Goal: Task Accomplishment & Management: Complete application form

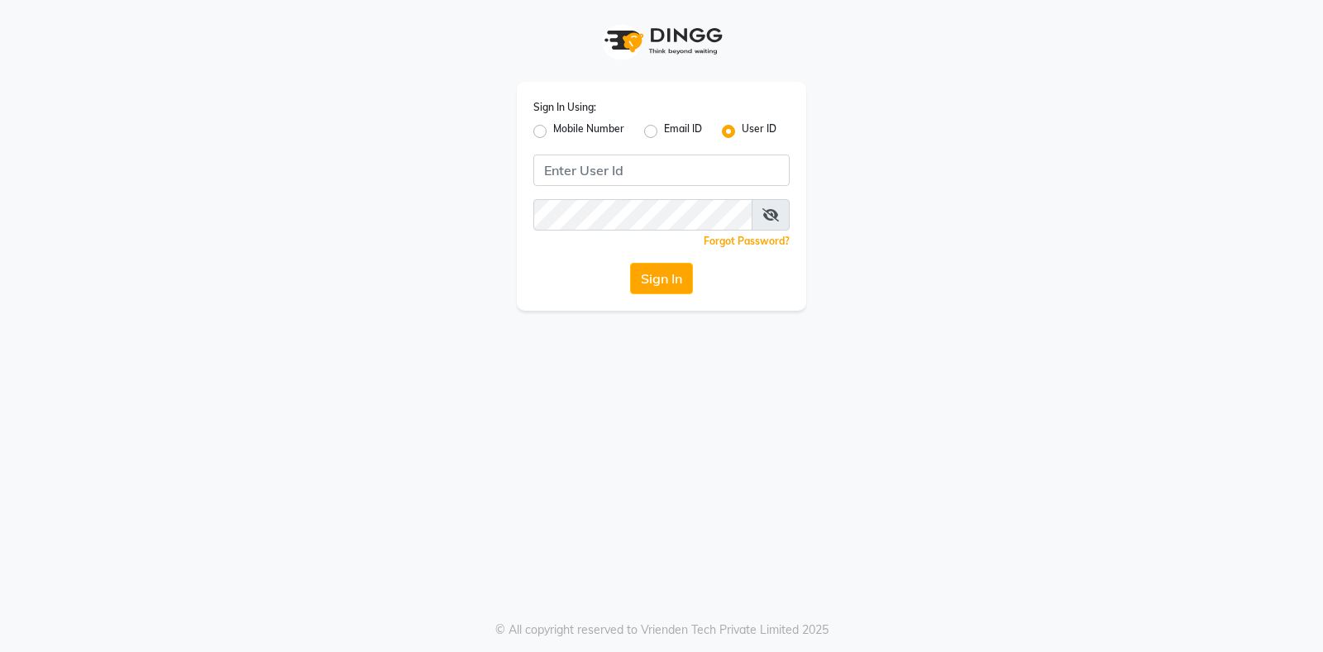
click at [642, 187] on div "Sign In Using: Mobile Number Email ID User ID Remember me Forgot Password? Sign…" at bounding box center [661, 196] width 289 height 229
click at [643, 184] on input "Username" at bounding box center [661, 170] width 256 height 31
type input "exhale7"
click at [630, 263] on button "Sign In" at bounding box center [661, 278] width 63 height 31
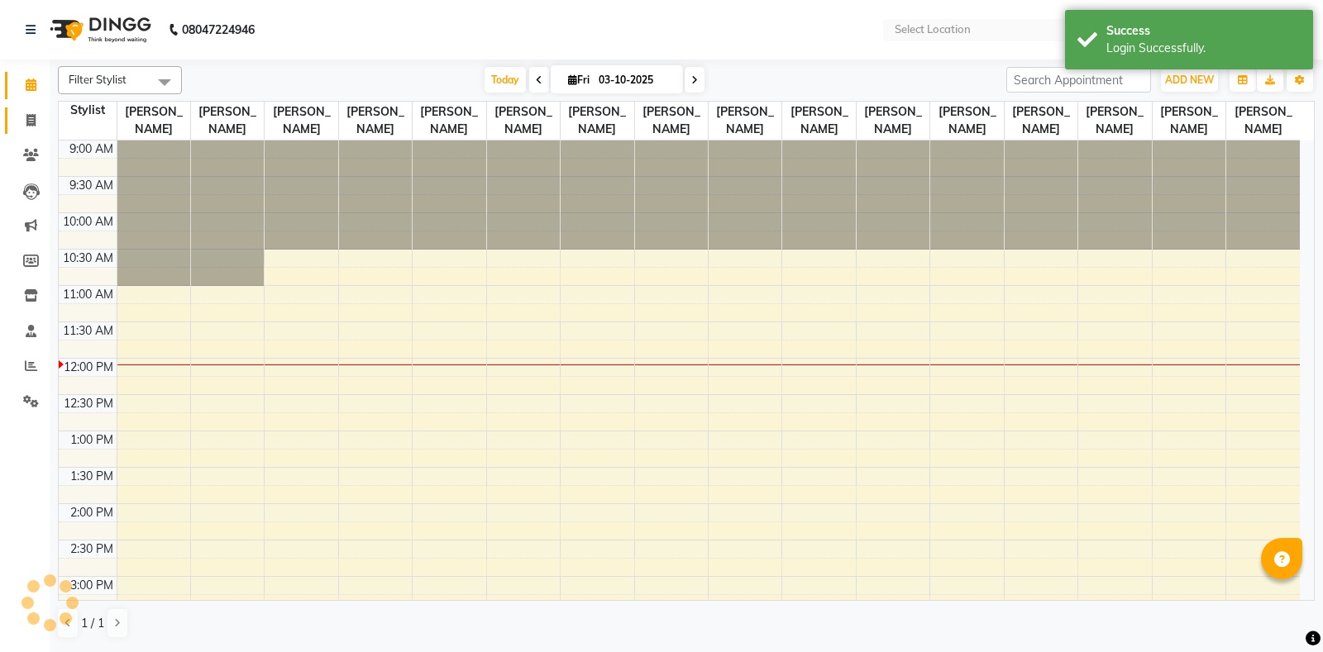
click at [28, 127] on span at bounding box center [31, 121] width 29 height 19
select select "service"
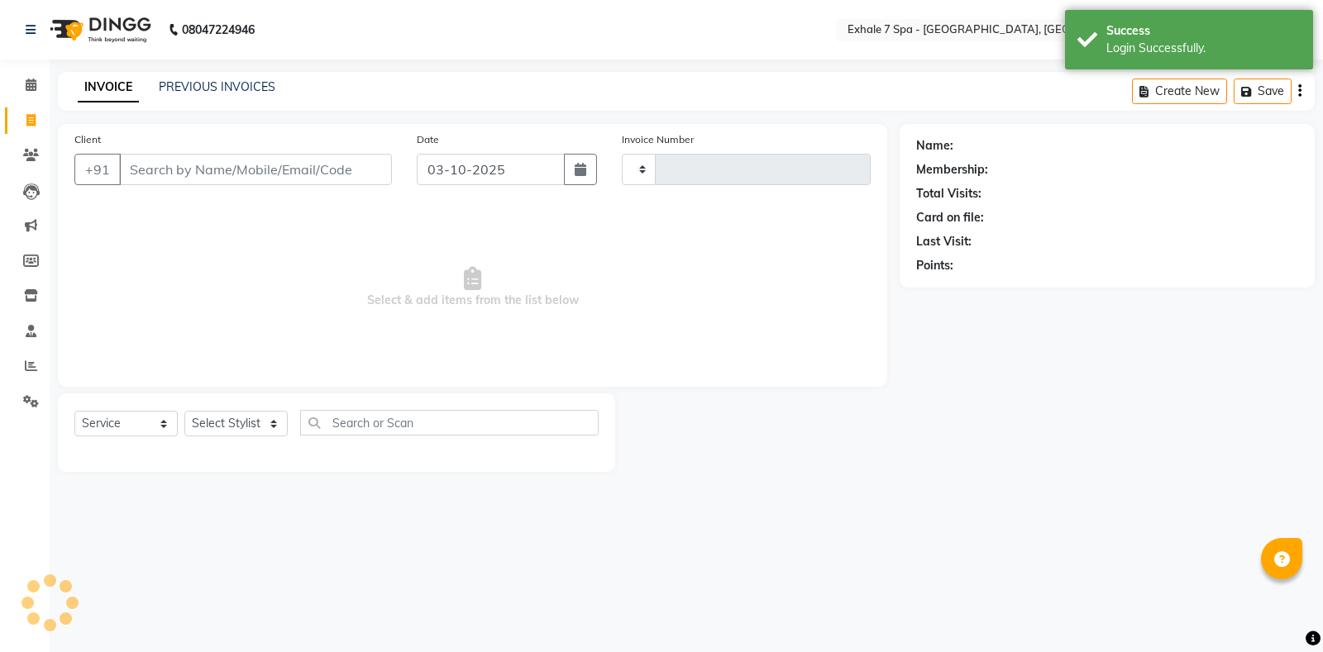
select select "en"
select select "4480"
type input "1815"
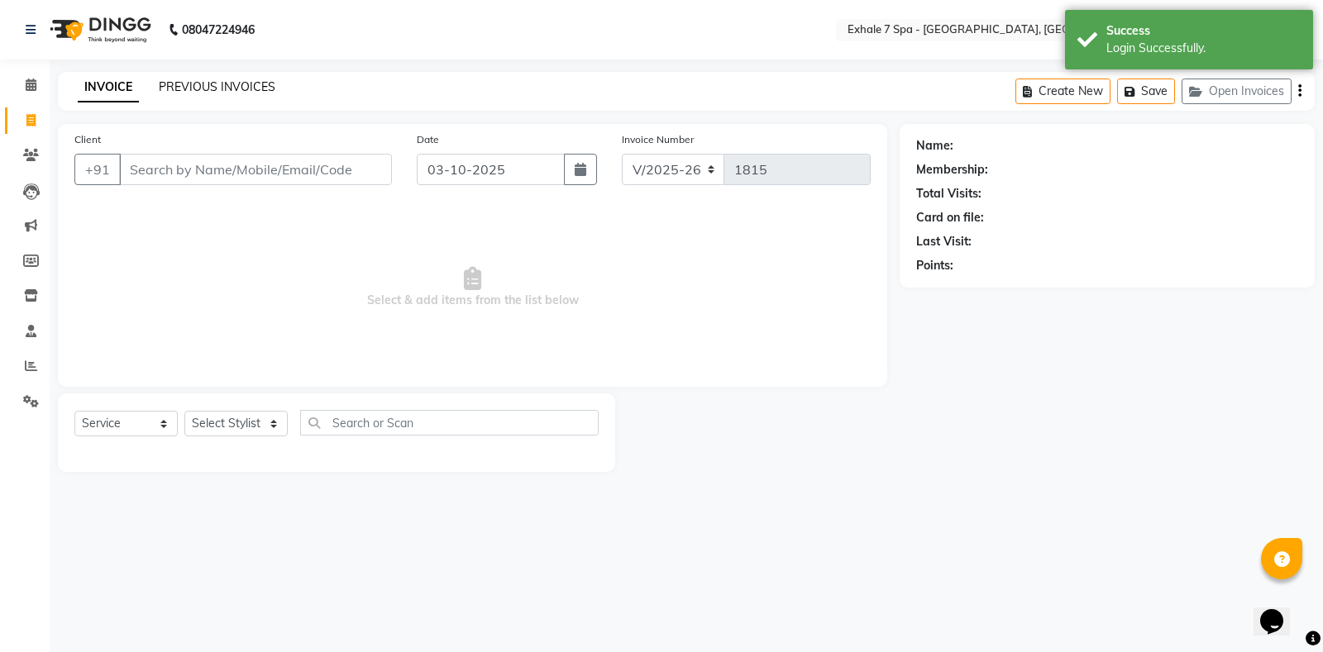
click at [190, 80] on link "PREVIOUS INVOICES" at bounding box center [217, 86] width 117 height 15
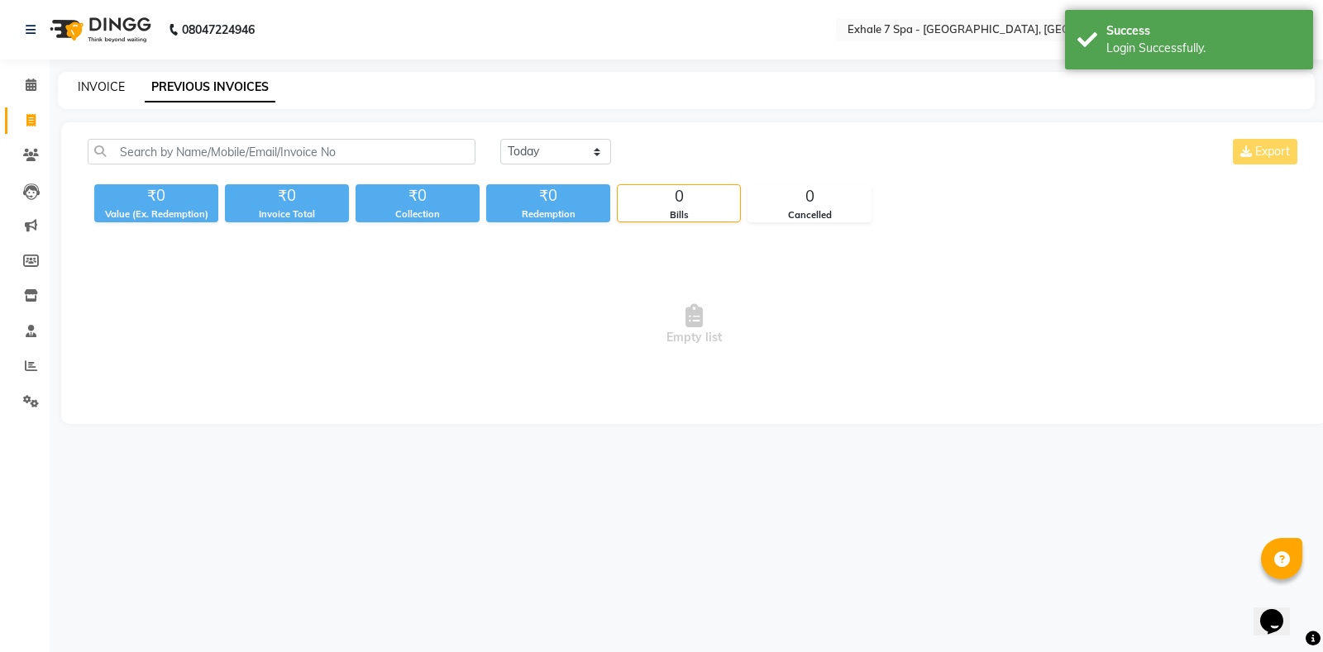
click at [80, 92] on link "INVOICE" at bounding box center [101, 86] width 47 height 15
select select "4480"
select select "service"
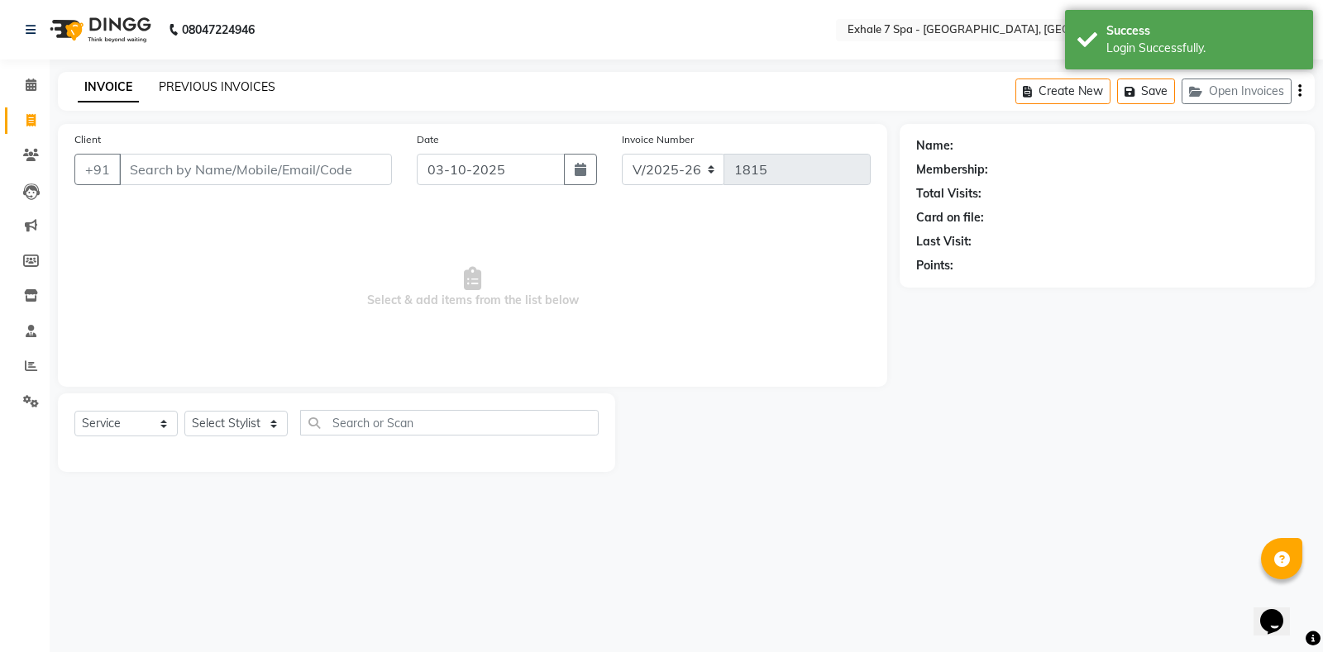
click at [193, 81] on link "PREVIOUS INVOICES" at bounding box center [217, 86] width 117 height 15
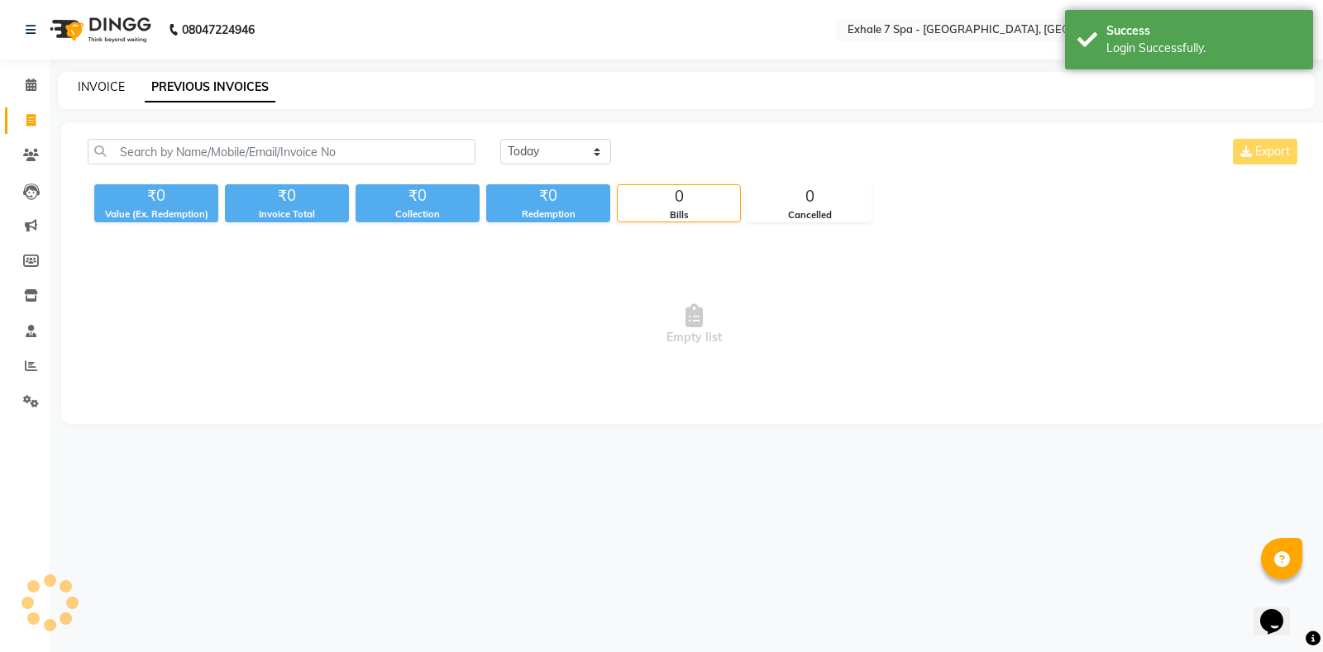
click at [108, 86] on link "INVOICE" at bounding box center [101, 86] width 47 height 15
select select "service"
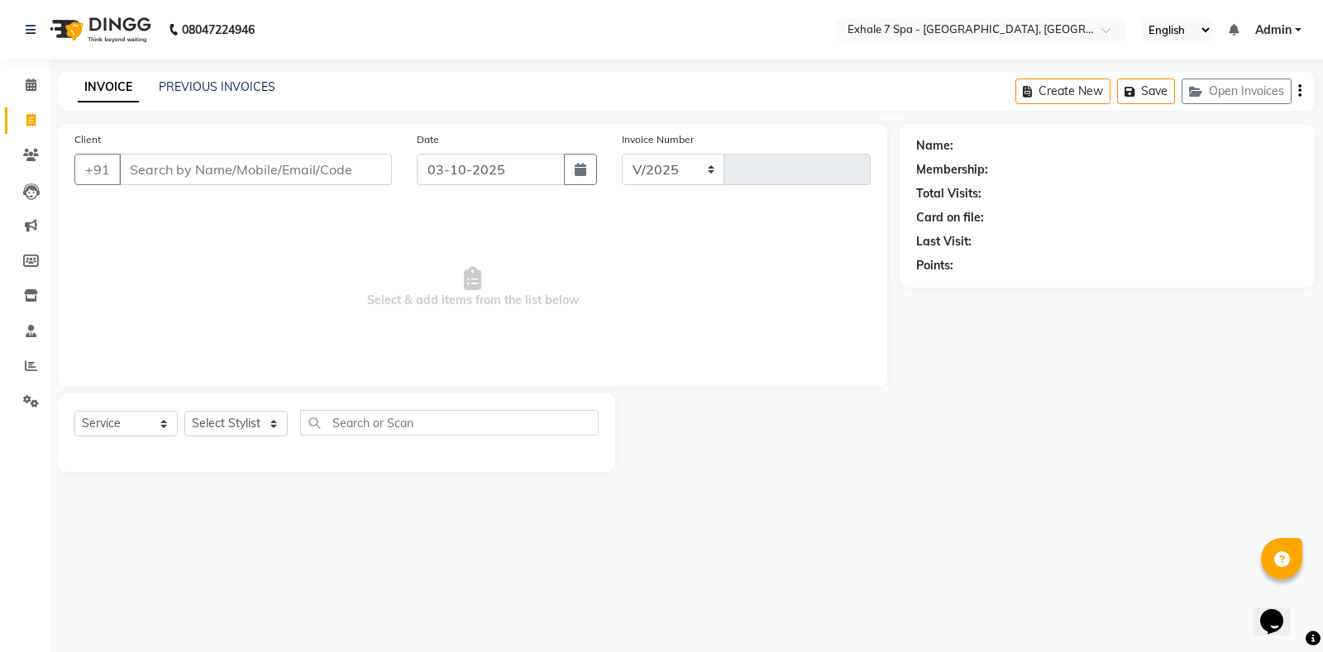
select select "4480"
type input "1815"
click at [27, 123] on icon at bounding box center [30, 120] width 9 height 12
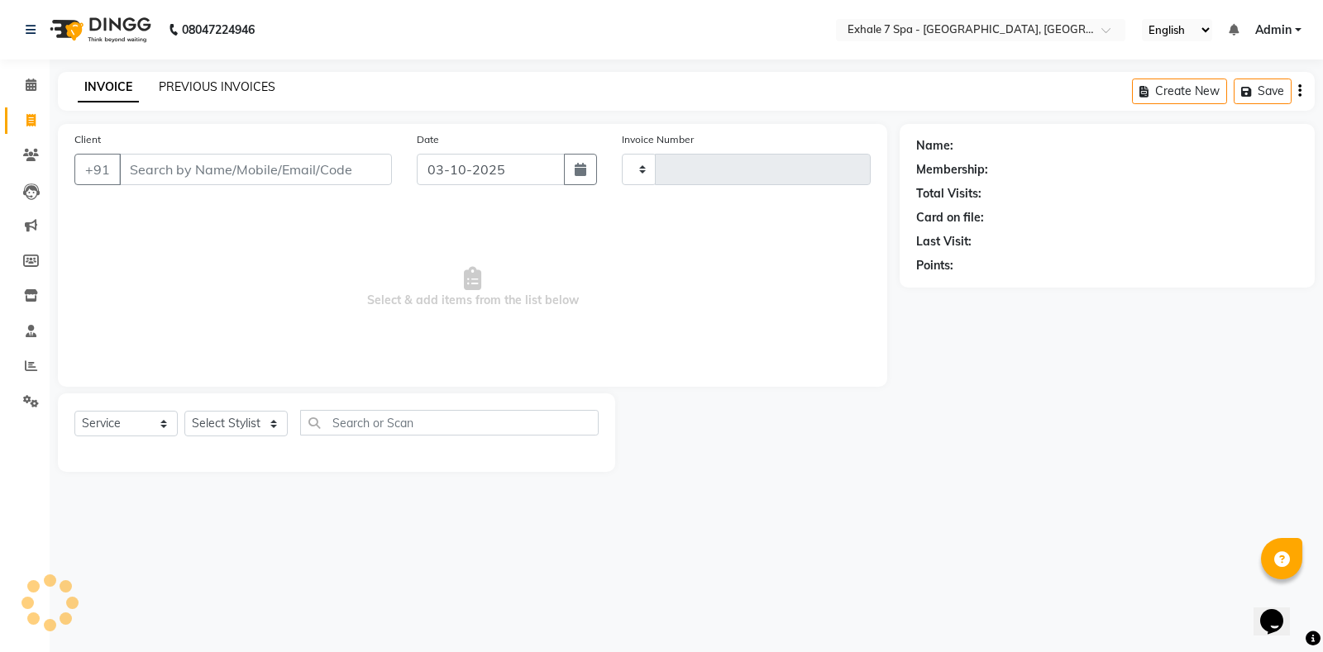
click at [228, 87] on link "PREVIOUS INVOICES" at bounding box center [217, 86] width 117 height 15
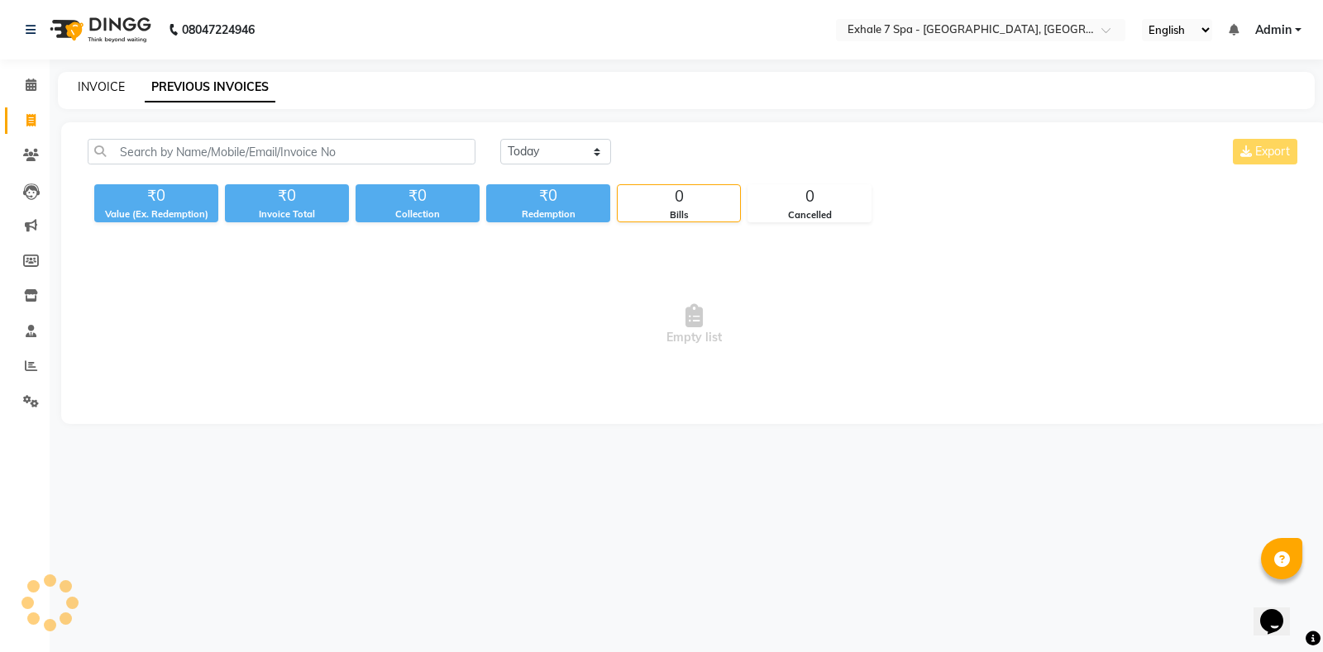
click at [96, 85] on link "INVOICE" at bounding box center [101, 86] width 47 height 15
select select "service"
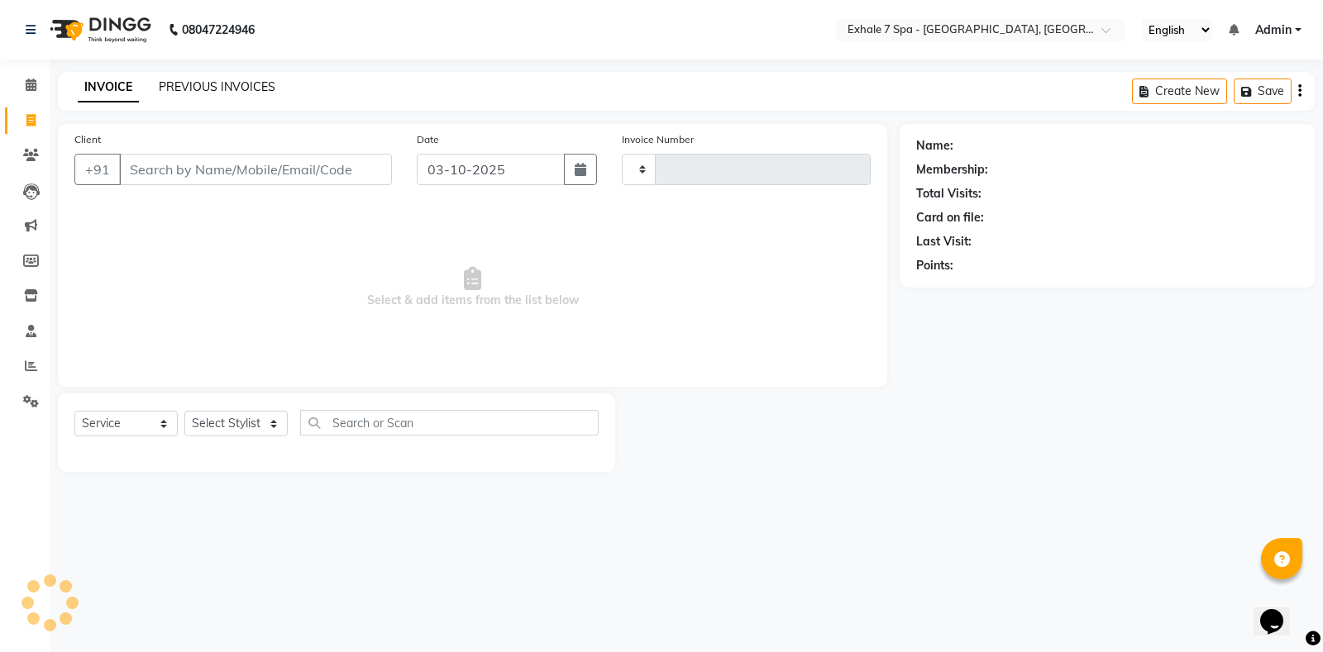
click at [225, 80] on link "PREVIOUS INVOICES" at bounding box center [217, 86] width 117 height 15
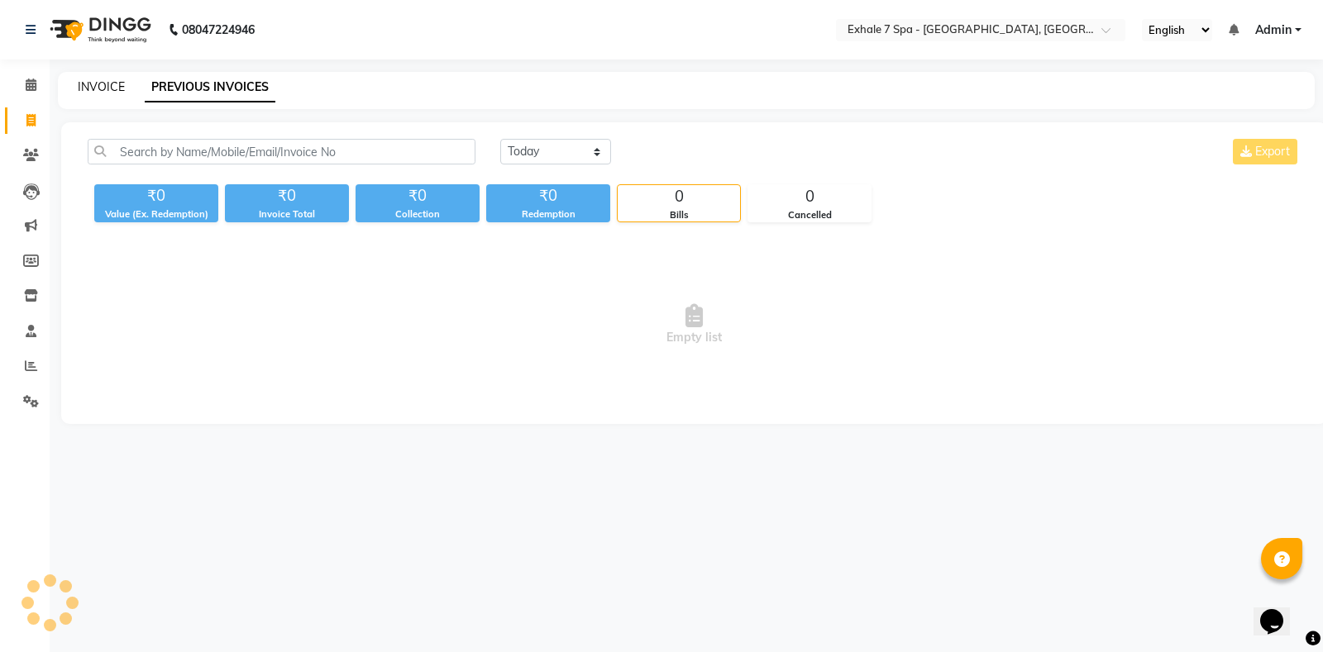
click at [95, 90] on link "INVOICE" at bounding box center [101, 86] width 47 height 15
select select "service"
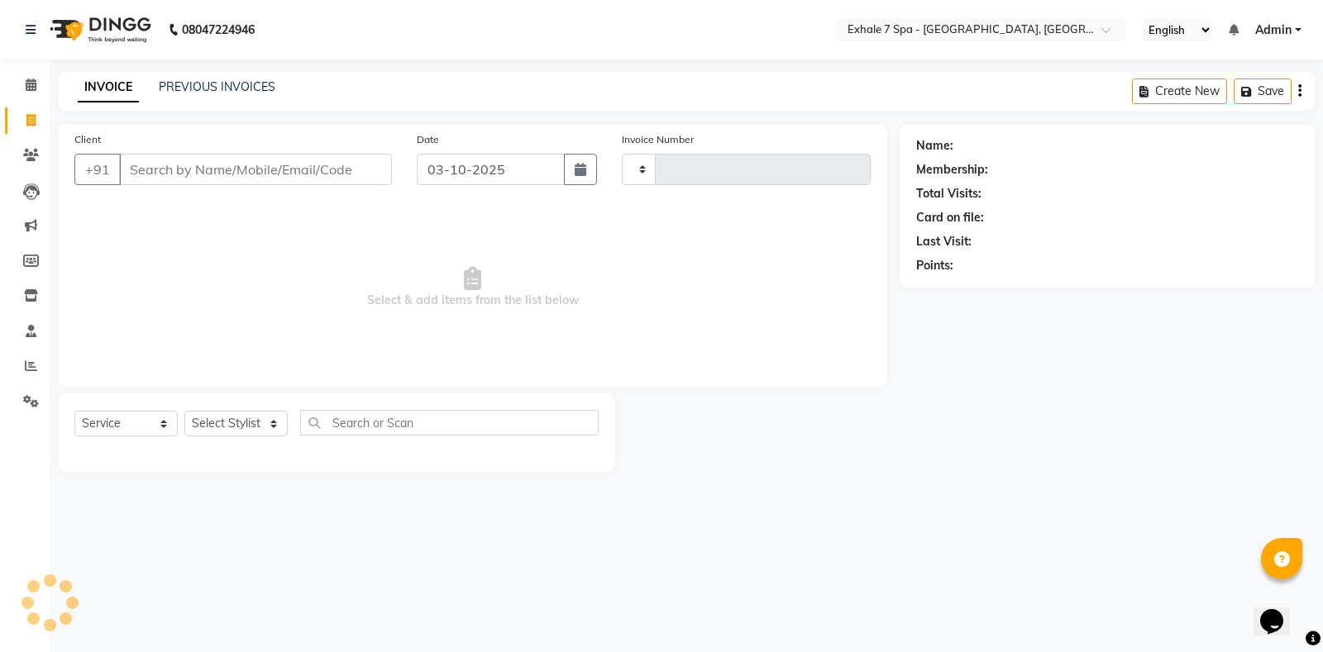
type input "1815"
select select "4480"
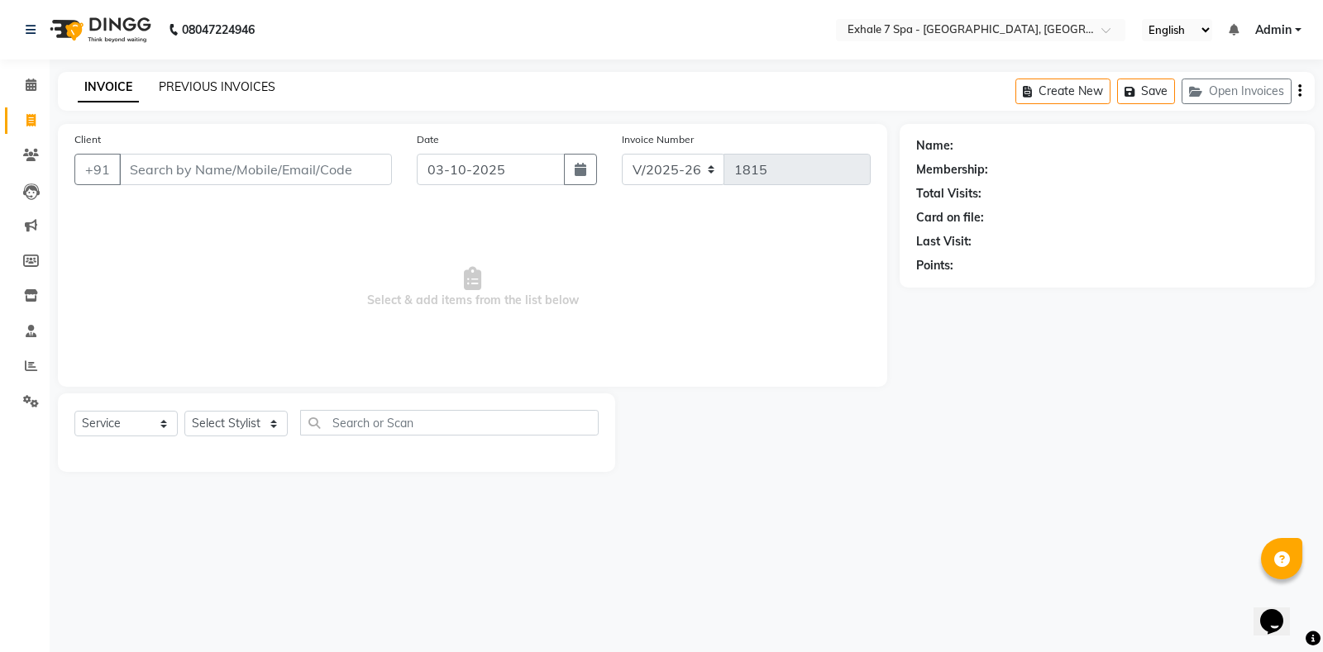
click at [186, 88] on link "PREVIOUS INVOICES" at bounding box center [217, 86] width 117 height 15
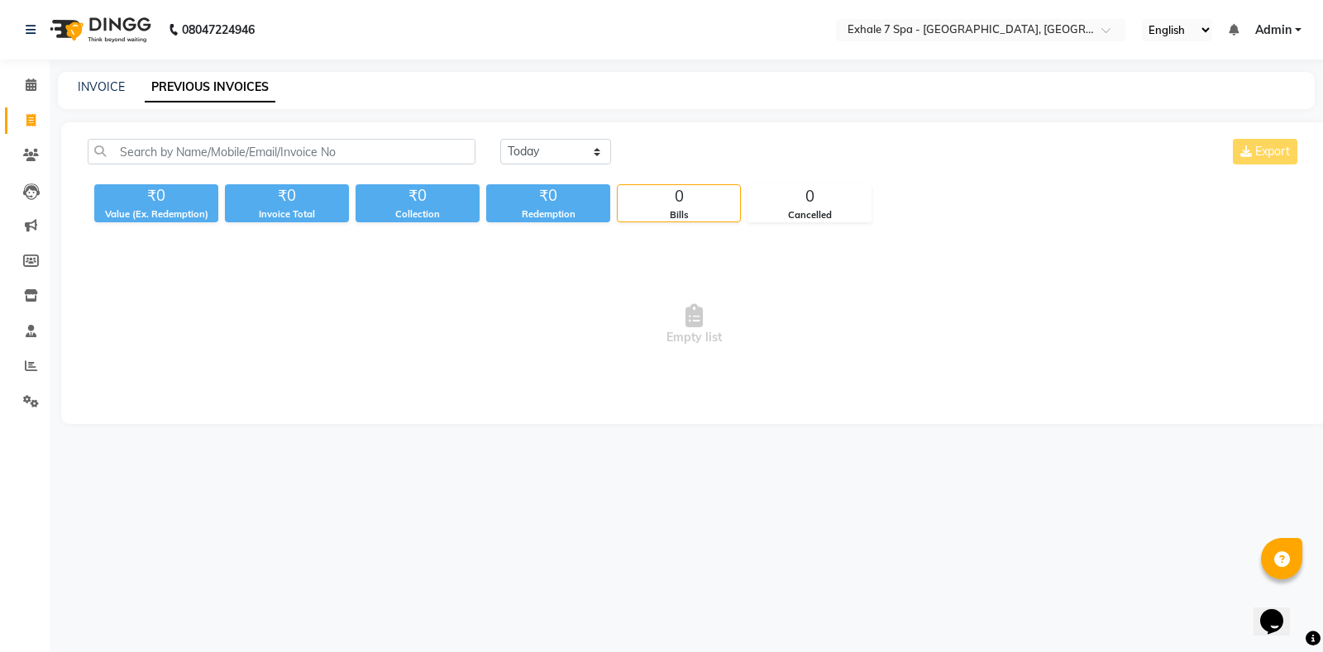
click at [85, 76] on div "INVOICE PREVIOUS INVOICES" at bounding box center [686, 90] width 1257 height 37
click at [92, 88] on link "INVOICE" at bounding box center [101, 86] width 47 height 15
select select "service"
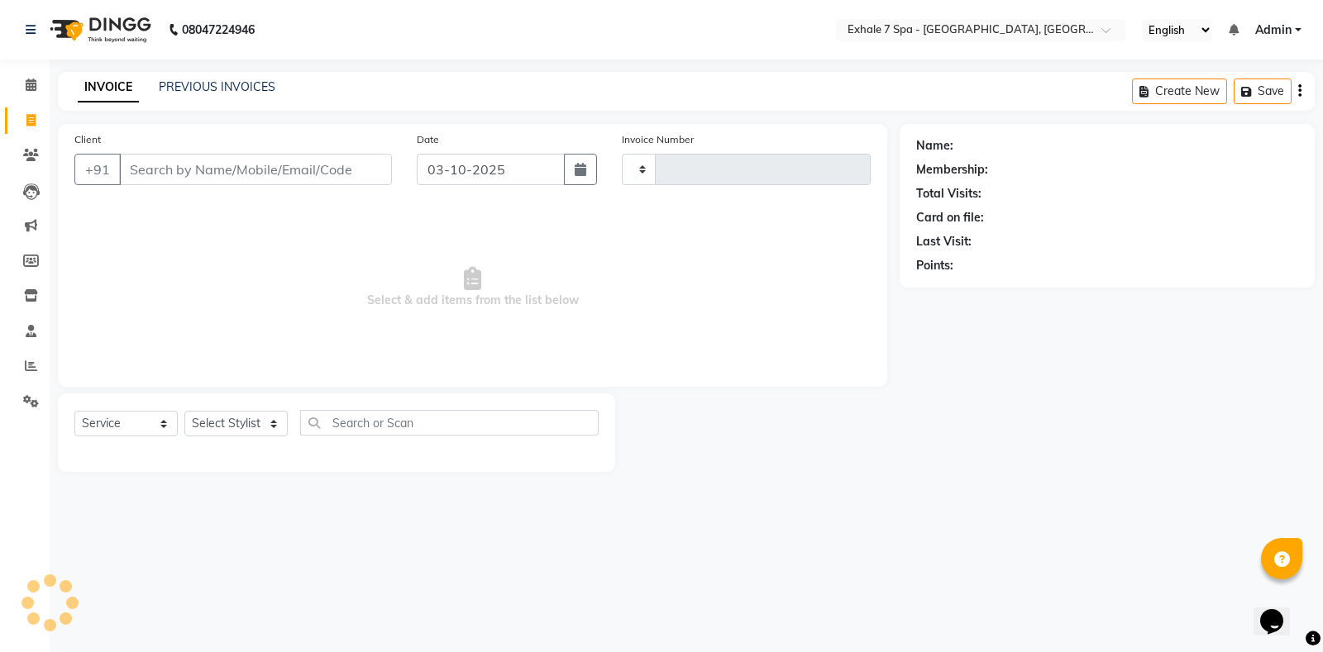
type input "1815"
select select "4480"
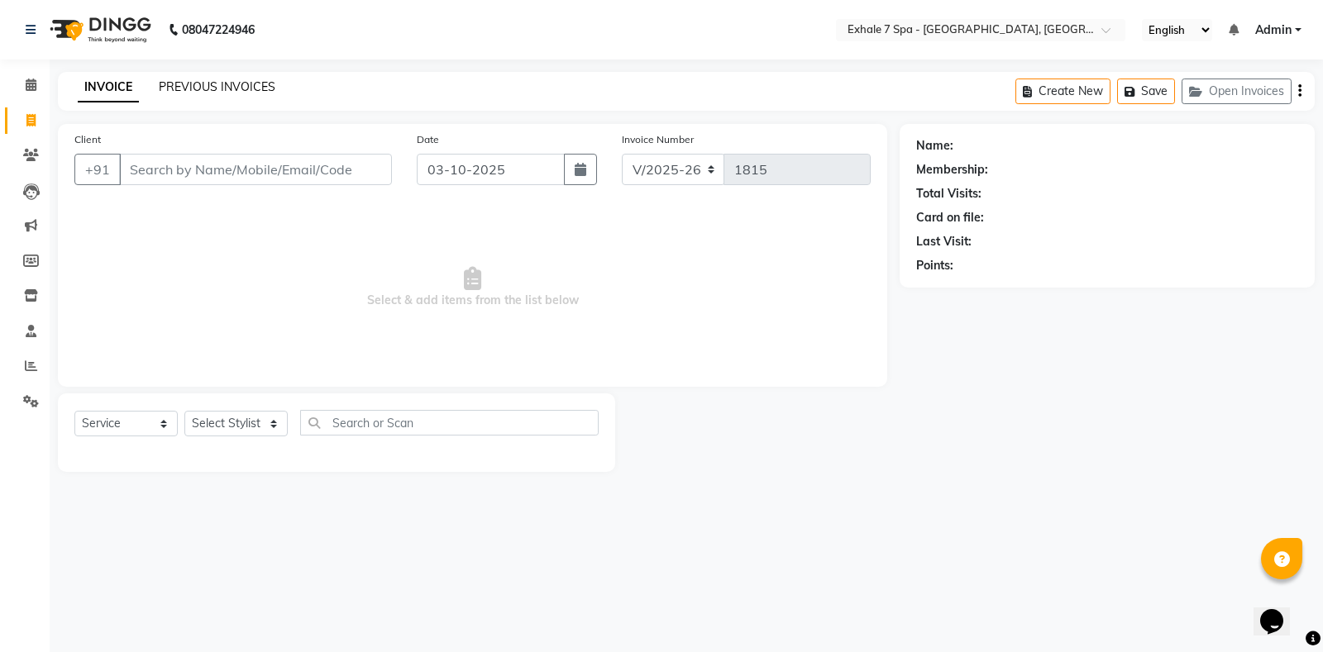
click at [203, 83] on link "PREVIOUS INVOICES" at bounding box center [217, 86] width 117 height 15
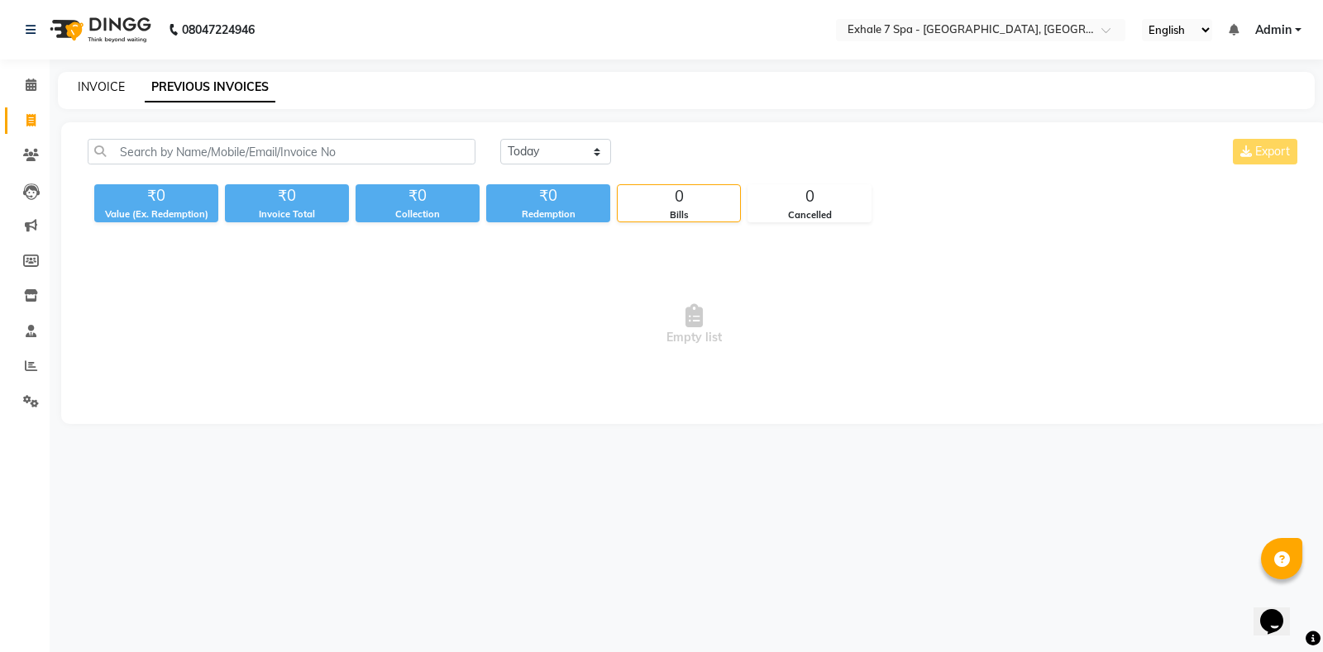
click at [86, 89] on link "INVOICE" at bounding box center [101, 86] width 47 height 15
select select "4480"
select select "service"
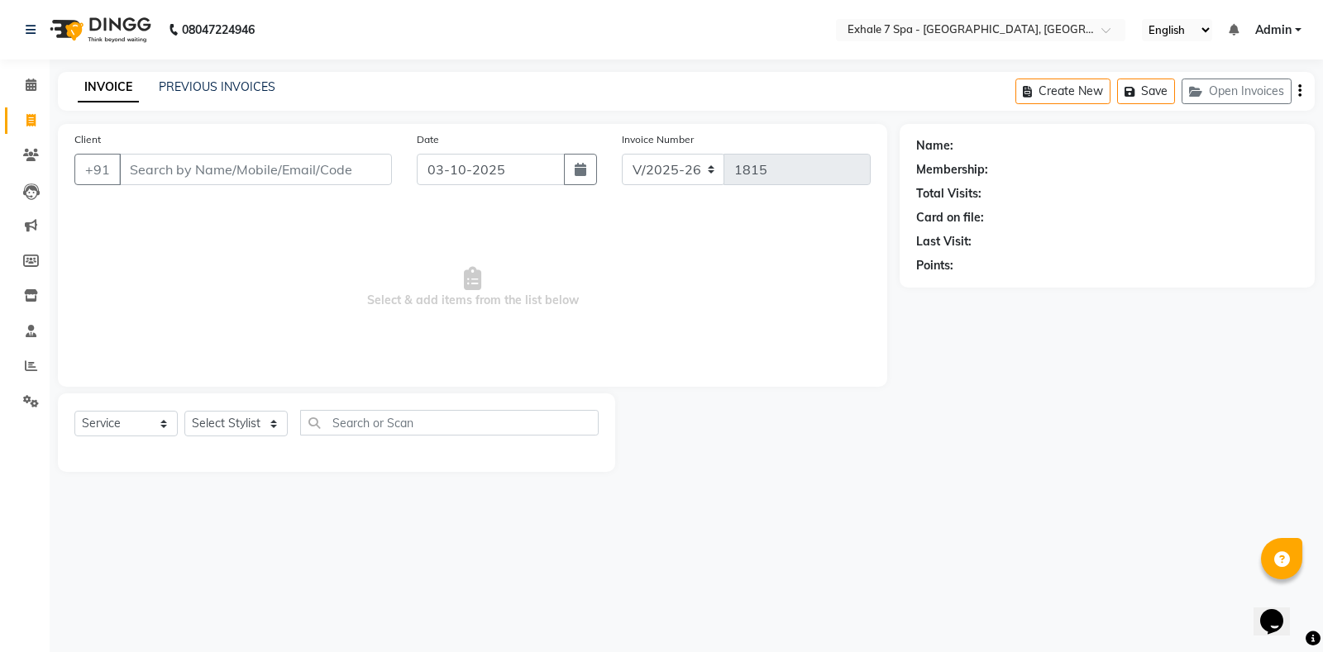
click at [674, 393] on div "Client +91 Date [DATE] Invoice Number V/2025 V/[PHONE_NUMBER] Select & add item…" at bounding box center [472, 298] width 854 height 348
click at [1192, 114] on main "INVOICE PREVIOUS INVOICES Create New Save Open Invoices Client +91 Date [DATE] …" at bounding box center [686, 284] width 1273 height 425
click at [1210, 96] on button "Open Invoices" at bounding box center [1236, 92] width 110 height 26
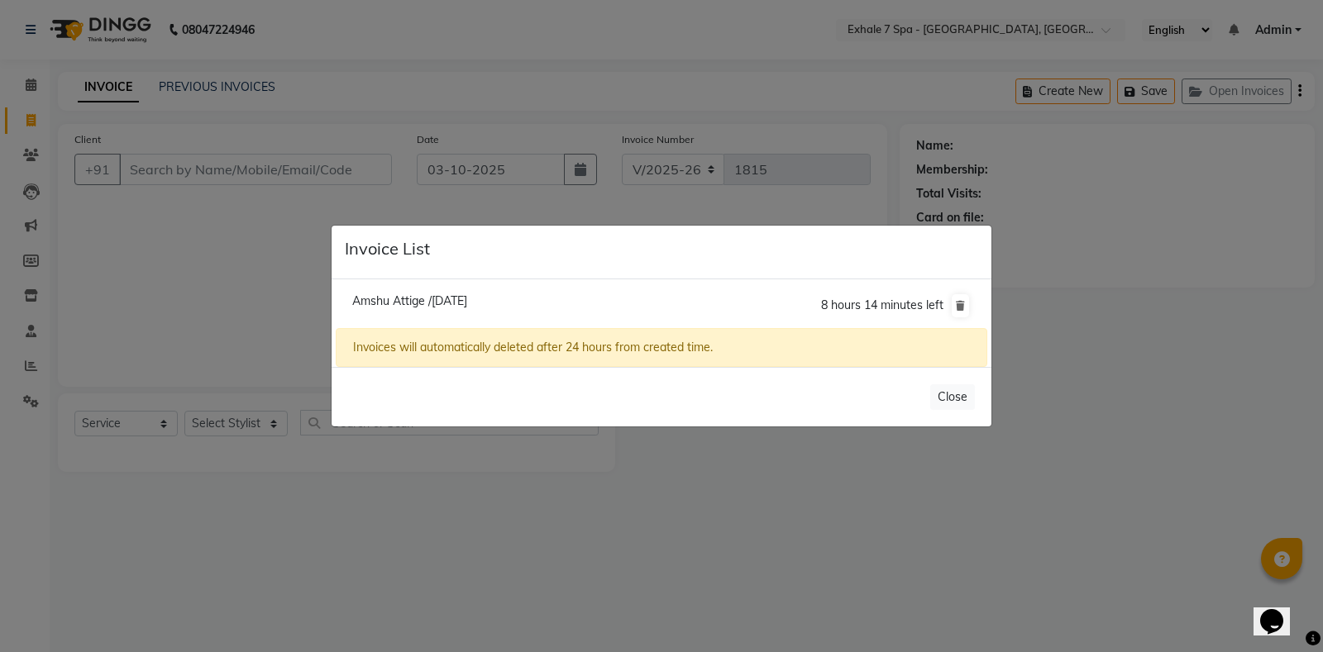
click at [465, 303] on span "Amshu Attige /[DATE]" at bounding box center [409, 301] width 115 height 15
type input "8879203695"
type input "02-10-2025"
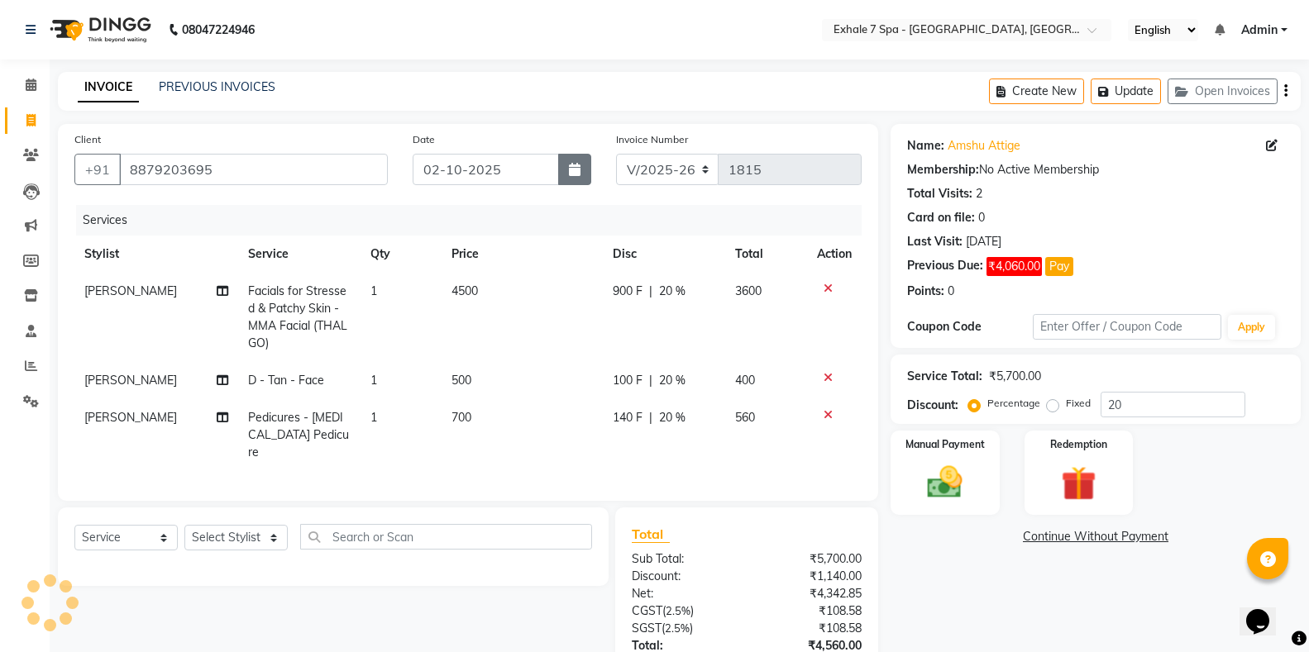
click at [574, 172] on icon "button" at bounding box center [575, 169] width 12 height 13
select select "10"
select select "2025"
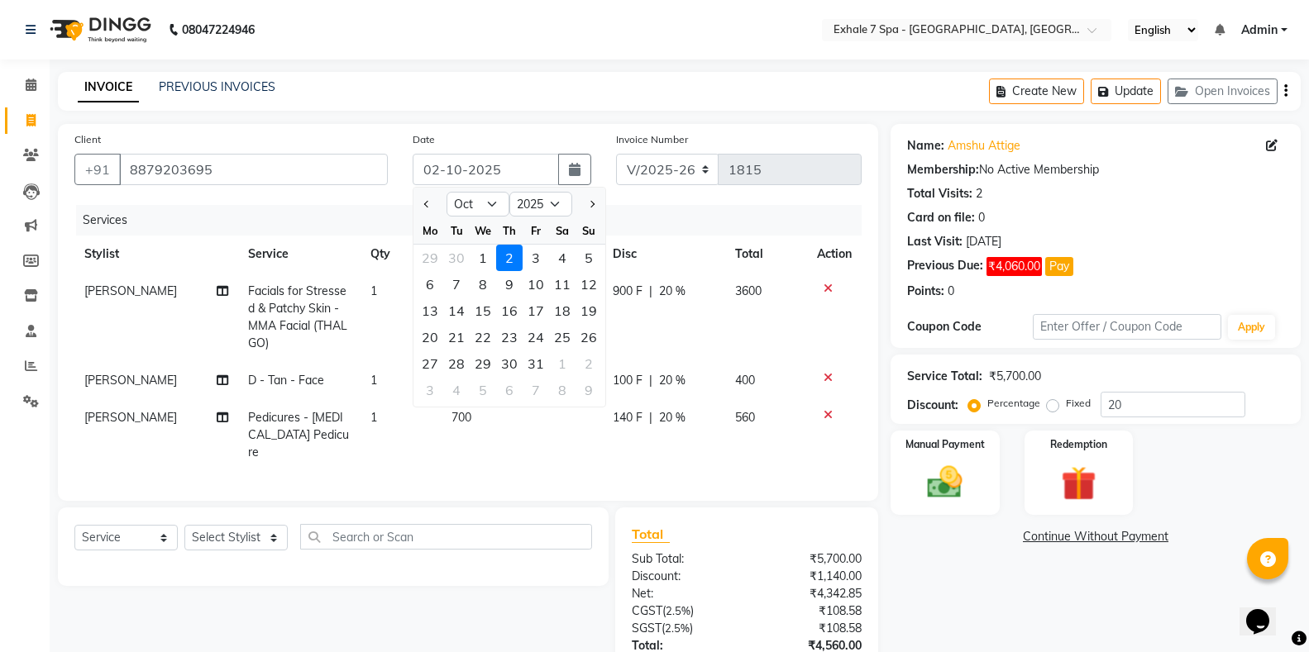
click at [476, 85] on div "INVOICE PREVIOUS INVOICES Create New Update Open Invoices" at bounding box center [679, 91] width 1243 height 39
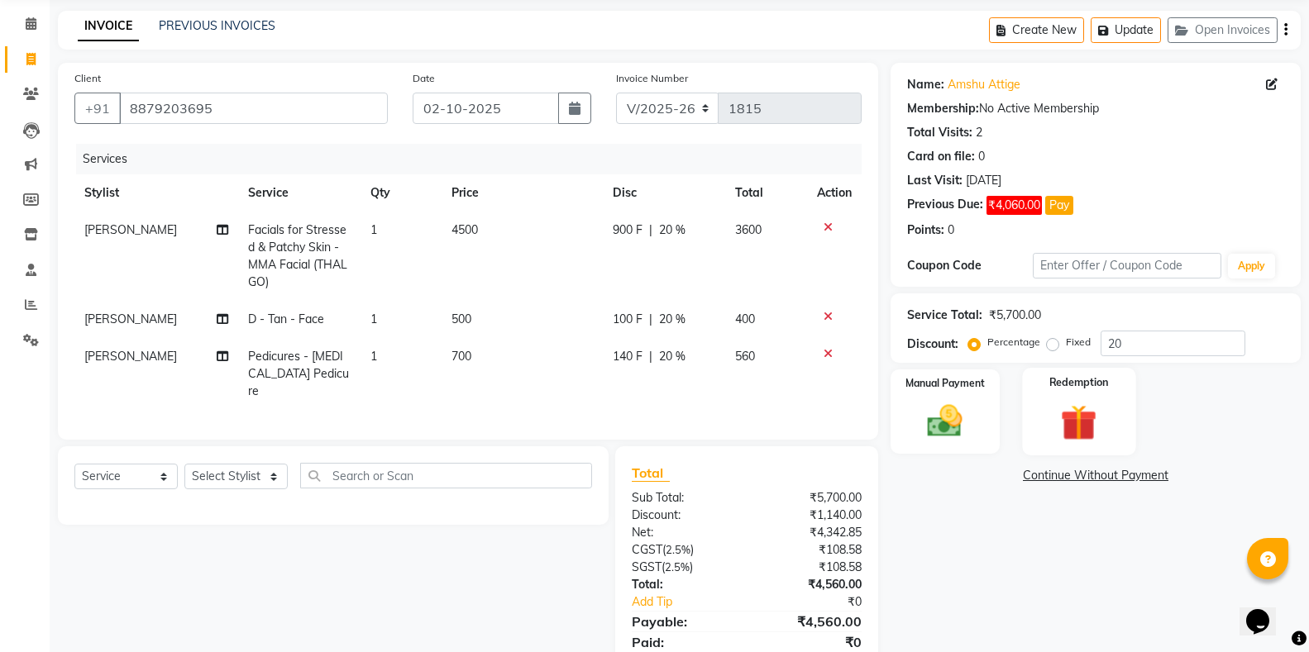
scroll to position [120, 0]
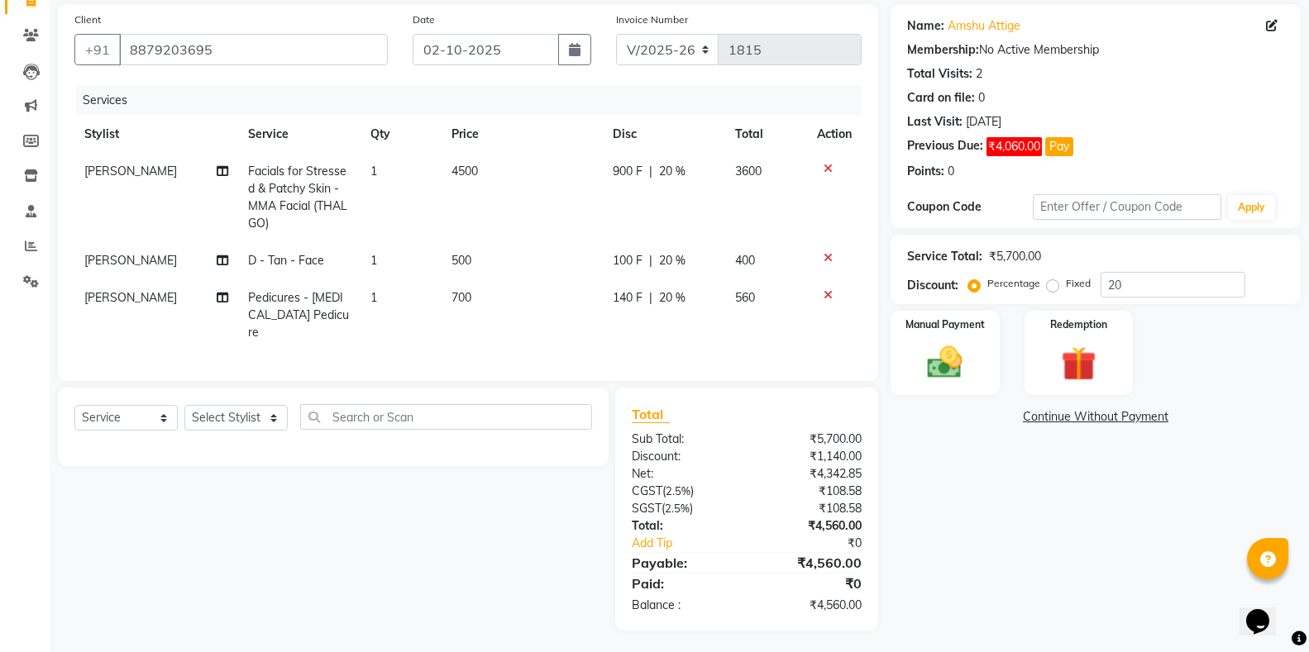
click at [1041, 417] on link "Continue Without Payment" at bounding box center [1095, 416] width 403 height 17
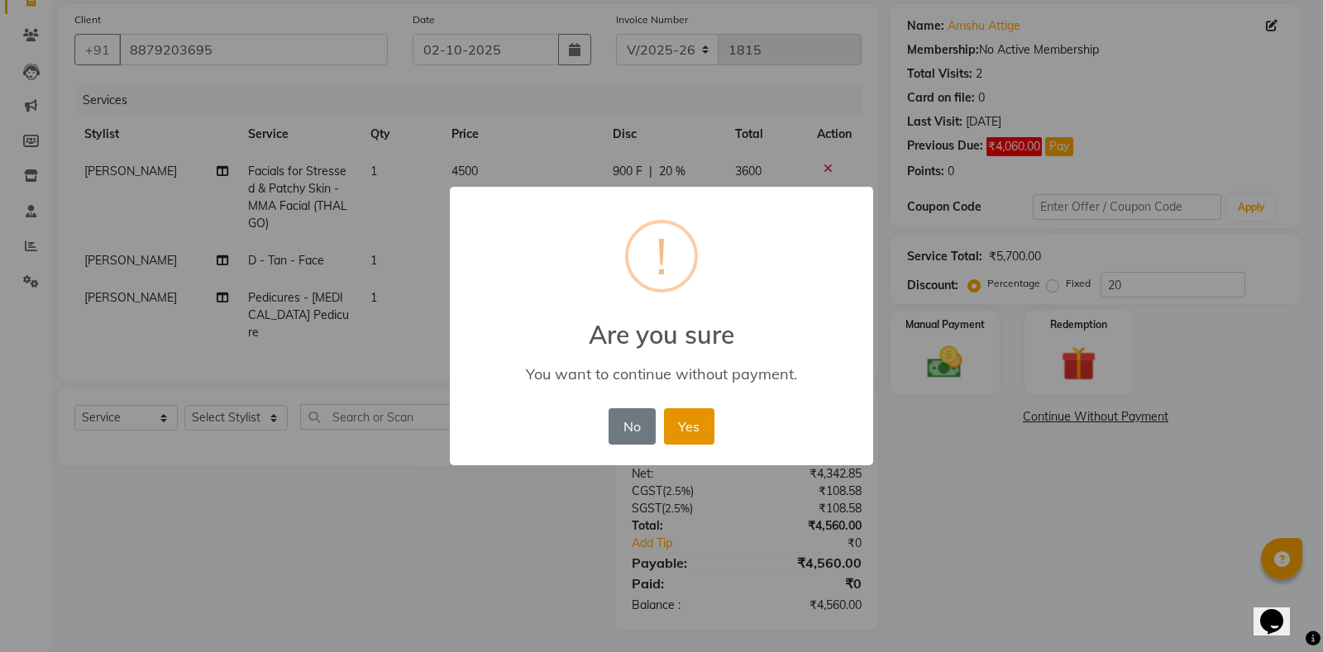
click at [689, 438] on button "Yes" at bounding box center [689, 426] width 50 height 36
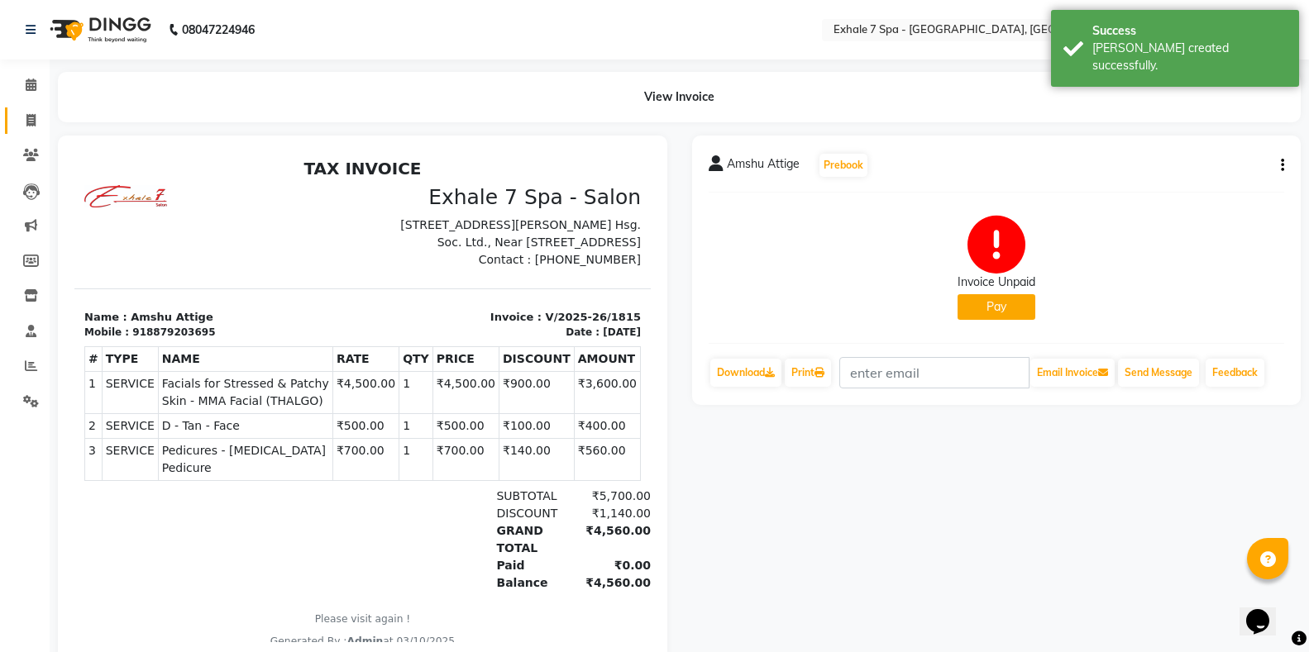
click at [10, 117] on link "Invoice" at bounding box center [25, 120] width 40 height 27
select select "service"
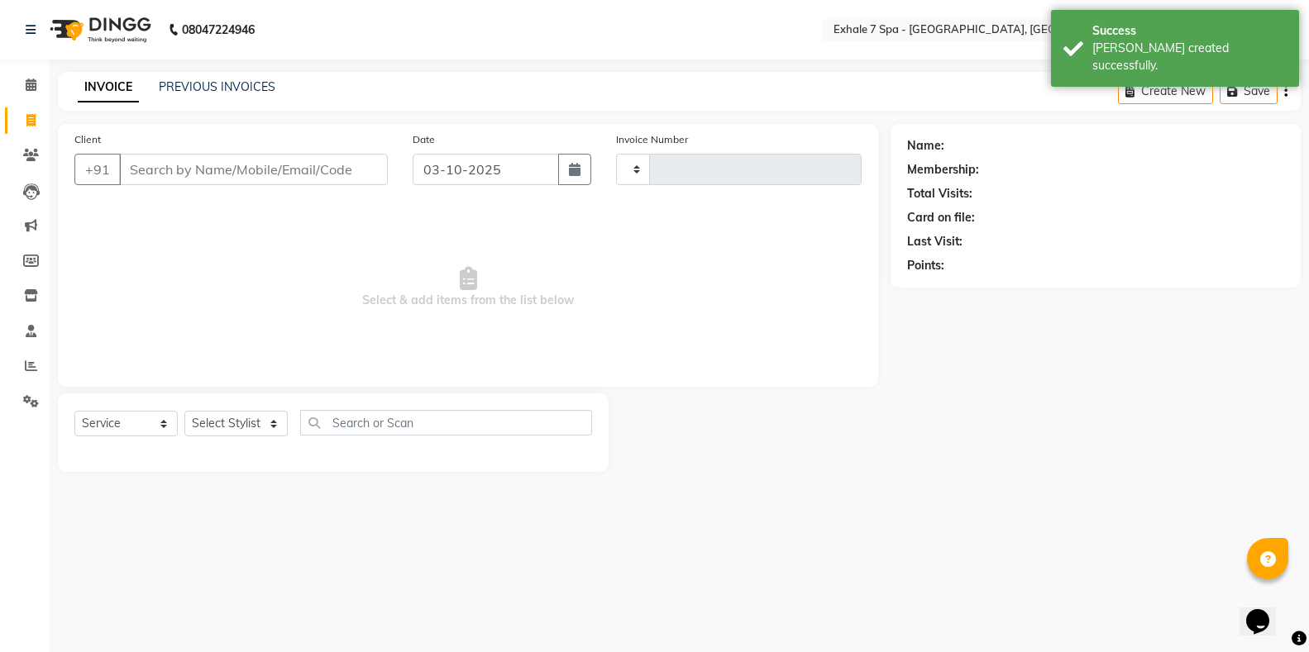
type input "1816"
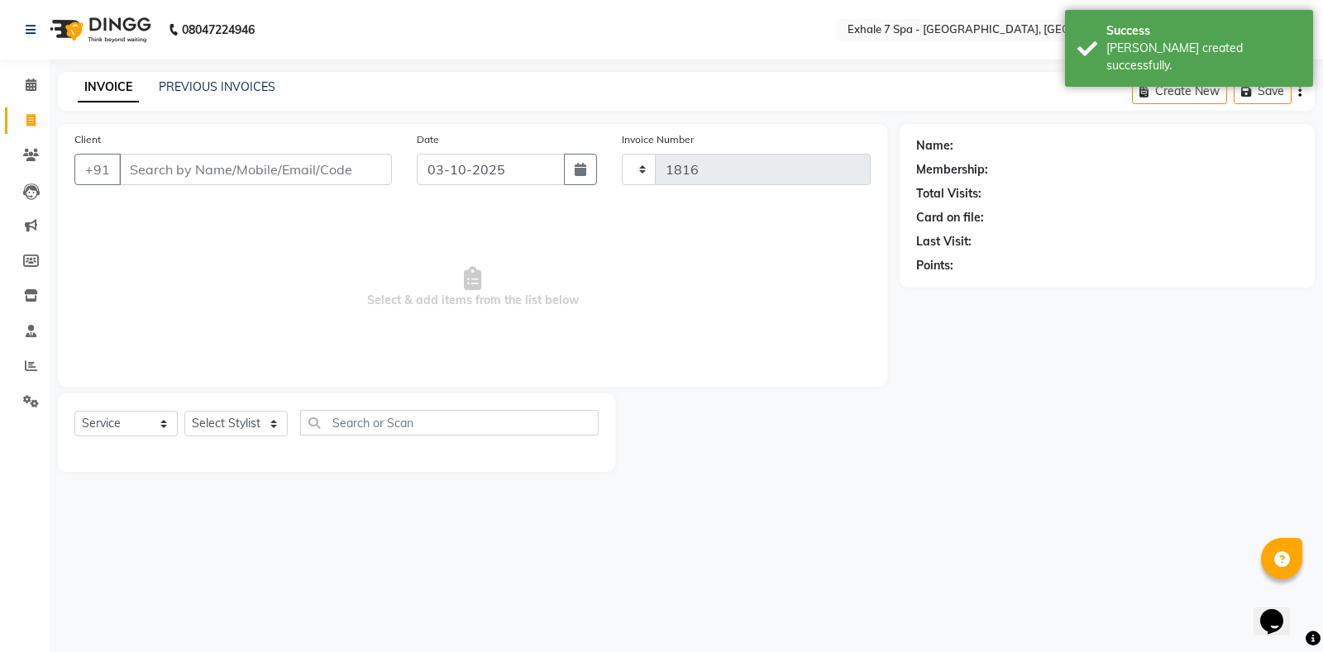
select select "4480"
click at [36, 123] on span at bounding box center [31, 121] width 29 height 19
select select "service"
type input "1816"
select select "4480"
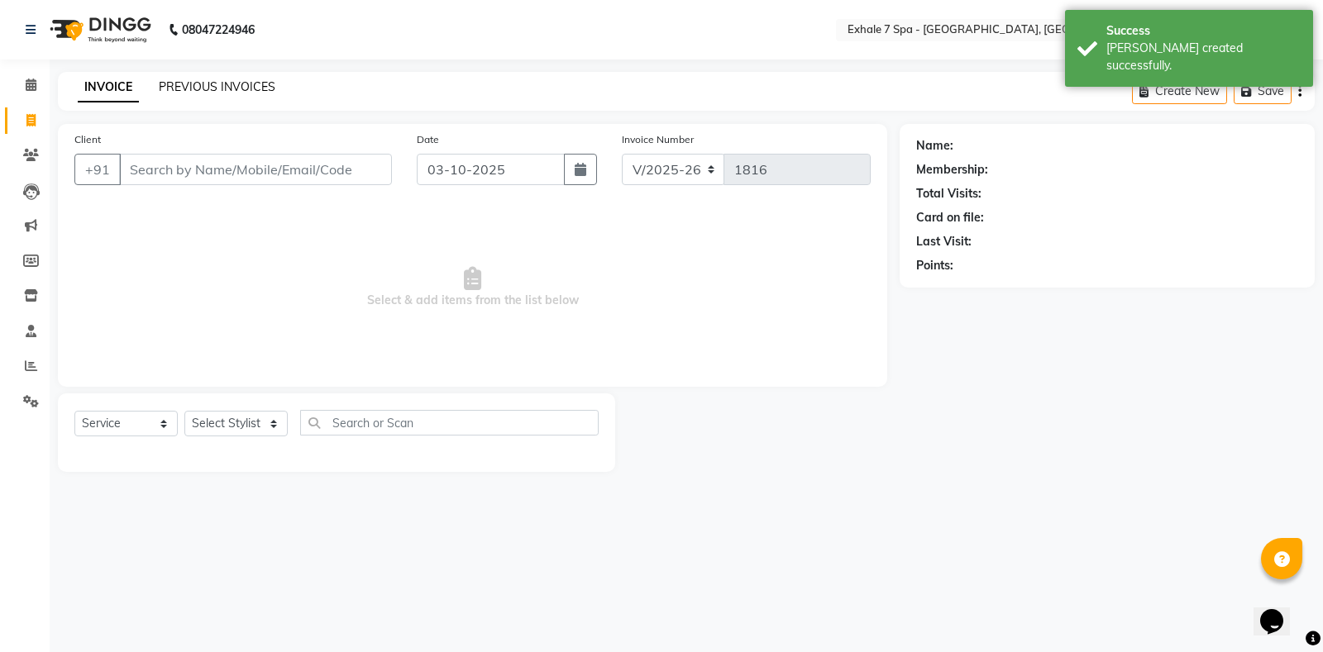
click at [184, 92] on link "PREVIOUS INVOICES" at bounding box center [217, 86] width 117 height 15
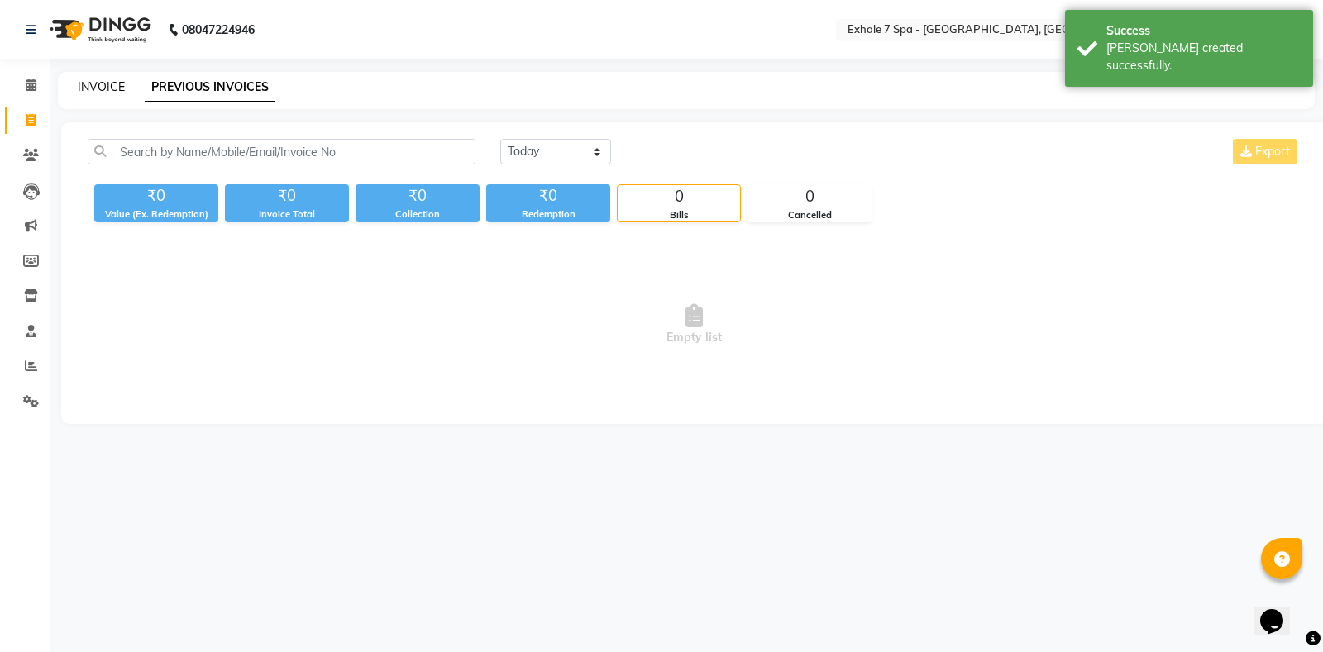
click at [108, 88] on link "INVOICE" at bounding box center [101, 86] width 47 height 15
select select "service"
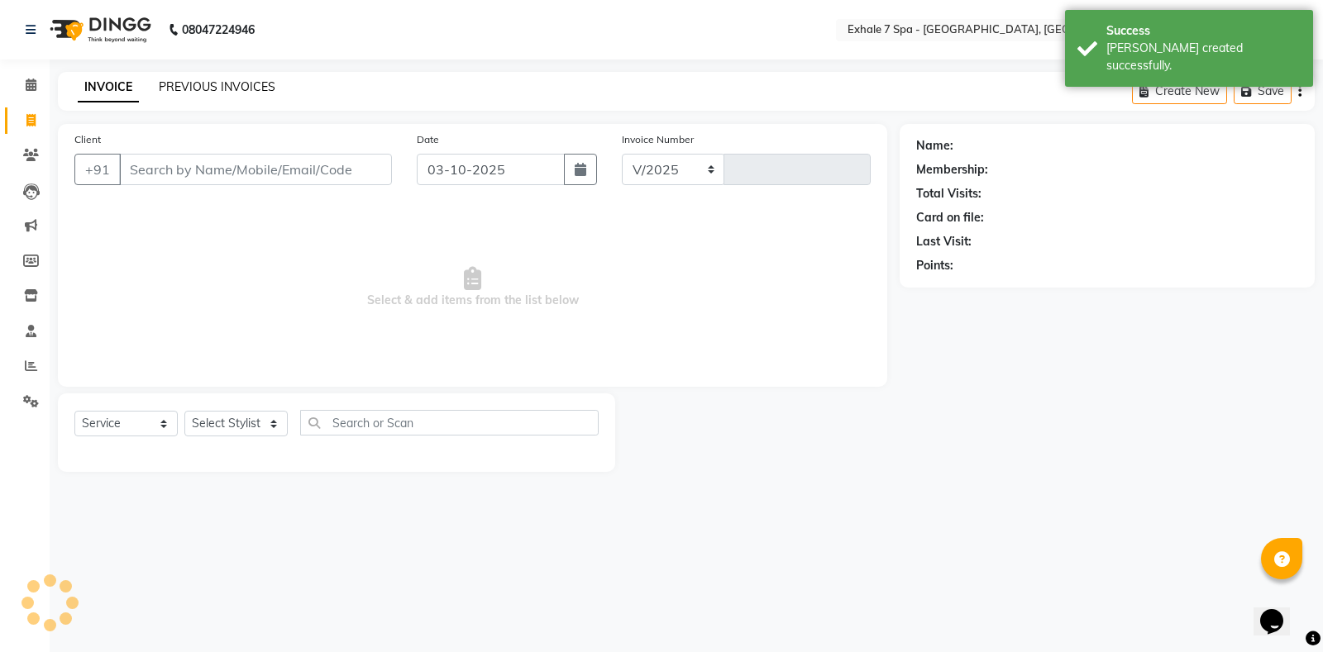
select select "4480"
type input "1816"
click at [198, 94] on div "PREVIOUS INVOICES" at bounding box center [217, 87] width 117 height 17
click at [186, 94] on div "PREVIOUS INVOICES" at bounding box center [217, 87] width 117 height 17
click at [88, 96] on link "INVOICE" at bounding box center [108, 88] width 61 height 30
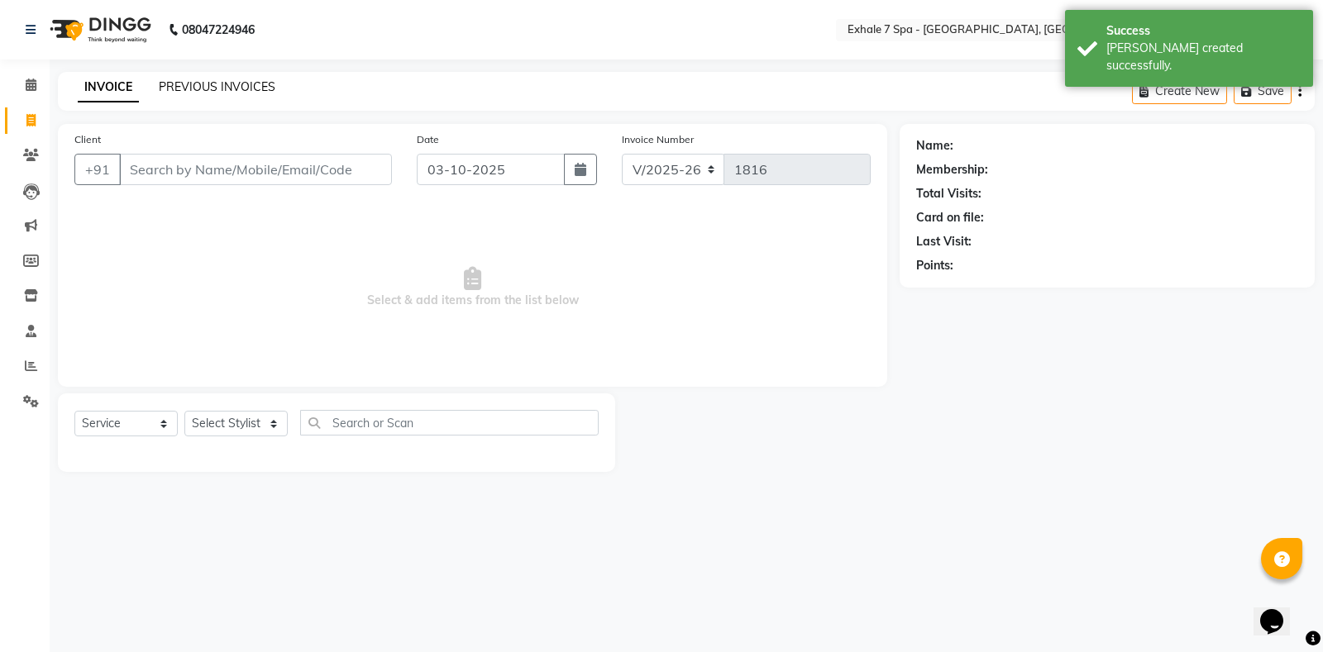
click at [236, 90] on link "PREVIOUS INVOICES" at bounding box center [217, 86] width 117 height 15
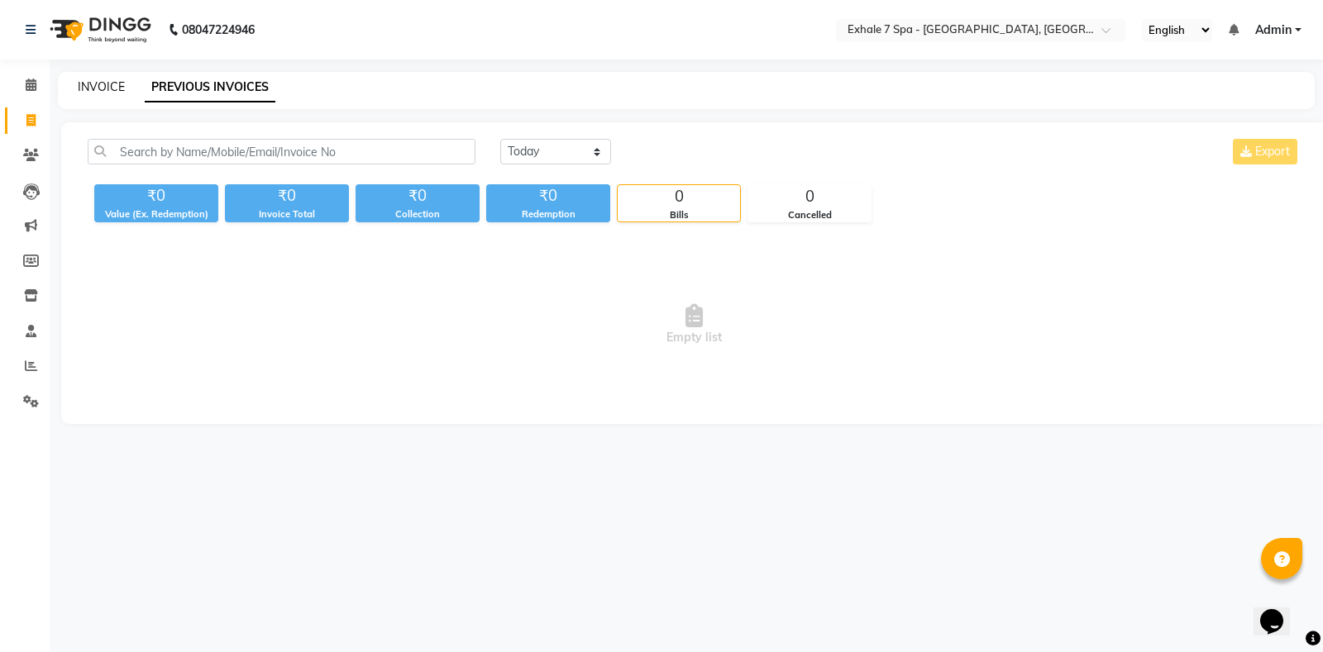
click at [102, 83] on link "INVOICE" at bounding box center [101, 86] width 47 height 15
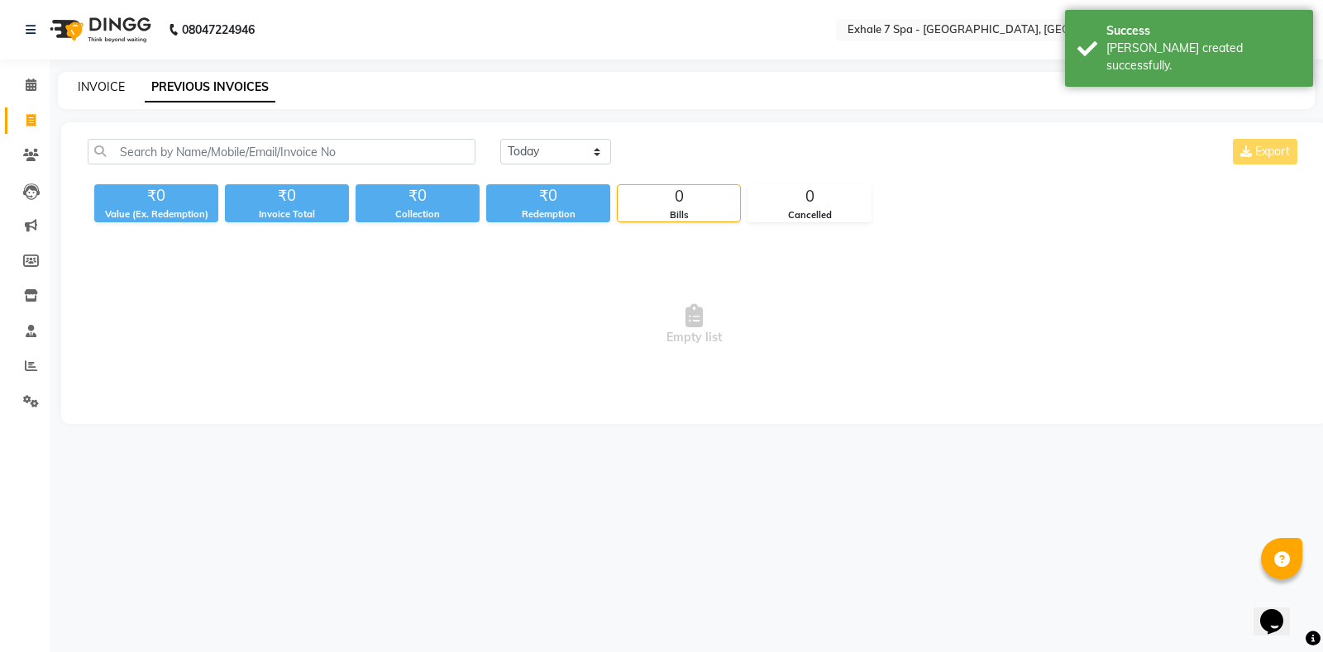
select select "service"
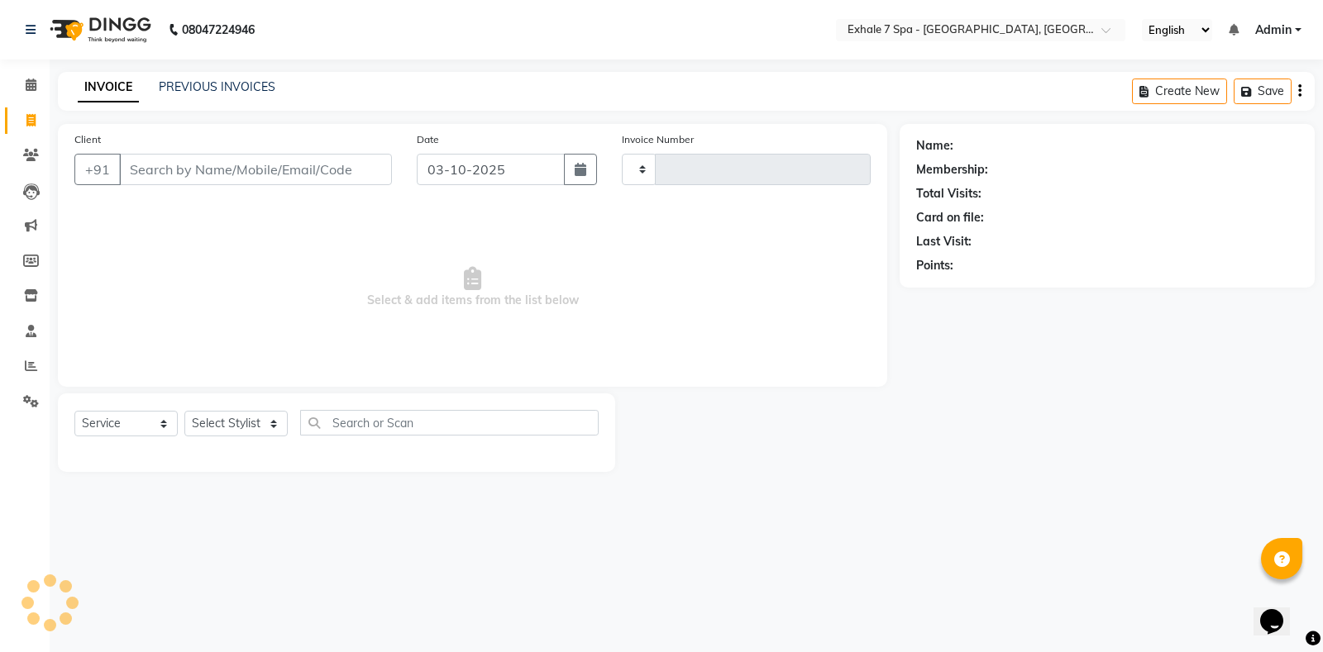
type input "1816"
select select "4480"
click at [235, 88] on link "PREVIOUS INVOICES" at bounding box center [217, 86] width 117 height 15
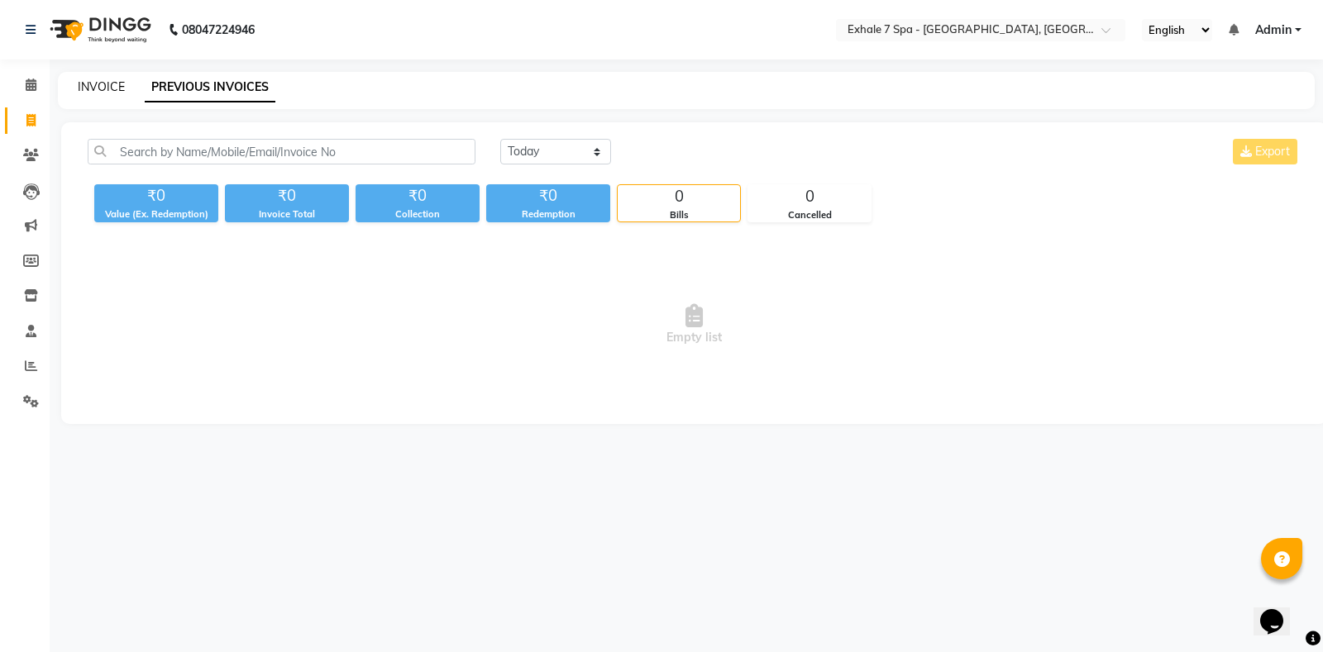
click at [92, 86] on link "INVOICE" at bounding box center [101, 86] width 47 height 15
select select "service"
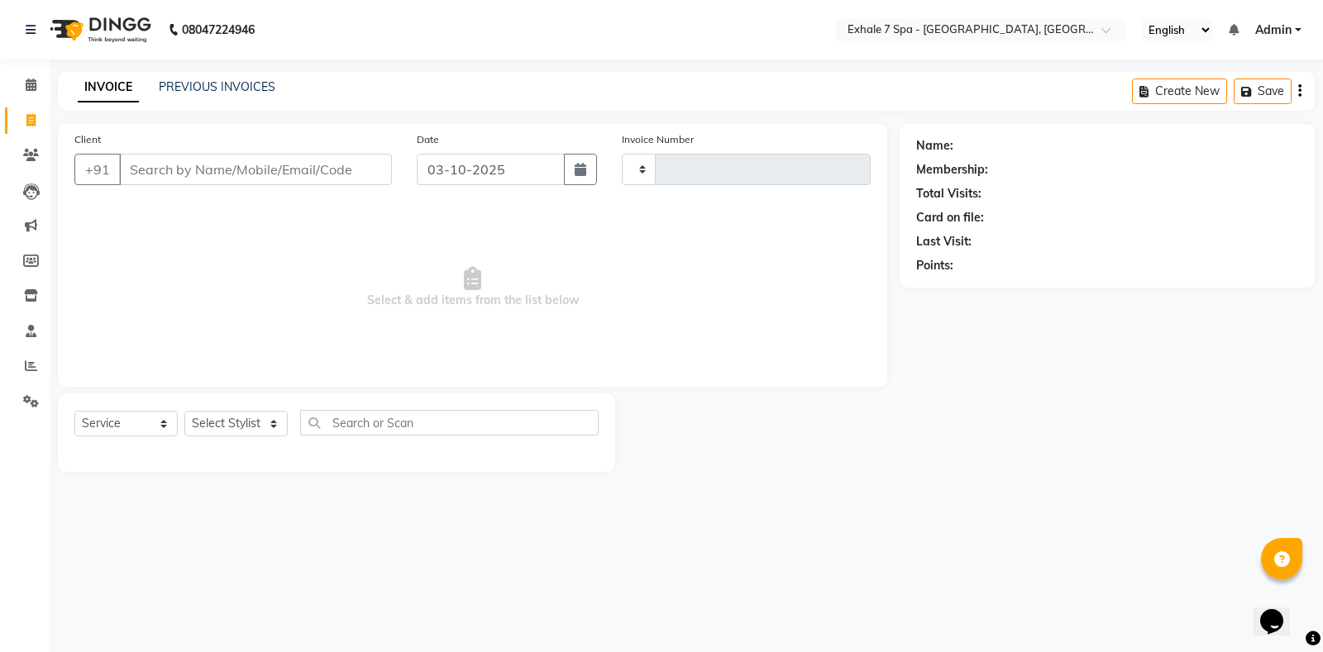
type input "1816"
select select "4480"
drag, startPoint x: 0, startPoint y: 685, endPoint x: 497, endPoint y: 264, distance: 651.2
click at [497, 264] on span "Select & add items from the list below" at bounding box center [472, 287] width 796 height 165
click at [239, 82] on link "PREVIOUS INVOICES" at bounding box center [217, 86] width 117 height 15
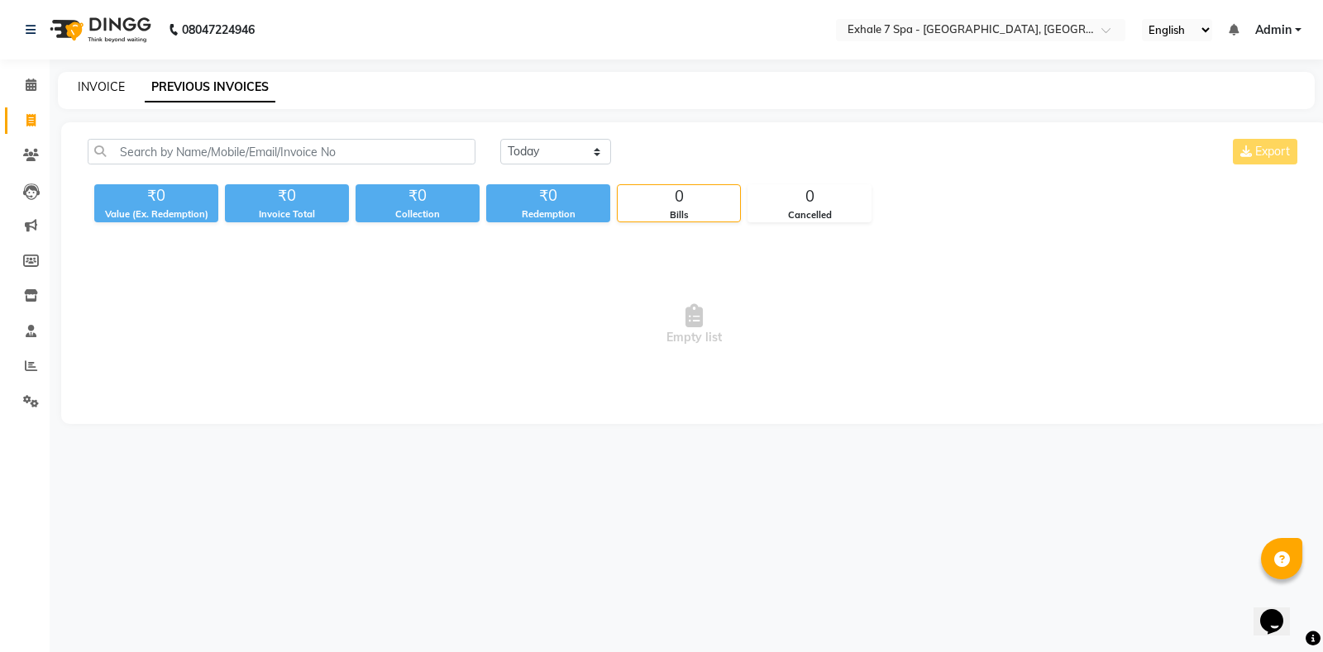
click at [98, 84] on link "INVOICE" at bounding box center [101, 86] width 47 height 15
select select "service"
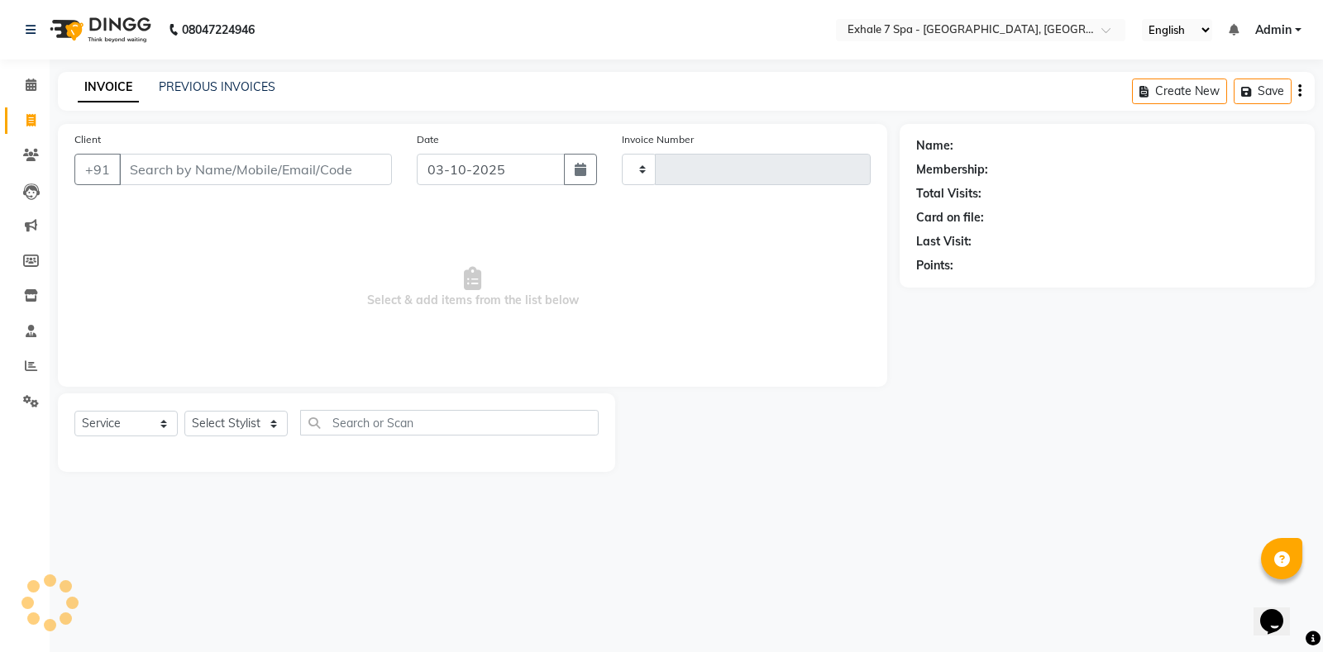
type input "1816"
select select "4480"
drag, startPoint x: 31, startPoint y: 366, endPoint x: 21, endPoint y: 358, distance: 12.9
click at [31, 367] on icon at bounding box center [31, 366] width 12 height 12
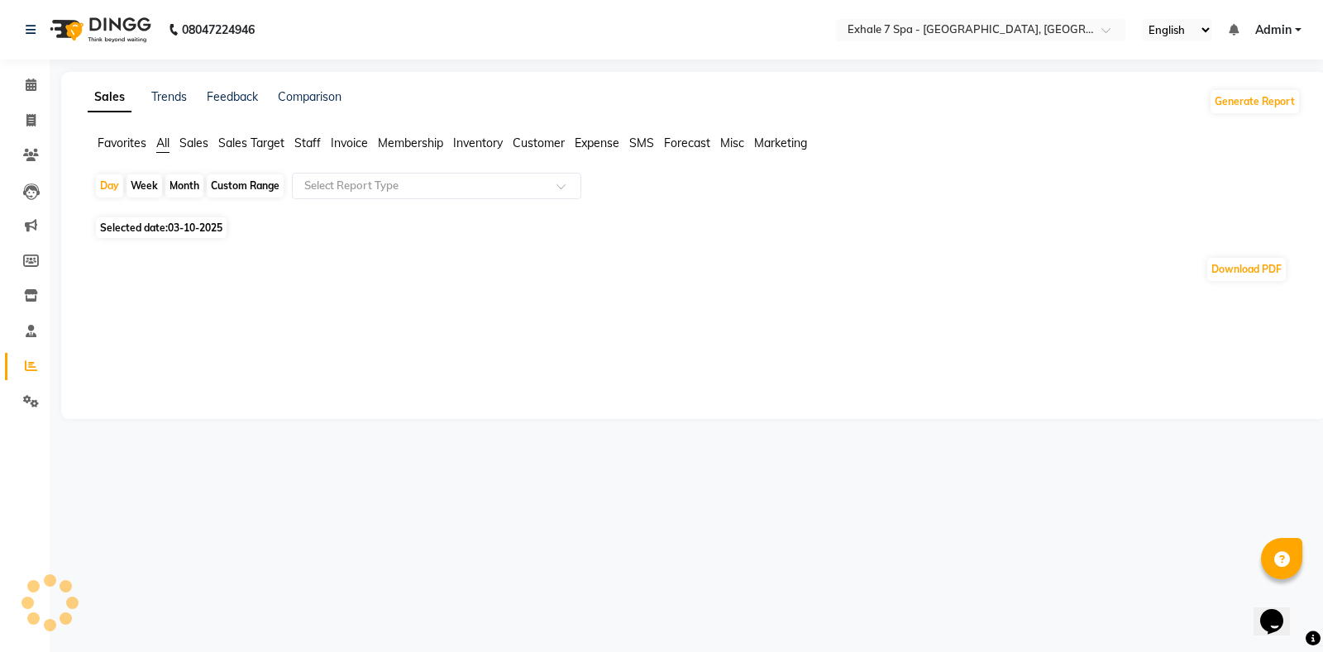
click at [297, 139] on span "Staff" at bounding box center [307, 143] width 26 height 15
click at [223, 182] on div "Custom Range" at bounding box center [245, 185] width 77 height 23
select select "10"
select select "2025"
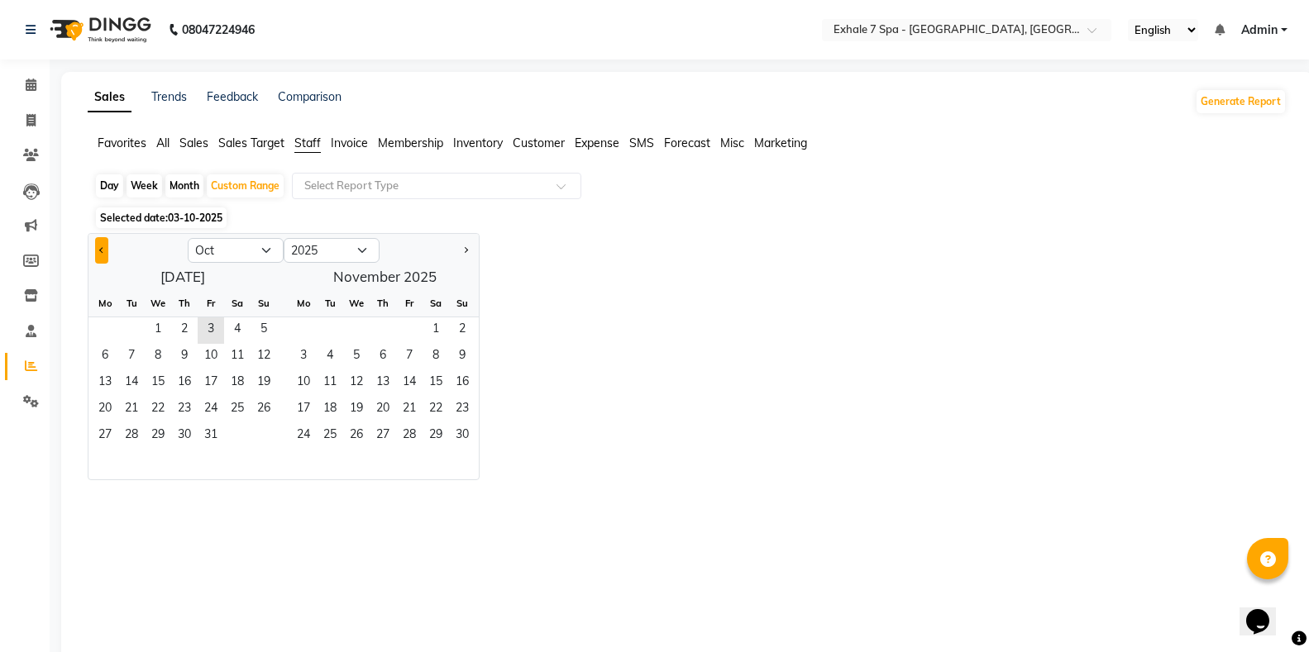
click at [99, 250] on span "Previous month" at bounding box center [102, 250] width 6 height 6
select select "9"
click at [96, 333] on span "1" at bounding box center [105, 330] width 26 height 26
click at [132, 440] on span "30" at bounding box center [131, 436] width 26 height 26
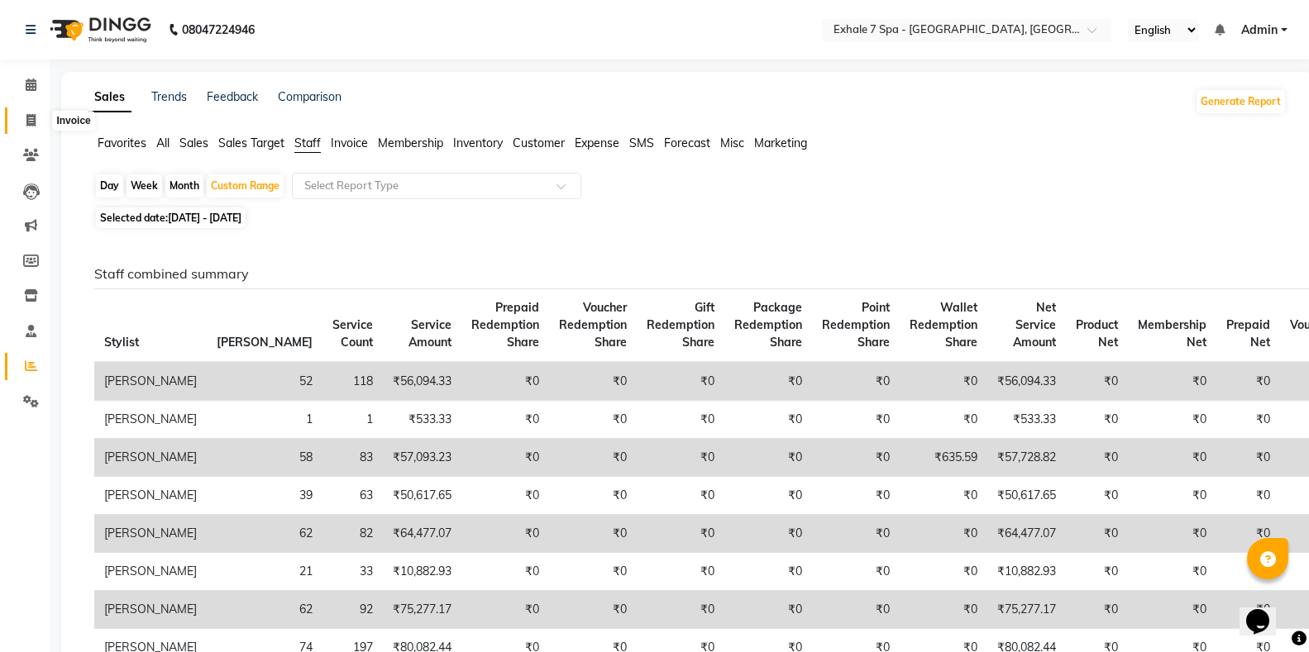
click at [34, 114] on icon at bounding box center [30, 120] width 9 height 12
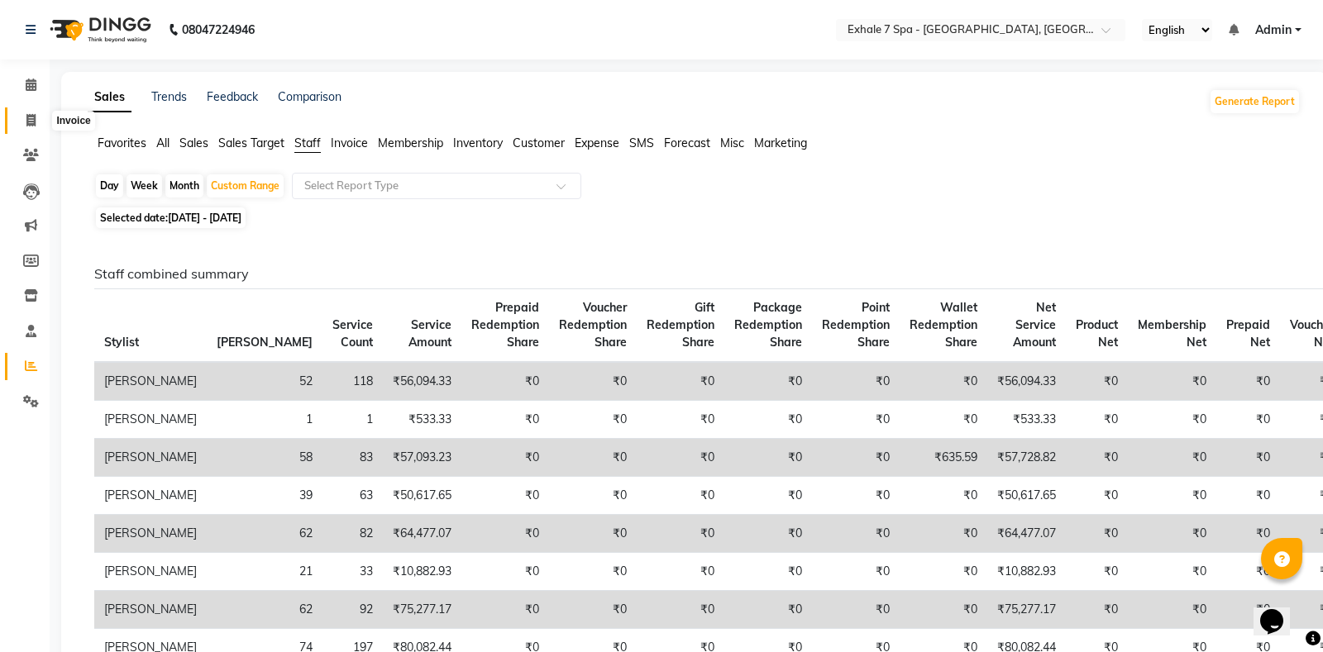
select select "service"
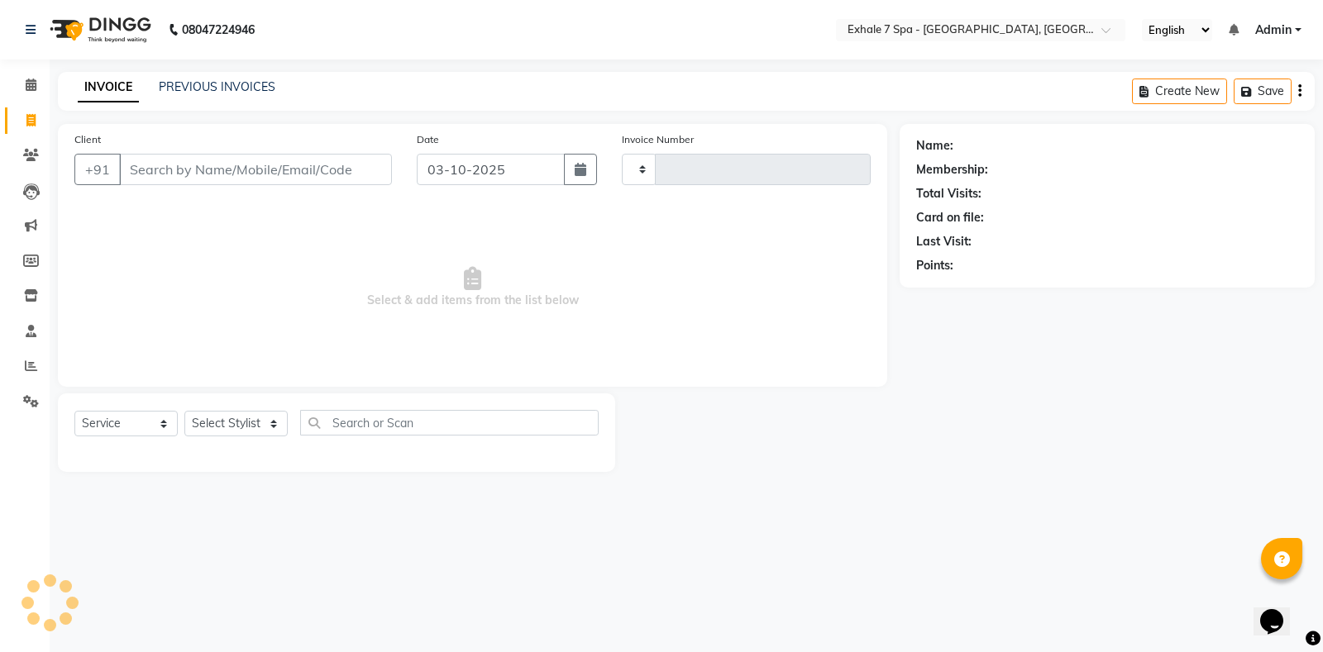
type input "1816"
select select "4480"
click at [39, 153] on span at bounding box center [31, 155] width 29 height 19
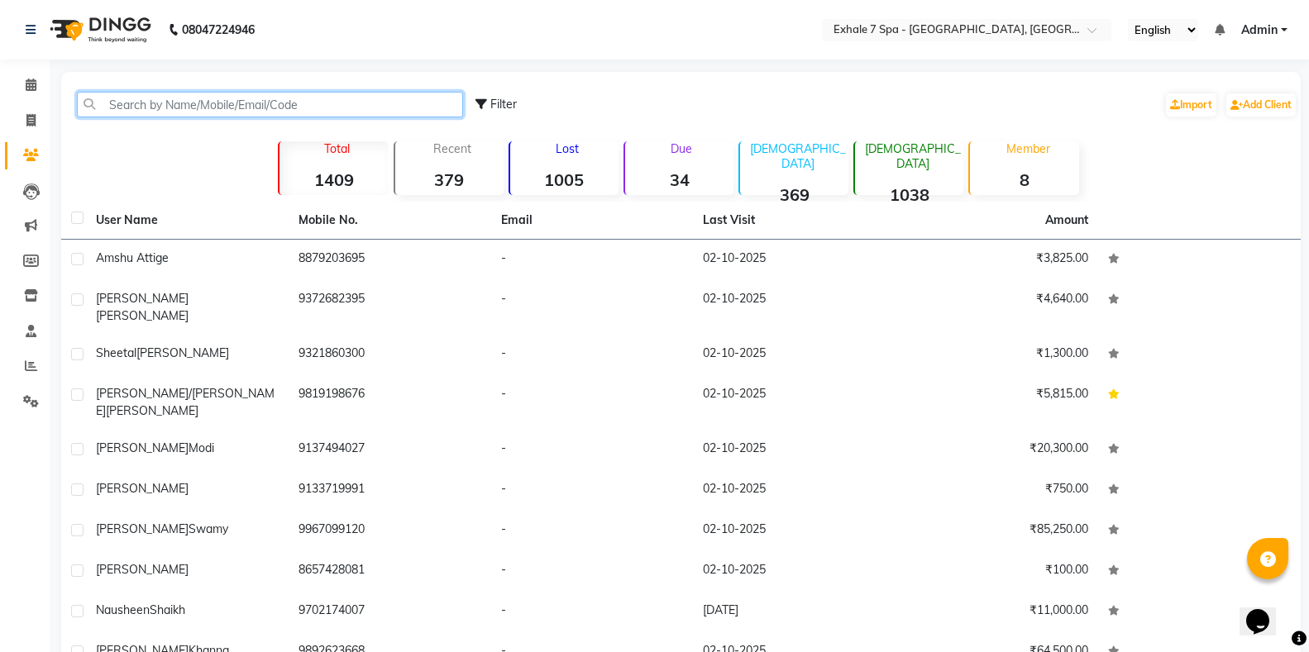
click at [129, 107] on input "text" at bounding box center [270, 105] width 386 height 26
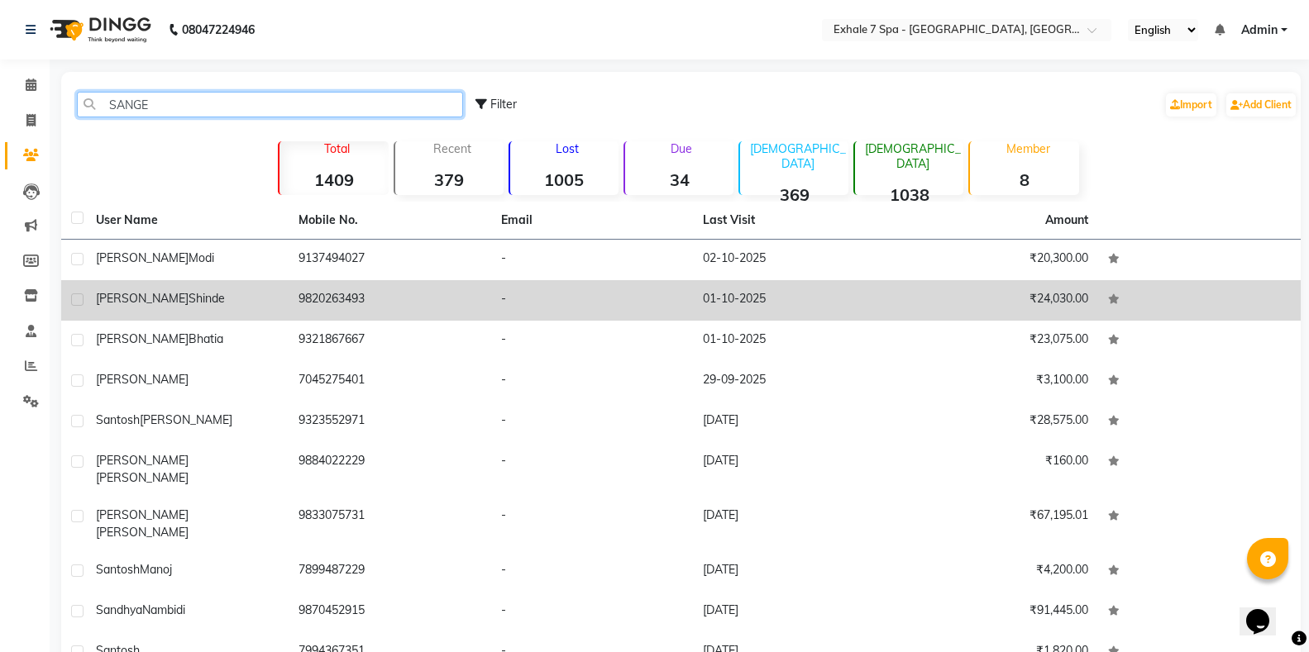
type input "SANGE"
click at [161, 310] on td "[PERSON_NAME]" at bounding box center [187, 300] width 203 height 41
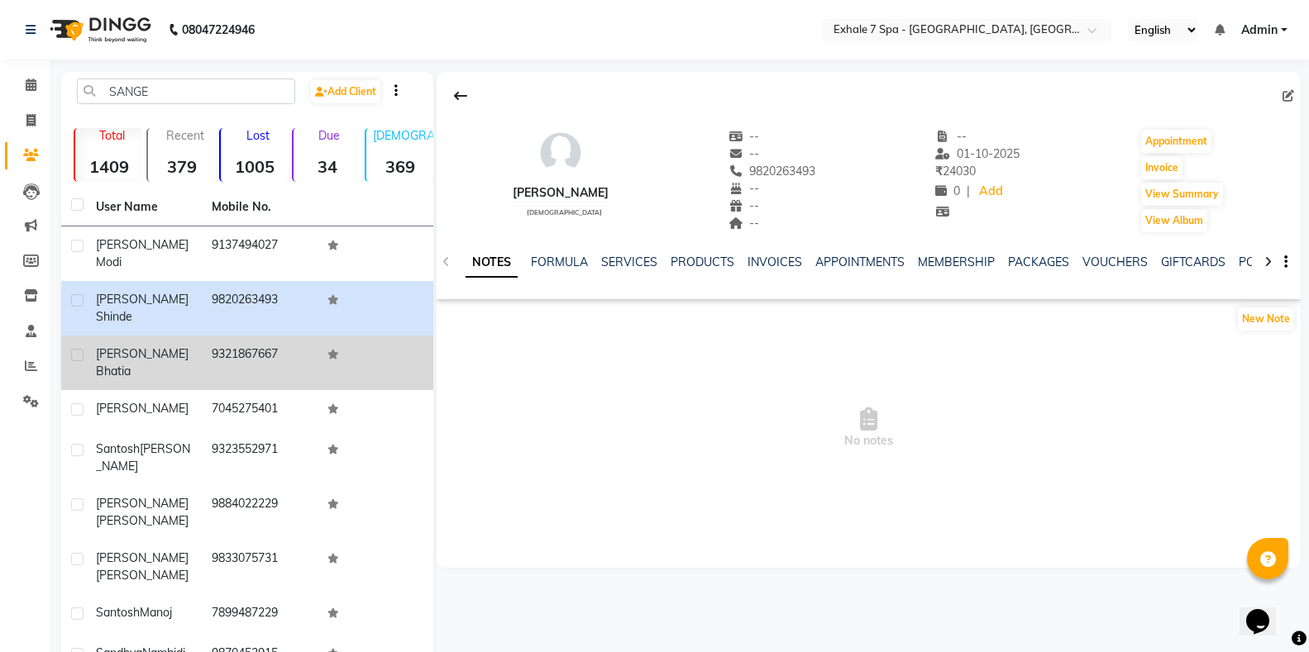
click at [141, 339] on td "[PERSON_NAME]" at bounding box center [144, 363] width 116 height 55
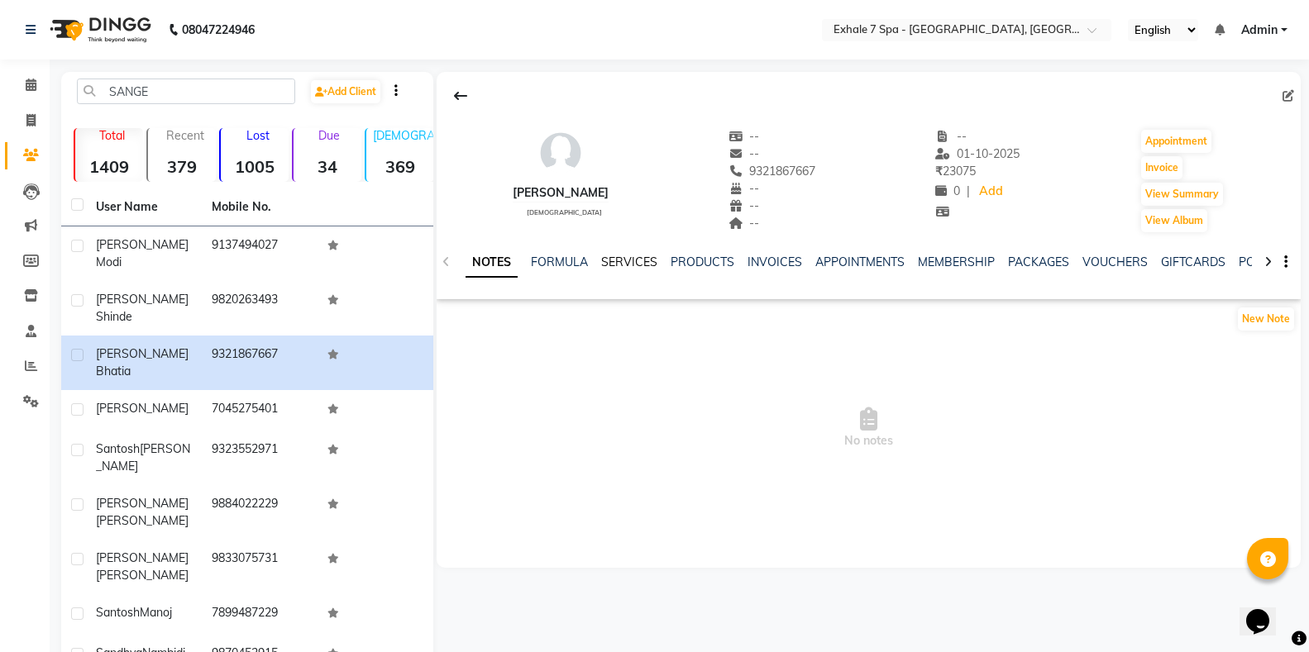
click at [621, 265] on link "SERVICES" at bounding box center [629, 262] width 56 height 15
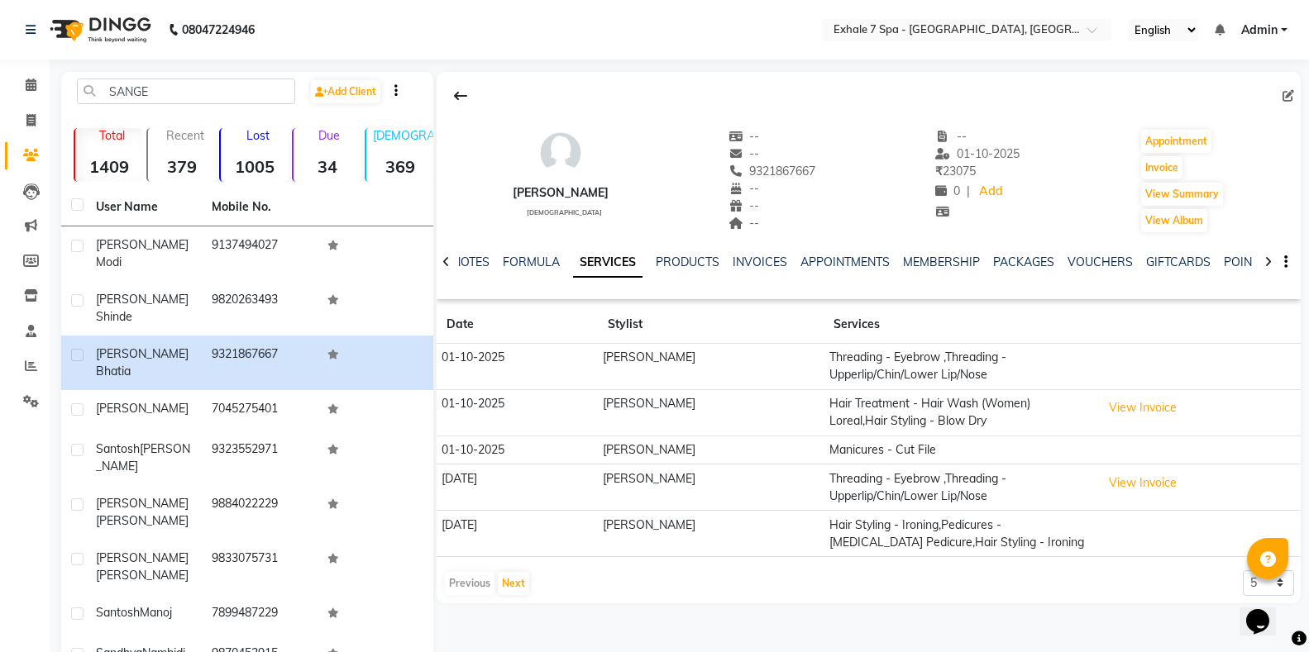
click at [620, 258] on link "SERVICES" at bounding box center [607, 263] width 69 height 30
click at [1127, 399] on button "View Invoice" at bounding box center [1142, 408] width 83 height 26
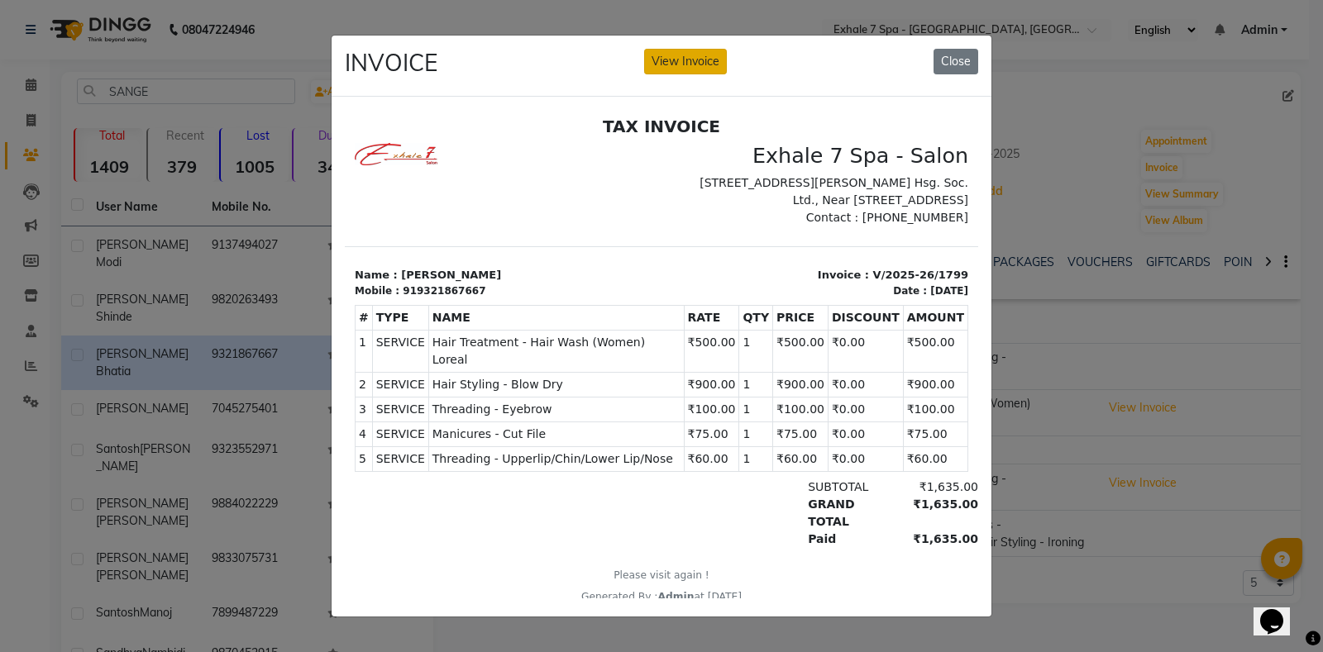
click at [708, 49] on button "View Invoice" at bounding box center [685, 62] width 83 height 26
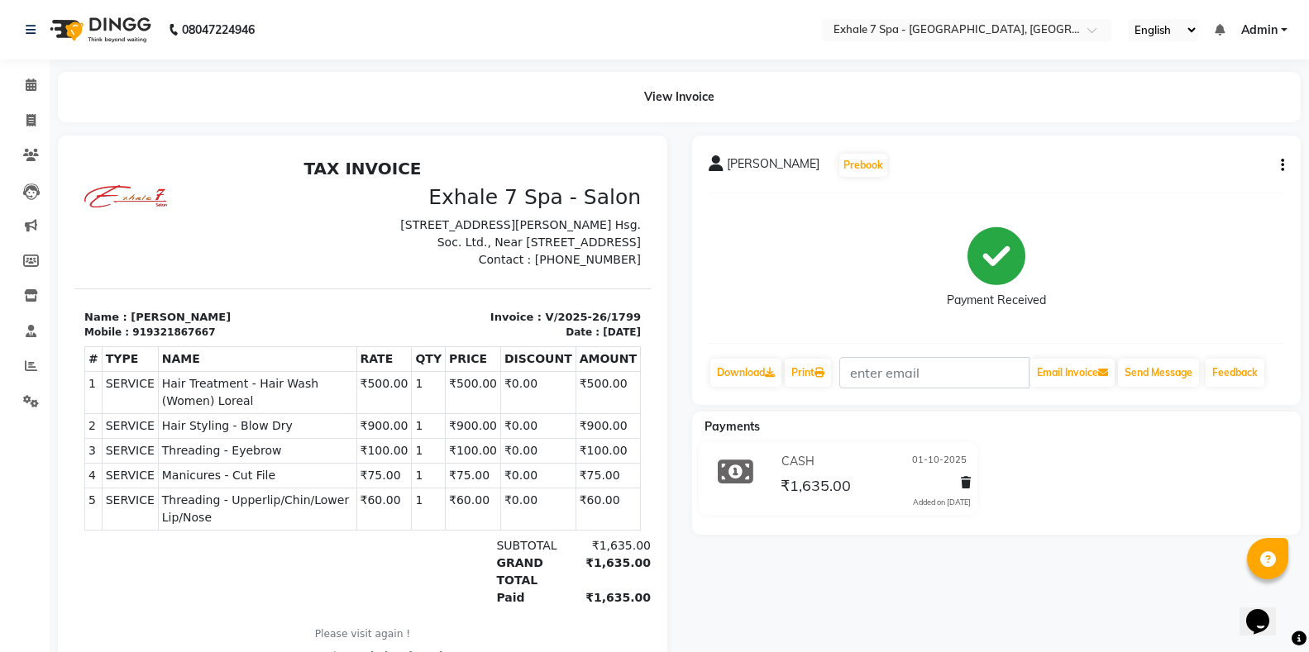
click at [1287, 165] on div "[PERSON_NAME] Prebook Payment Received Download Print Email Invoice Send Messag…" at bounding box center [996, 271] width 609 height 270
click at [1279, 168] on button "button" at bounding box center [1279, 165] width 10 height 17
click at [1205, 193] on div "Edit Invoice" at bounding box center [1199, 186] width 113 height 21
select select "service"
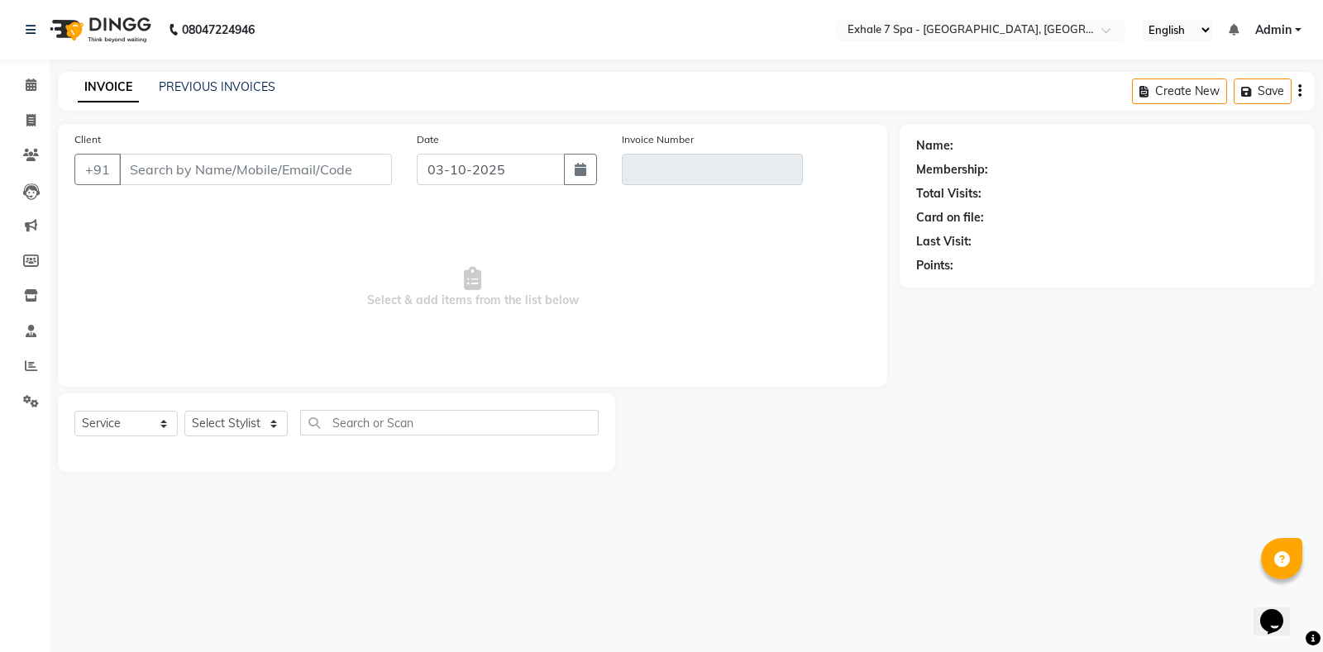
type input "9321867667"
type input "V/2025-26/1799"
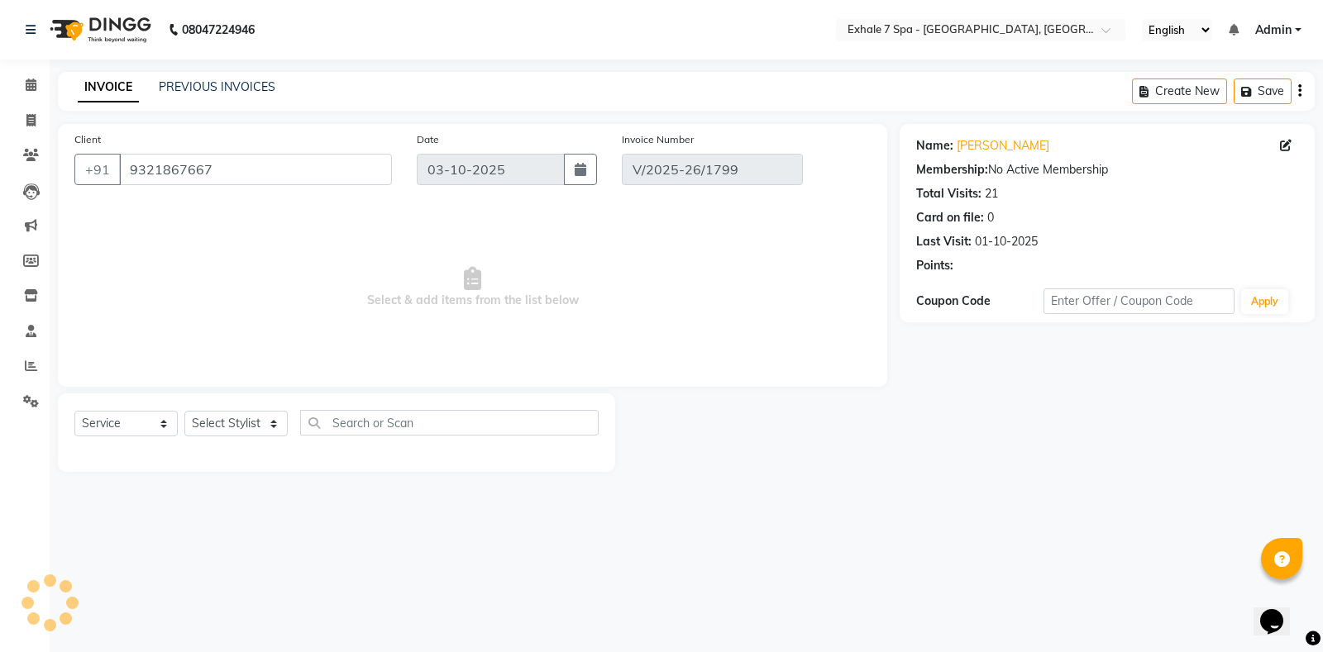
type input "01-10-2025"
select select "select"
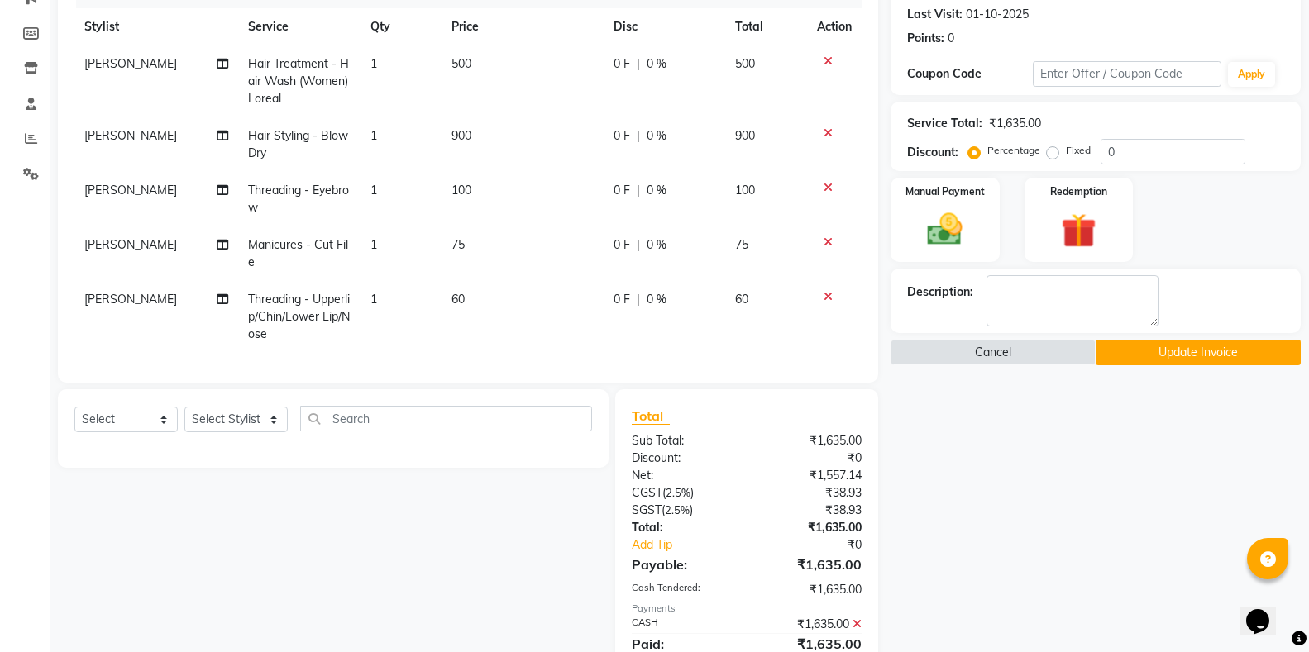
scroll to position [248, 0]
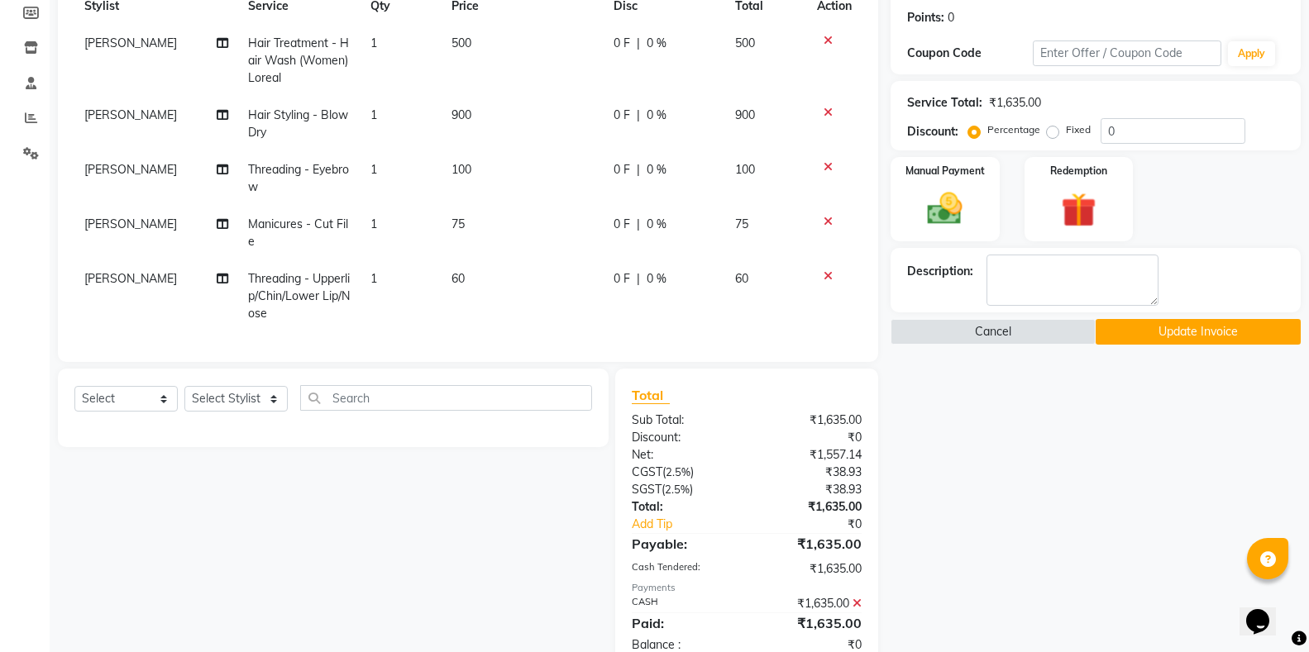
click at [112, 238] on td "[PERSON_NAME]" at bounding box center [156, 233] width 164 height 55
select select "64938"
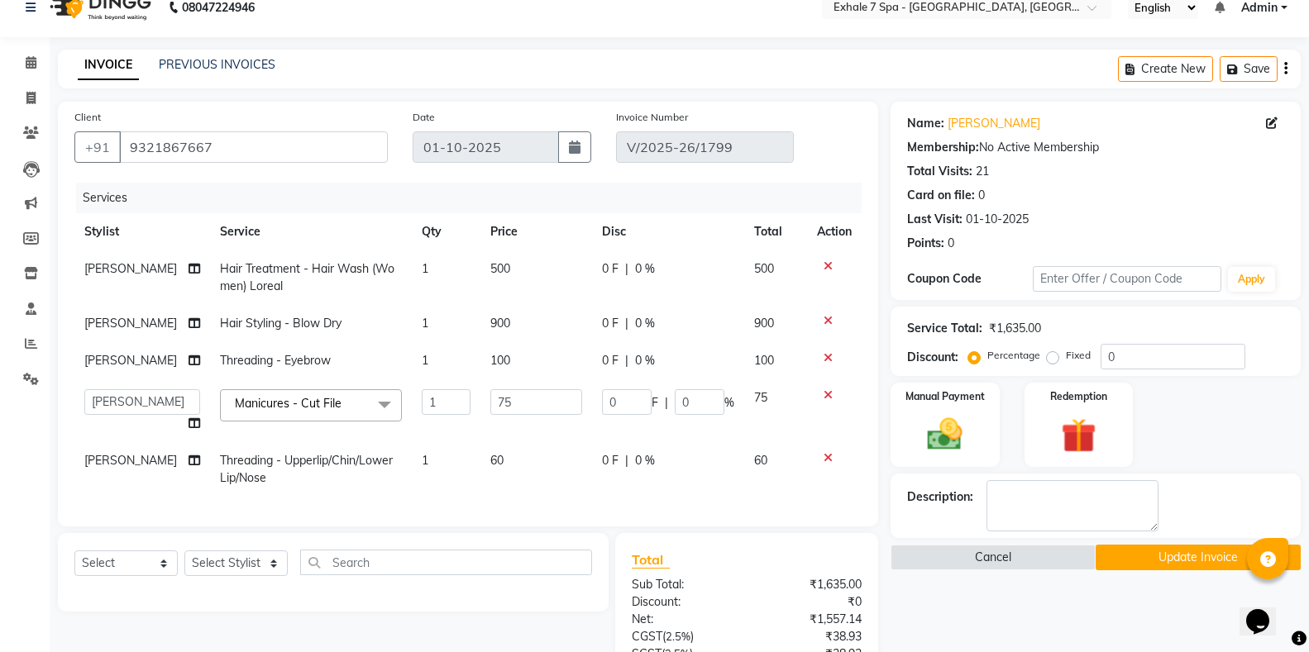
scroll to position [0, 0]
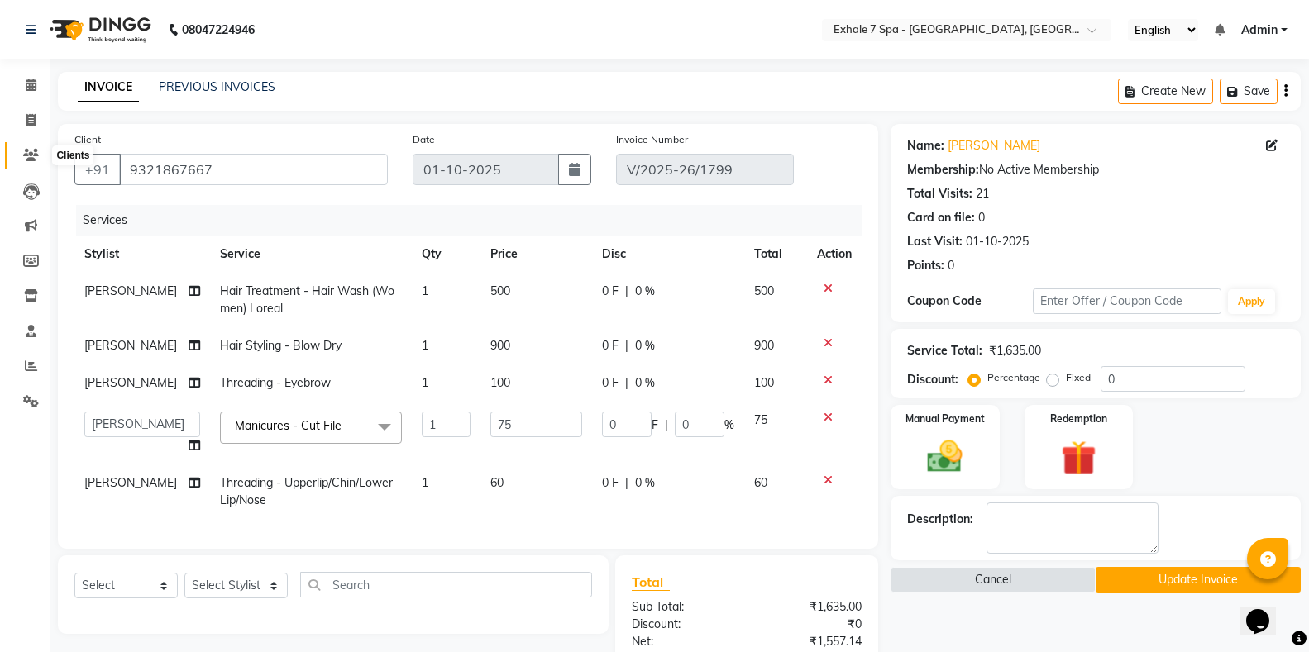
click at [27, 154] on icon at bounding box center [31, 155] width 16 height 12
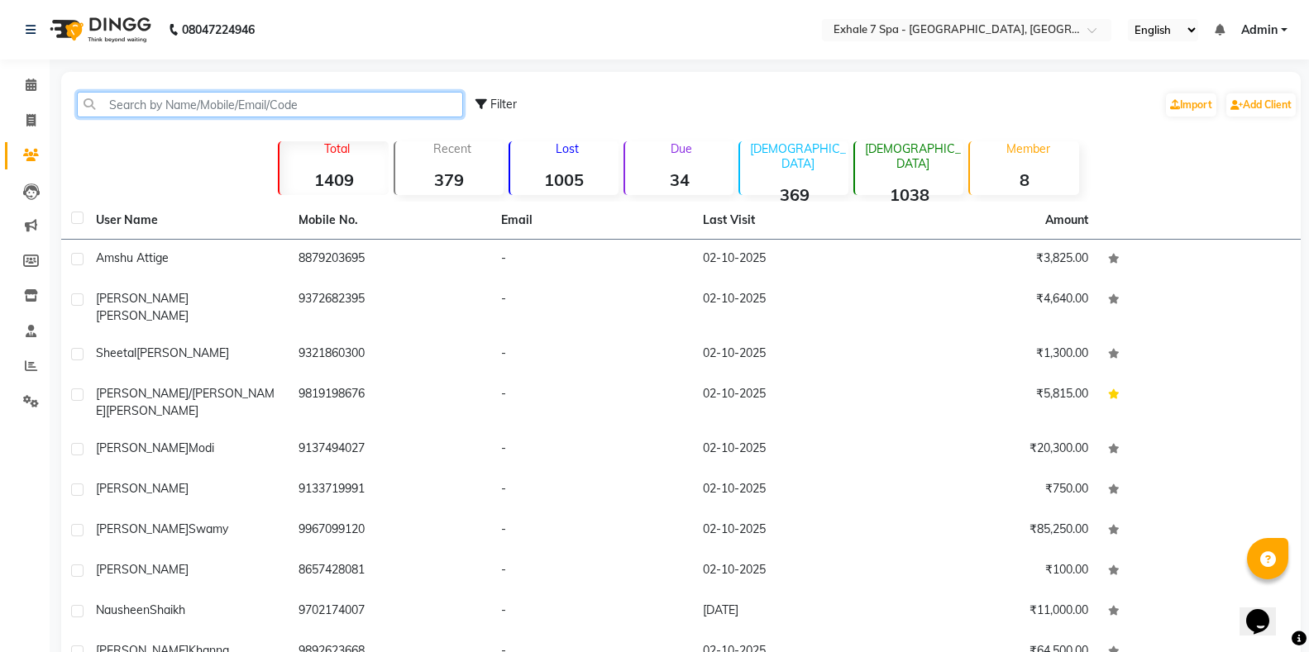
click at [127, 104] on input "text" at bounding box center [270, 105] width 386 height 26
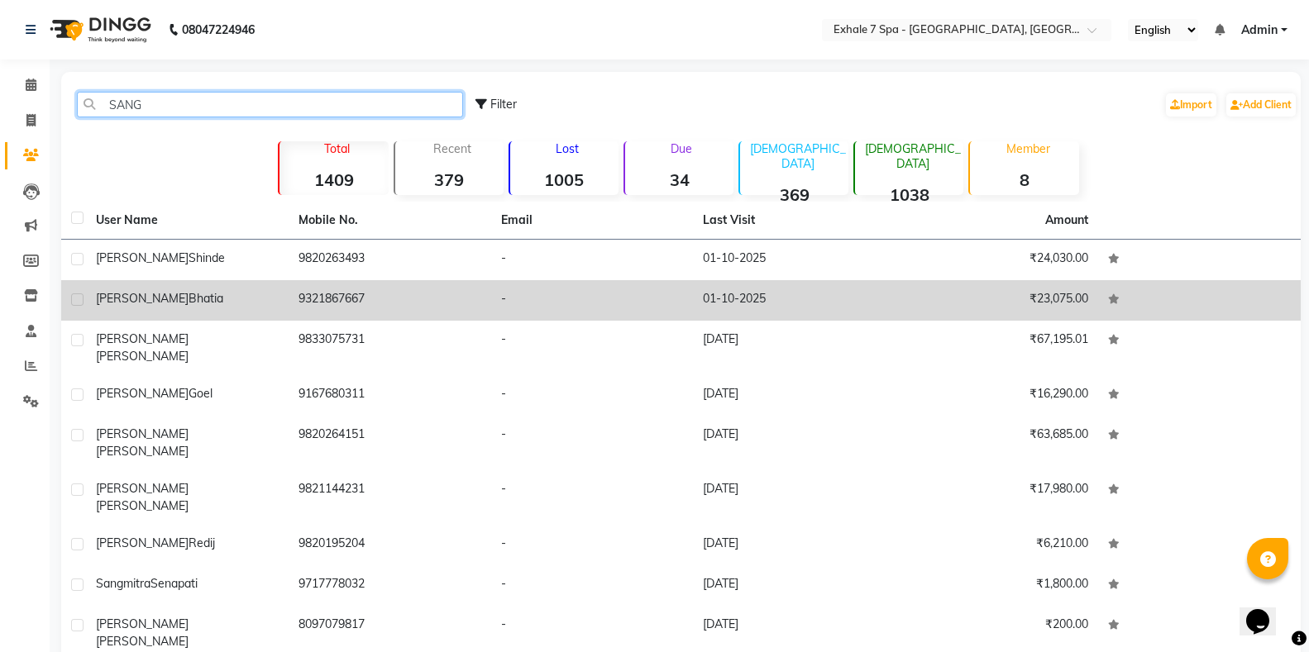
type input "SANG"
click at [189, 295] on span "Bhatia" at bounding box center [206, 298] width 35 height 15
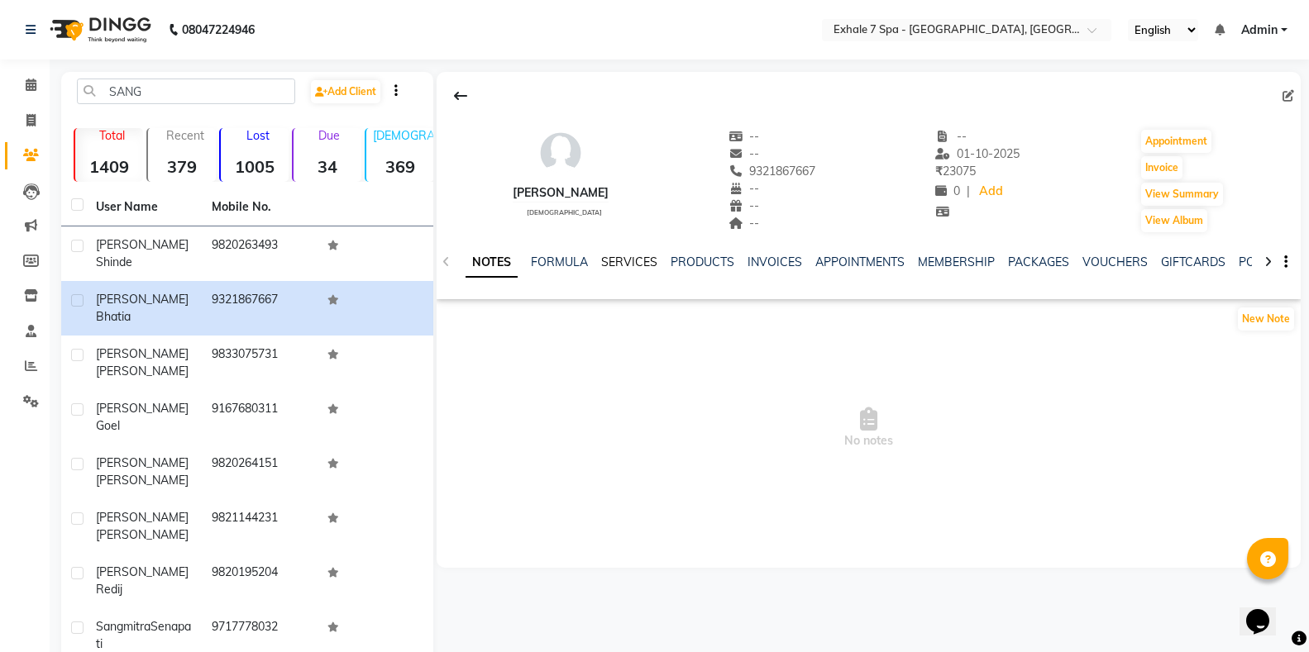
click at [628, 263] on link "SERVICES" at bounding box center [629, 262] width 56 height 15
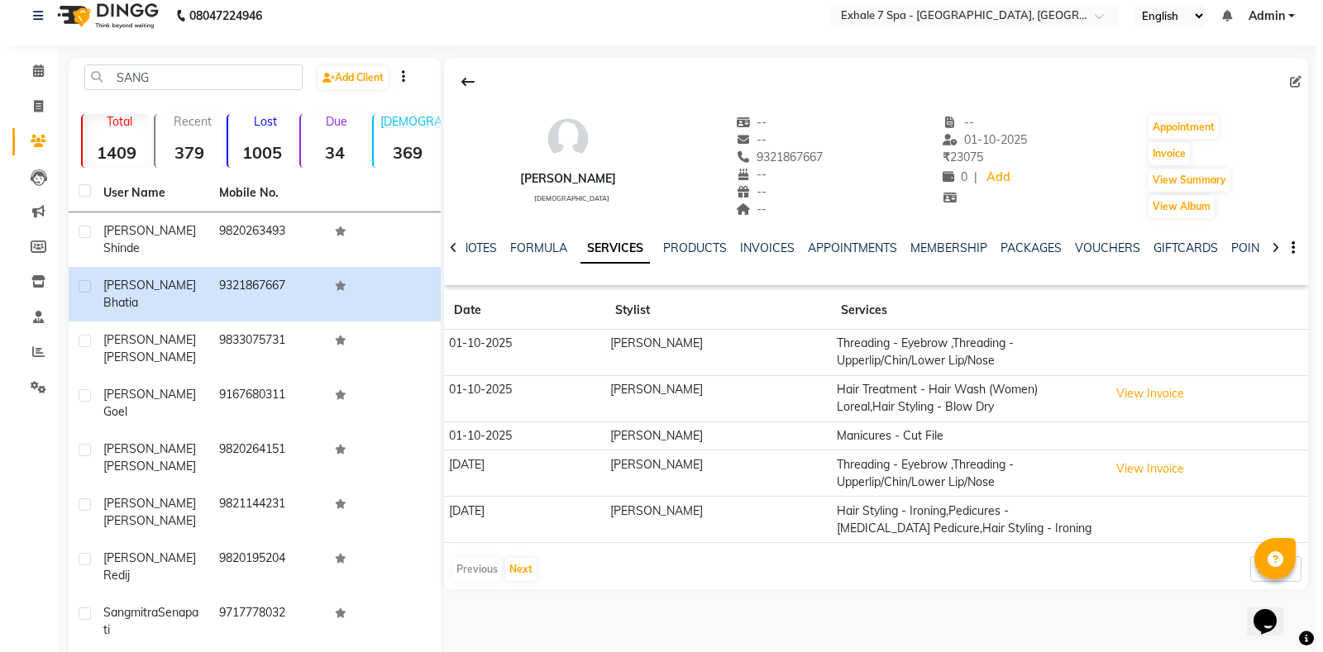
scroll to position [38, 0]
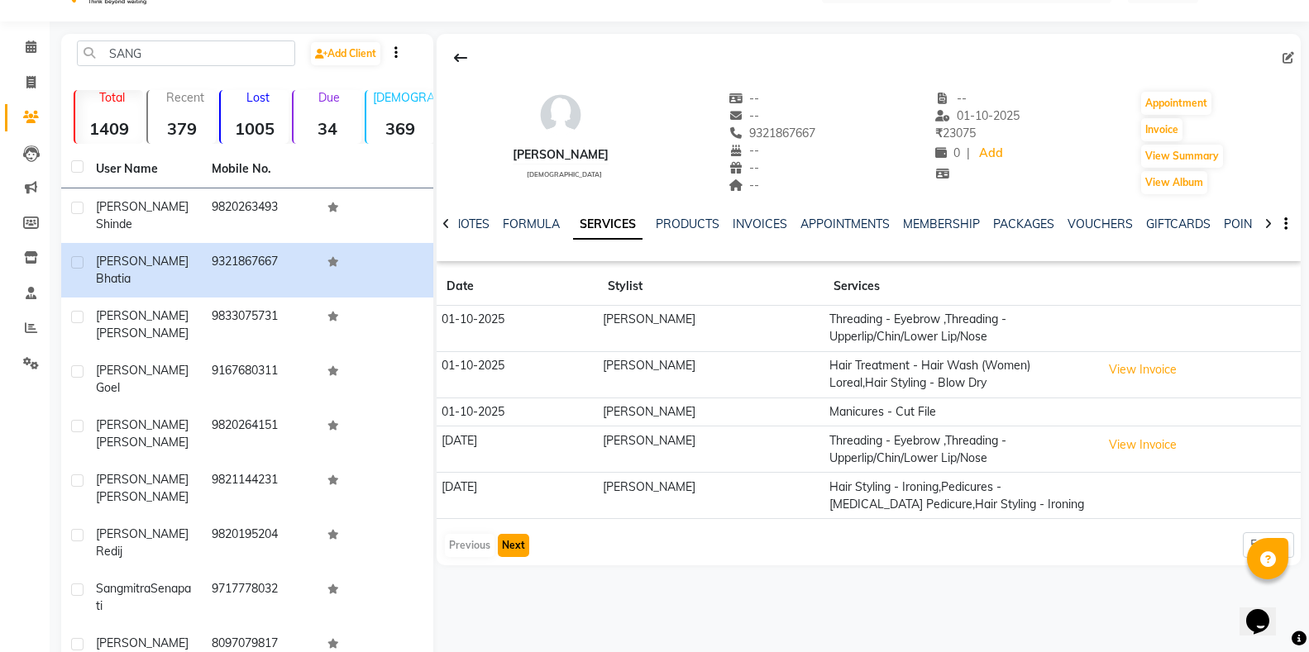
click at [504, 540] on button "Next" at bounding box center [513, 545] width 31 height 23
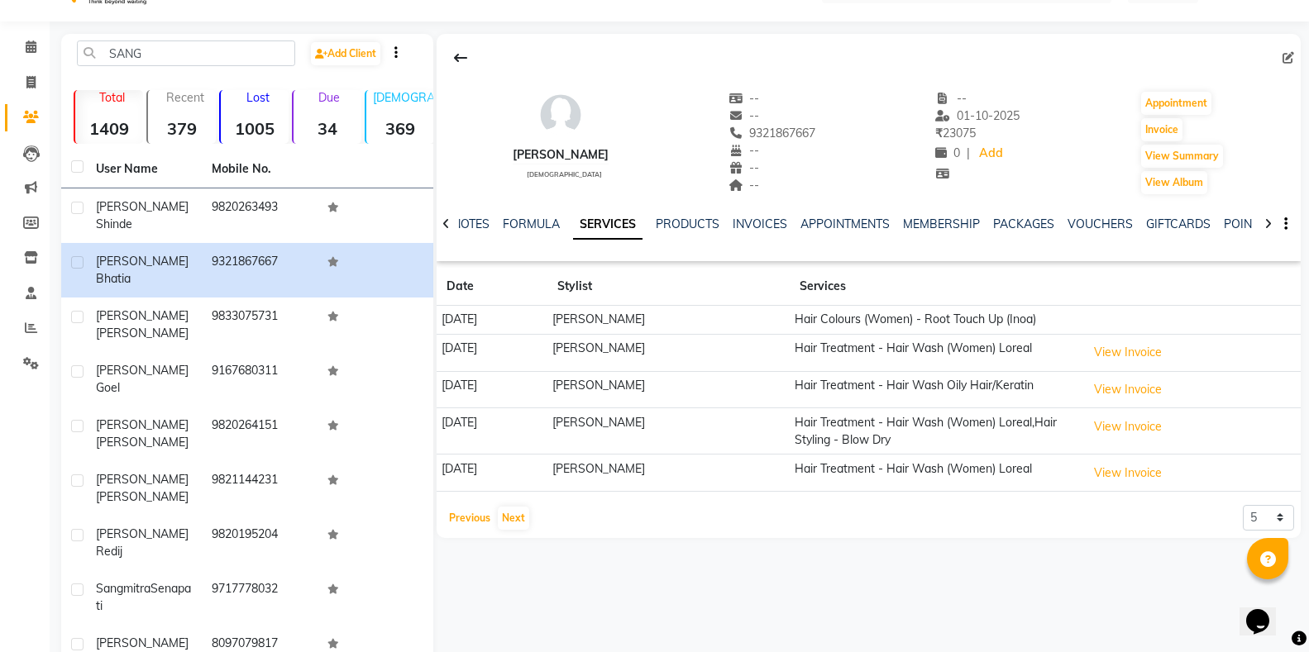
drag, startPoint x: 460, startPoint y: 517, endPoint x: 460, endPoint y: 506, distance: 10.7
click at [461, 518] on button "Previous" at bounding box center [470, 518] width 50 height 23
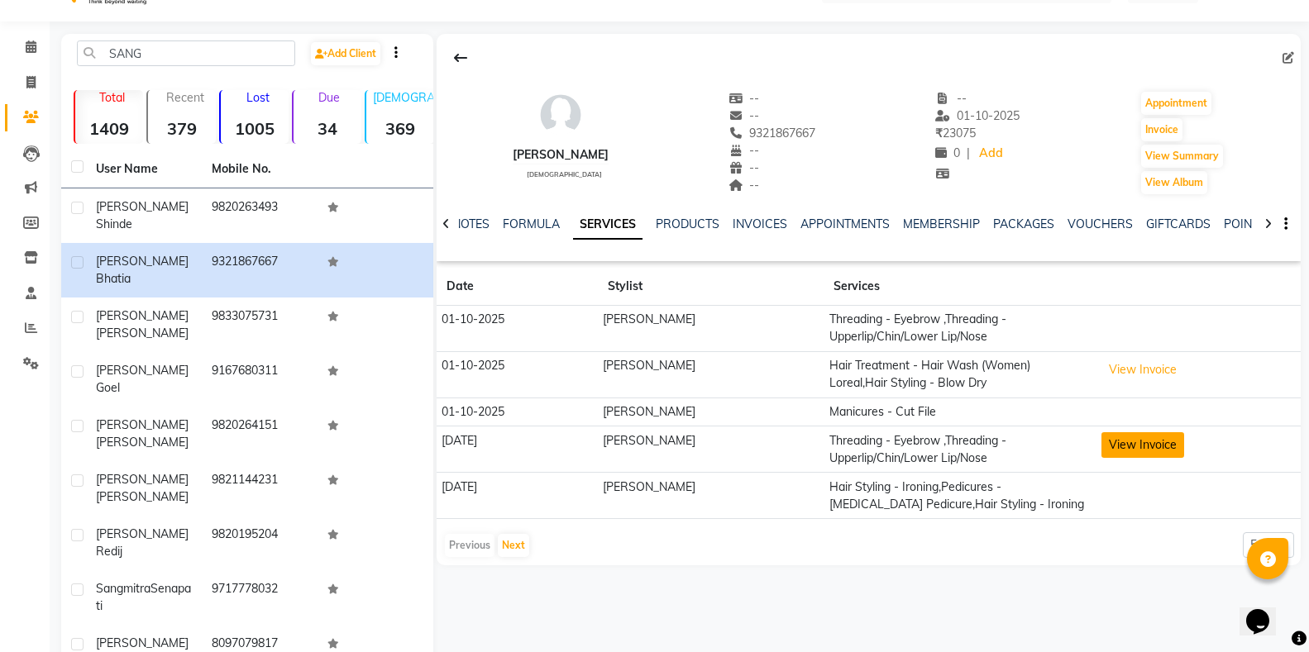
click at [1123, 442] on button "View Invoice" at bounding box center [1142, 445] width 83 height 26
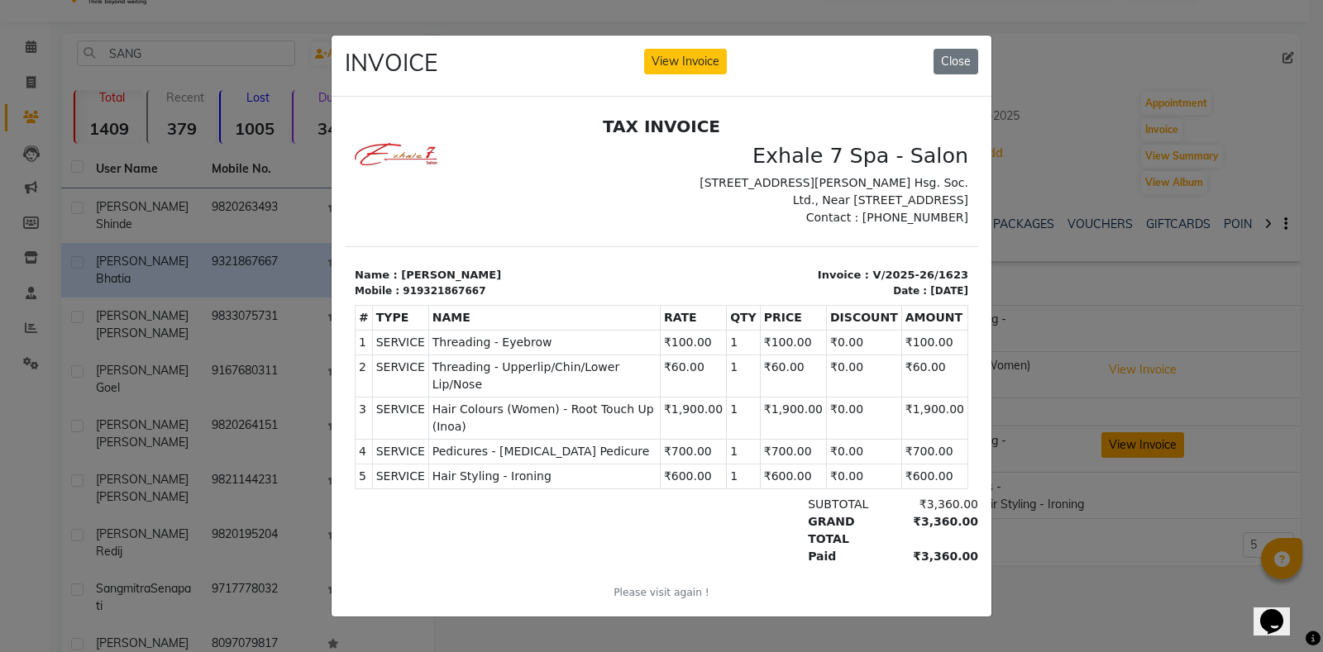
scroll to position [0, 0]
click at [675, 55] on button "View Invoice" at bounding box center [685, 62] width 83 height 26
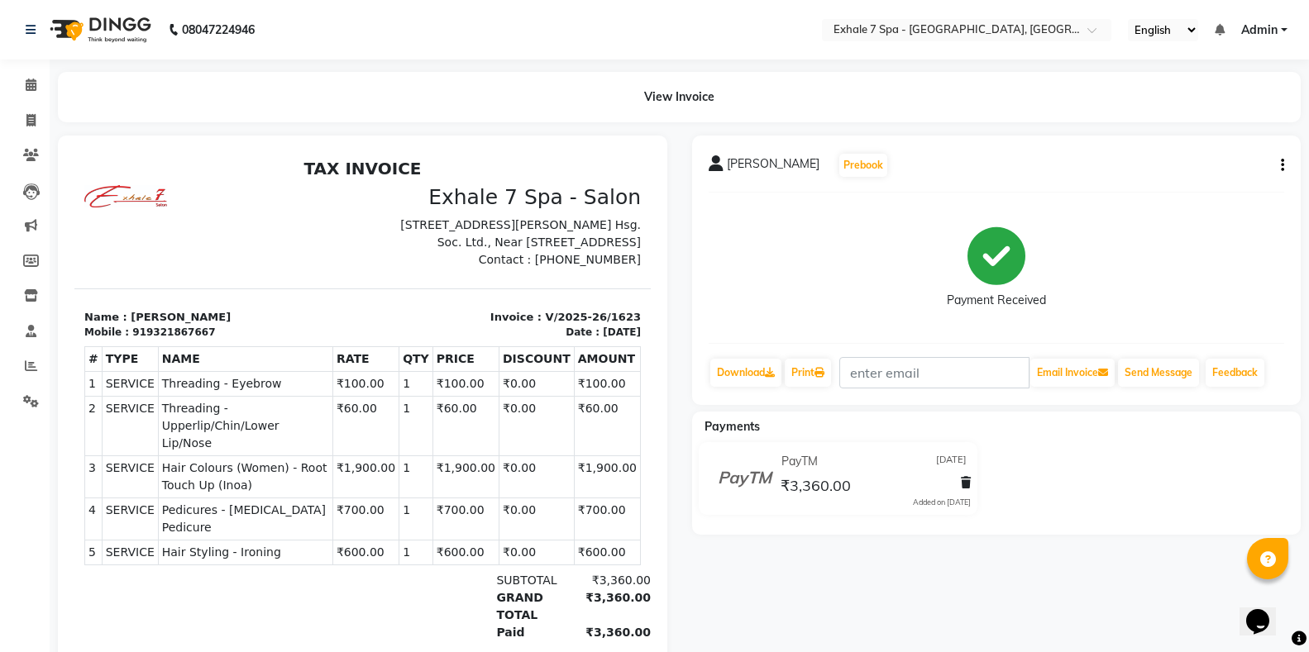
click at [1284, 161] on div "[PERSON_NAME] Prebook Payment Received Download Print Email Invoice Send Messag…" at bounding box center [996, 271] width 609 height 270
click at [1278, 161] on button "button" at bounding box center [1279, 165] width 10 height 17
click at [1234, 185] on div "Edit Invoice" at bounding box center [1199, 186] width 113 height 21
select select "service"
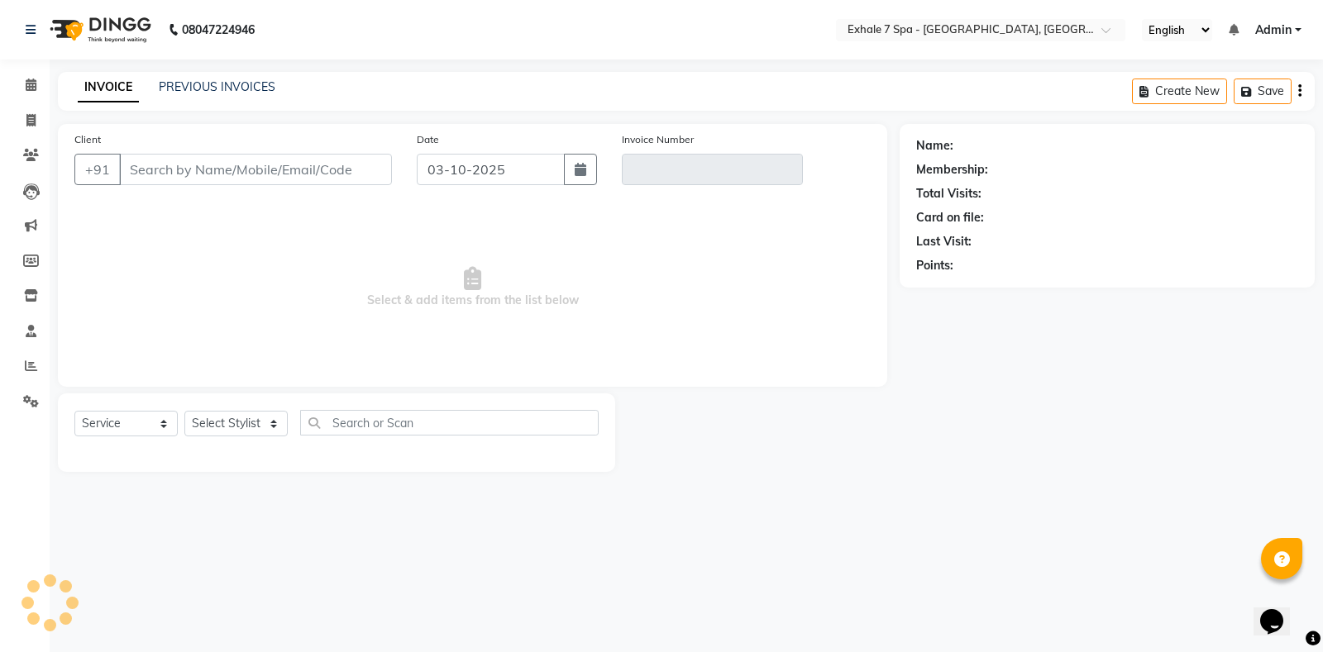
type input "9321867667"
type input "V/2025-26/1623"
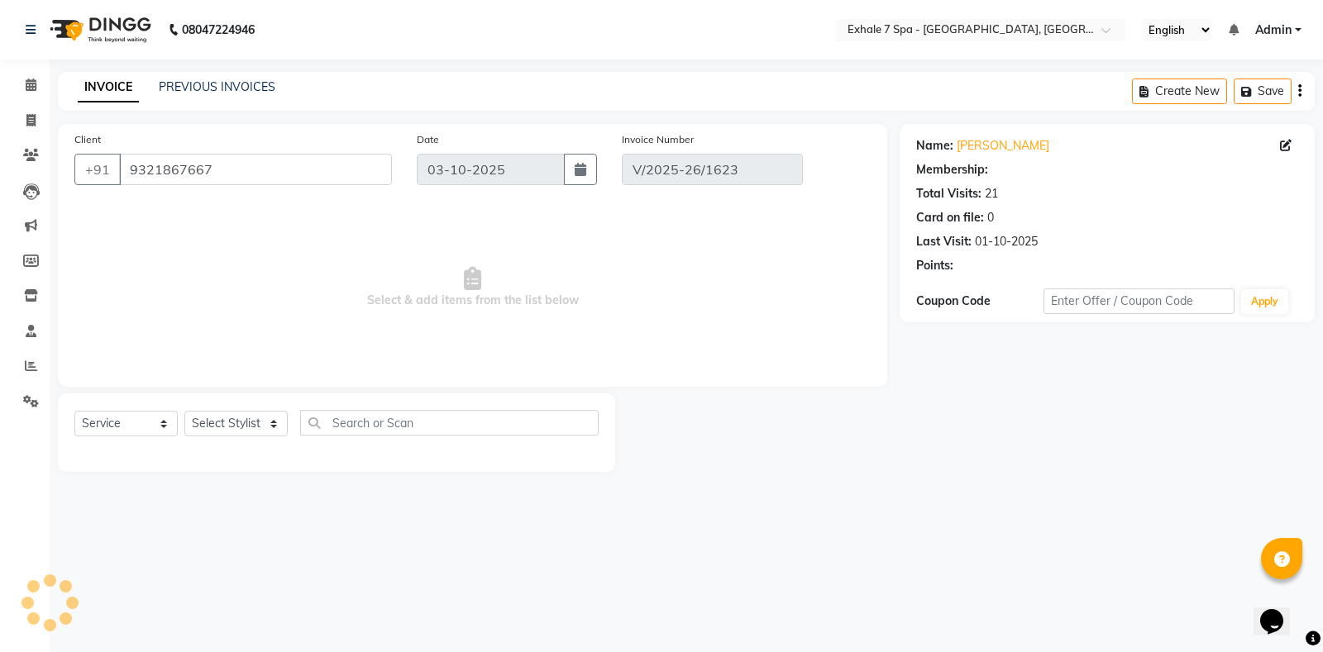
type input "[DATE]"
select select "select"
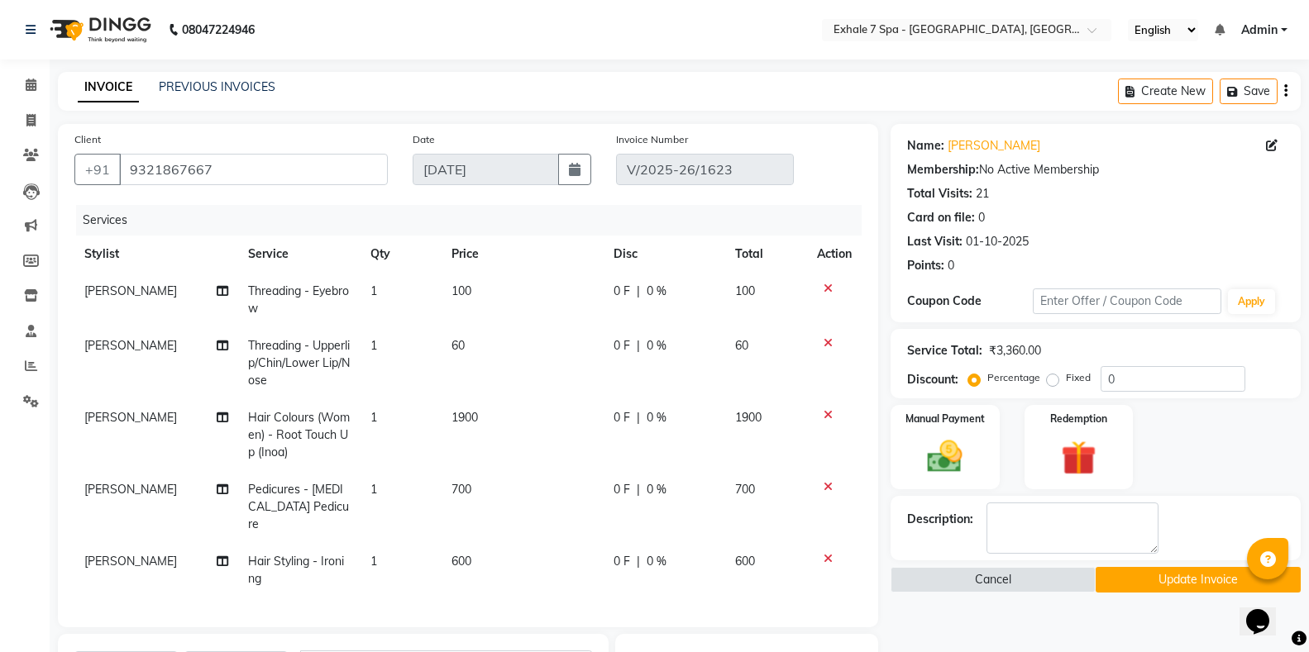
scroll to position [83, 0]
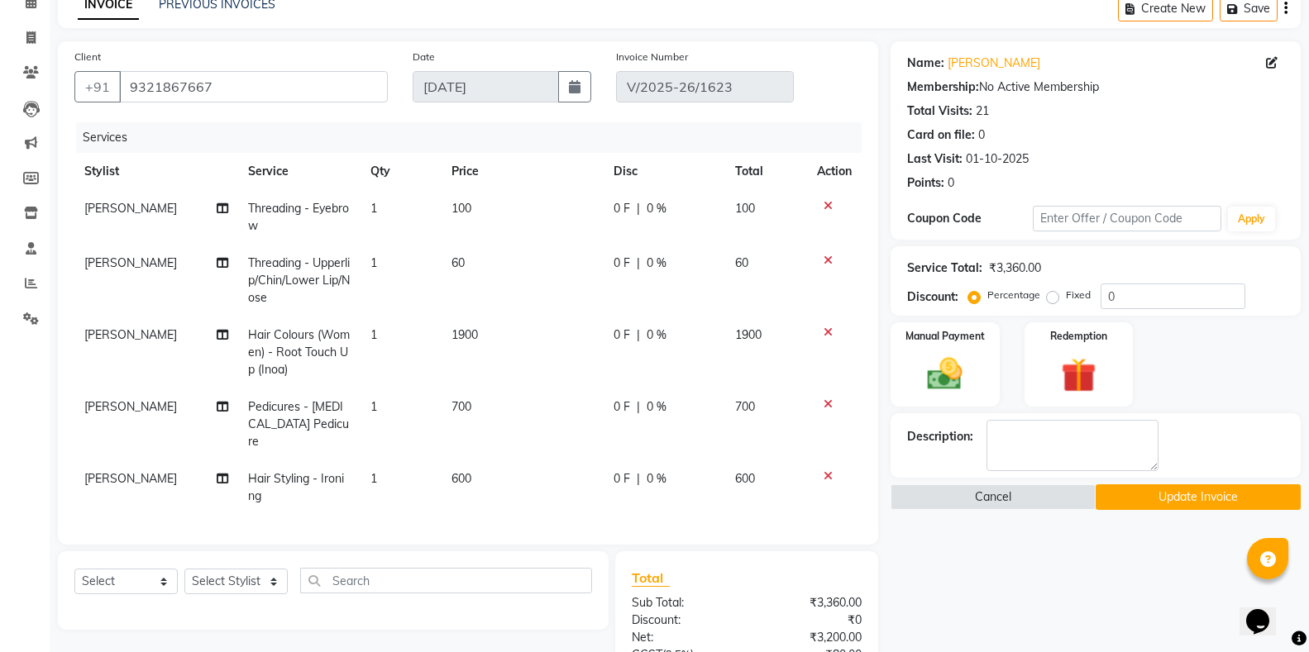
click at [91, 471] on span "[PERSON_NAME]" at bounding box center [130, 478] width 93 height 15
select select "64938"
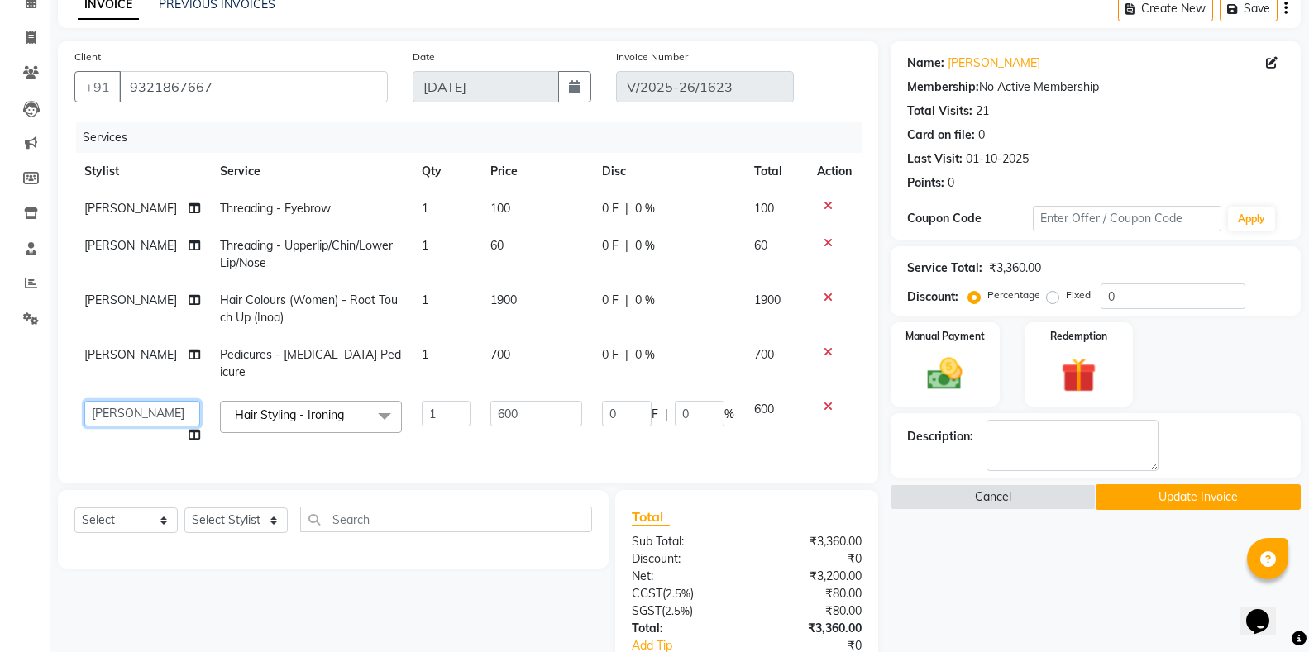
click at [131, 406] on select "[PERSON_NAME] [PERSON_NAME] Faraheem [PERSON_NAME] [PERSON_NAME] [PERSON_NAME] …" at bounding box center [142, 414] width 116 height 26
select select "71278"
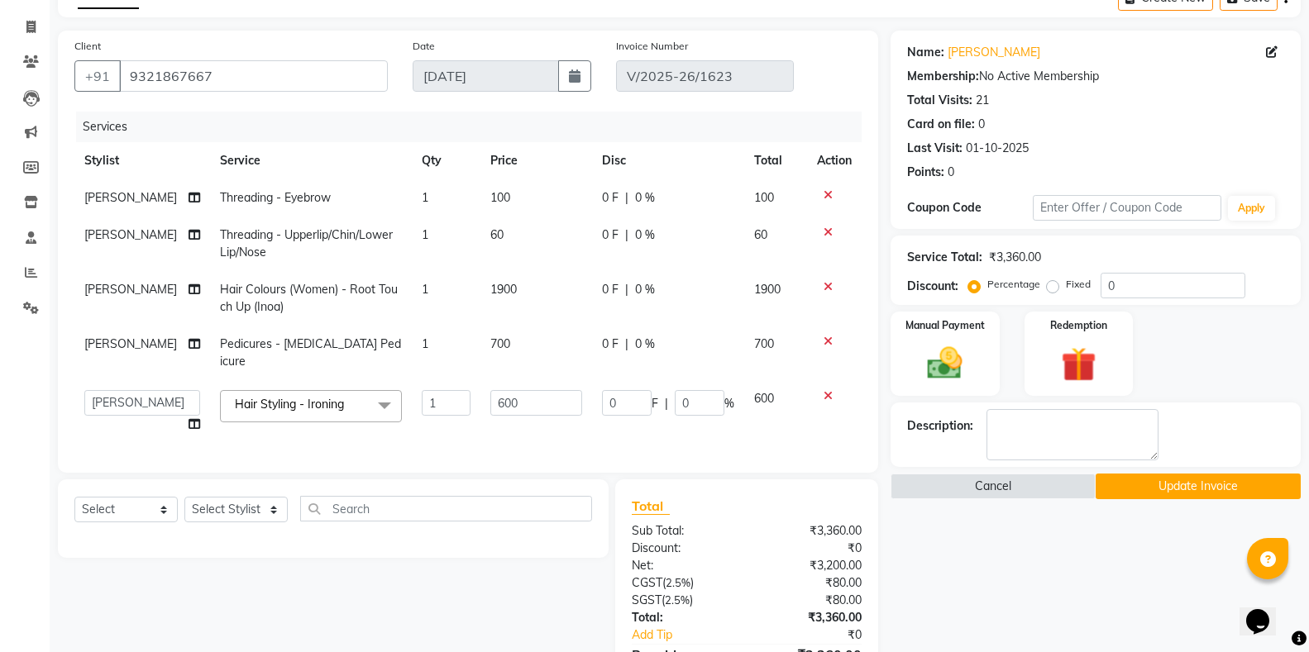
scroll to position [165, 0]
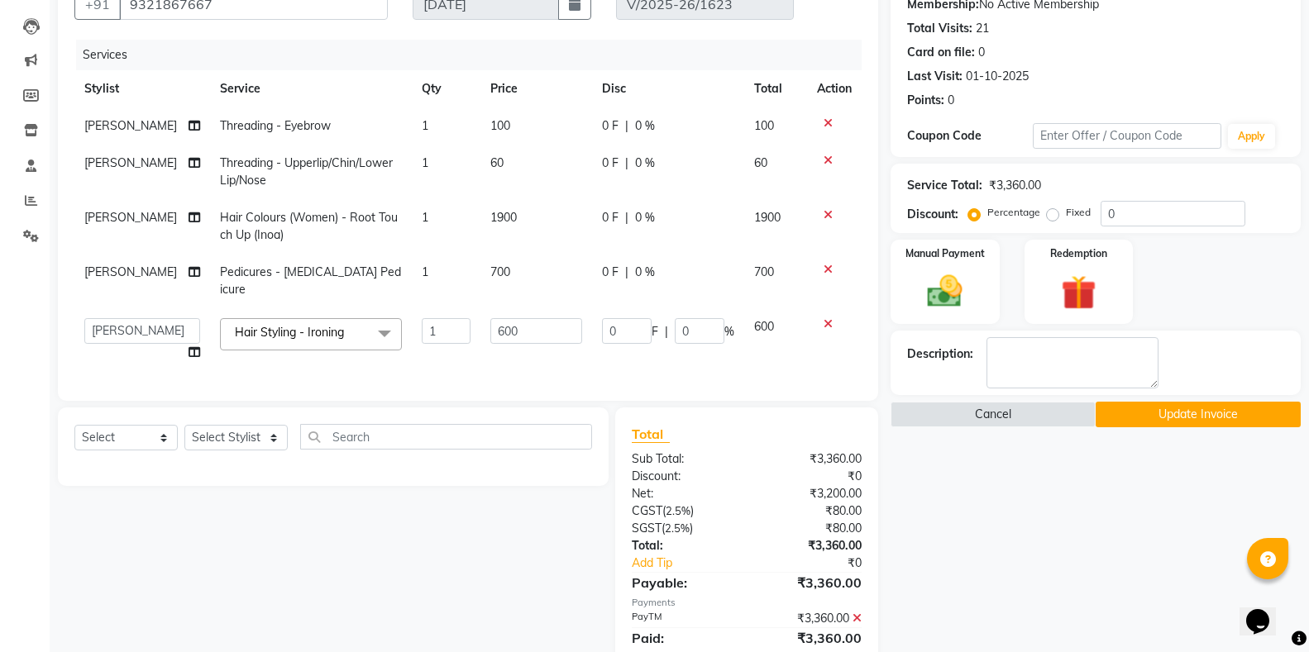
click at [1205, 418] on button "Update Invoice" at bounding box center [1198, 415] width 205 height 26
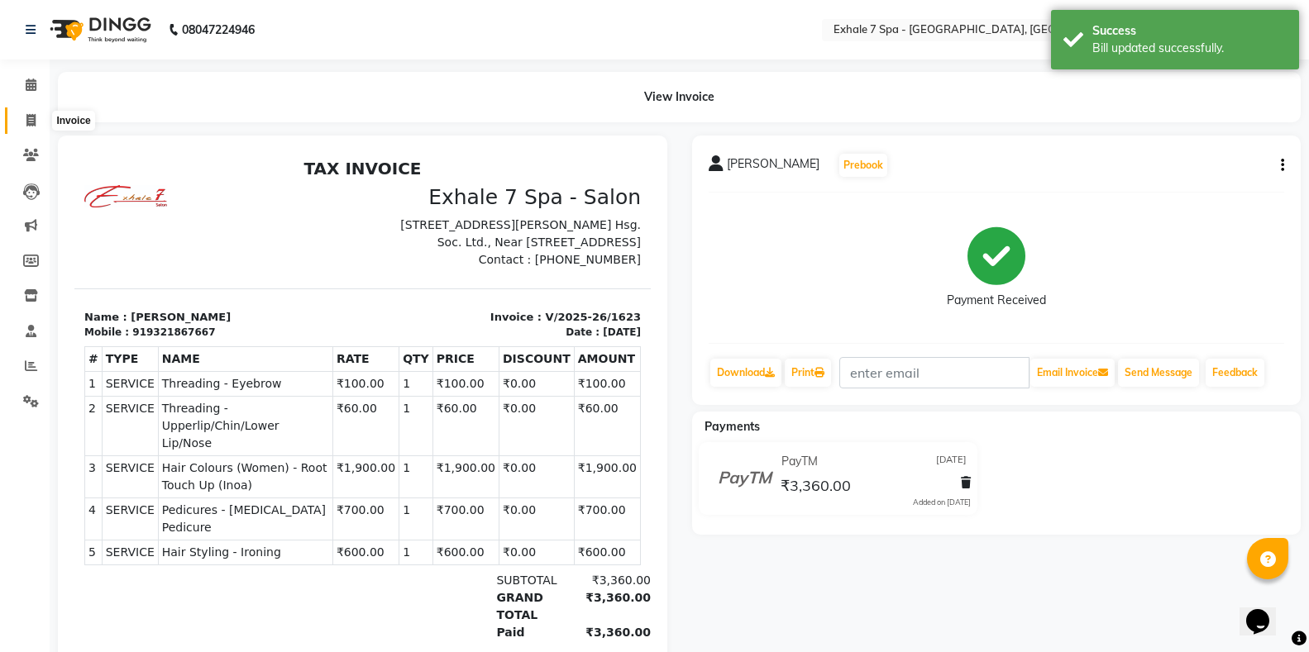
click at [30, 123] on icon at bounding box center [30, 120] width 9 height 12
select select "service"
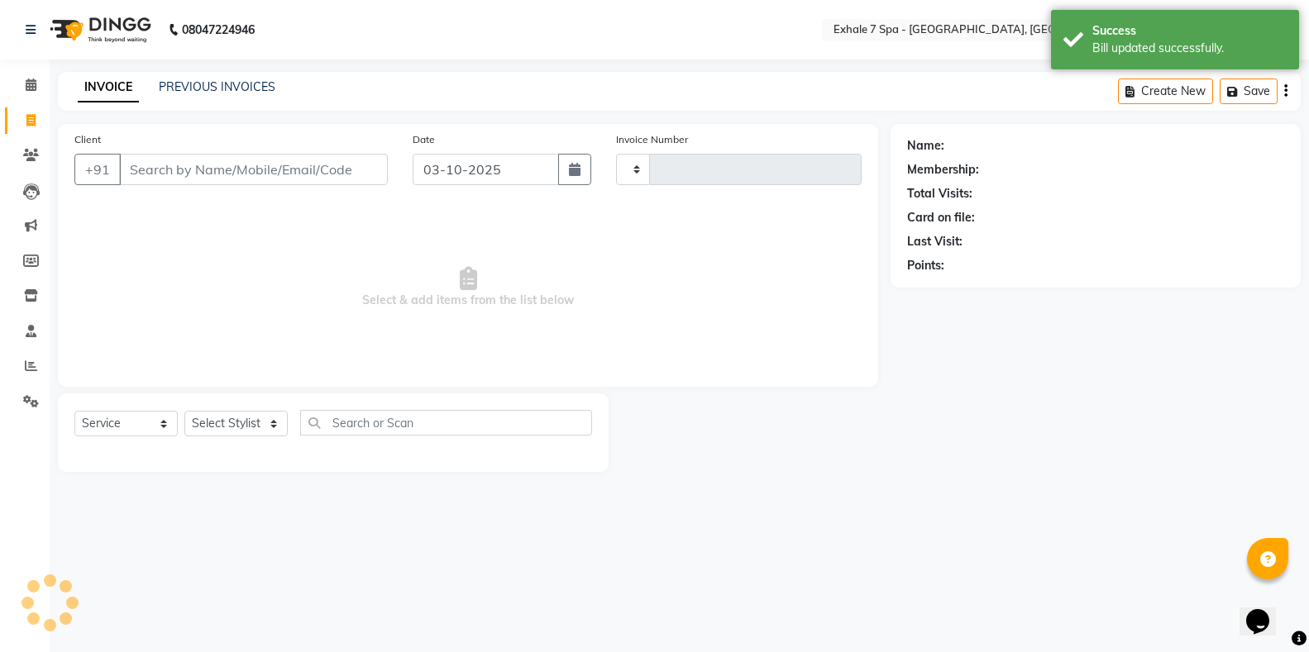
type input "1816"
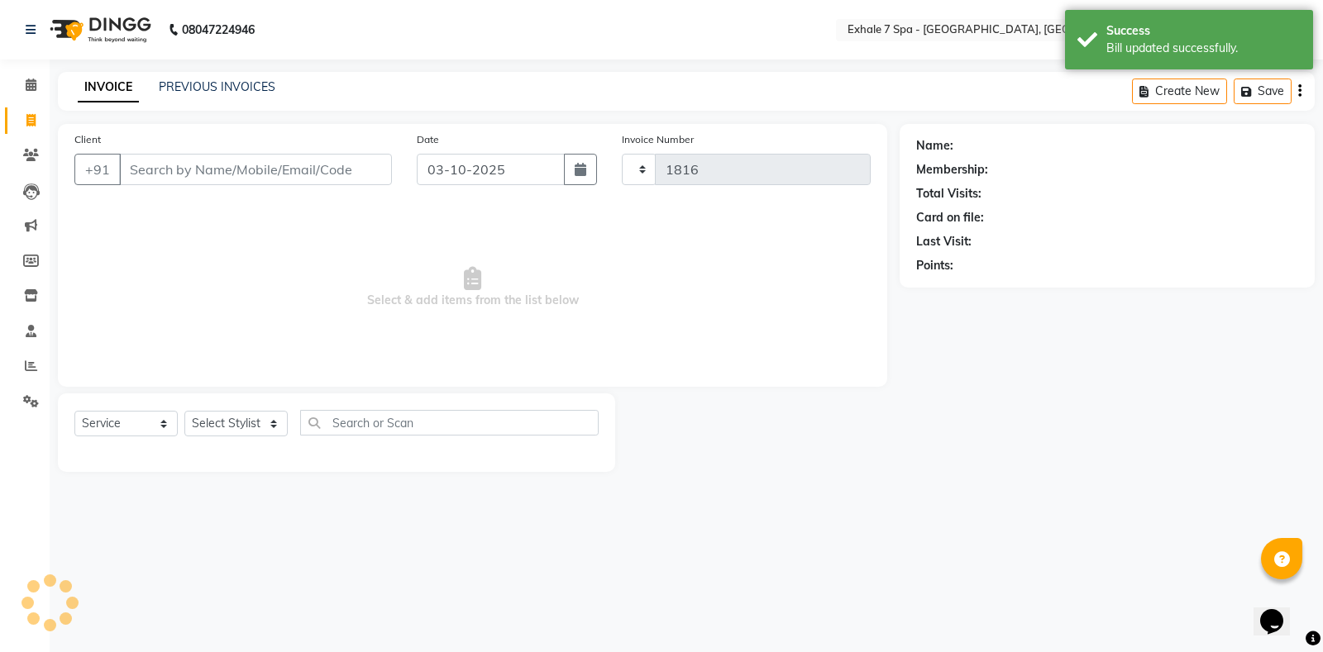
select select "4480"
click at [214, 84] on link "PREVIOUS INVOICES" at bounding box center [217, 86] width 117 height 15
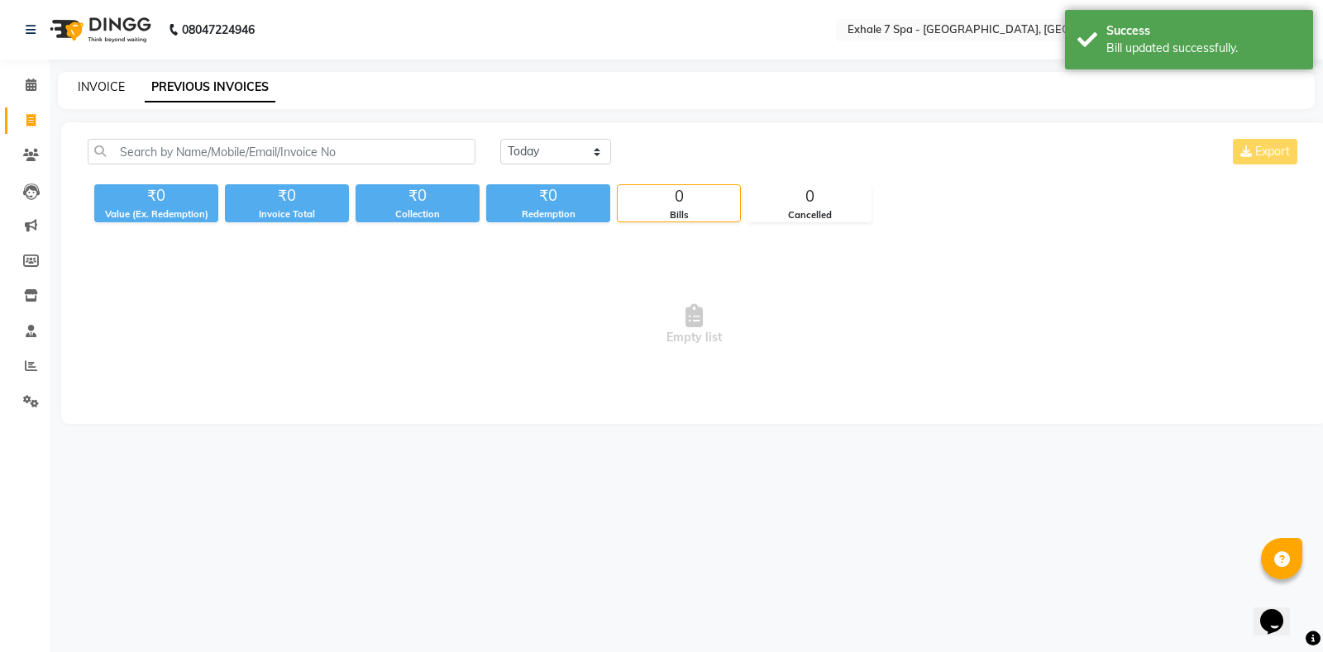
click at [101, 87] on link "INVOICE" at bounding box center [101, 86] width 47 height 15
select select "service"
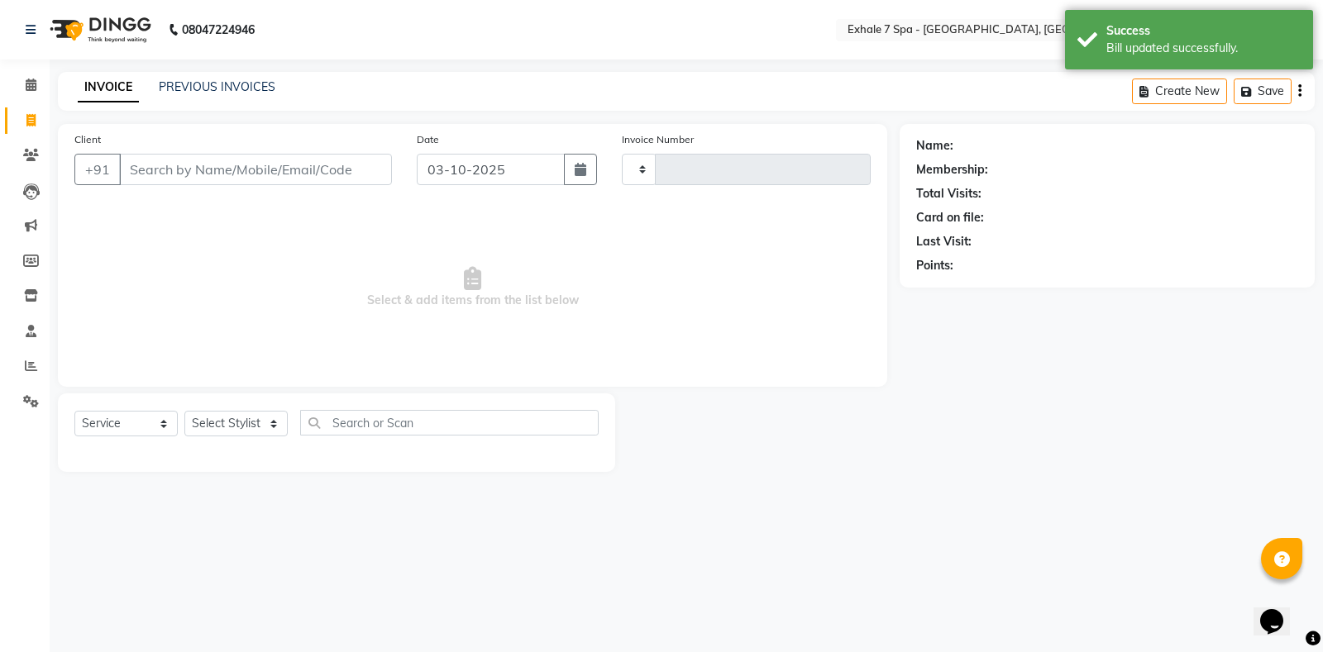
type input "1816"
select select "4480"
click at [214, 88] on link "PREVIOUS INVOICES" at bounding box center [217, 86] width 117 height 15
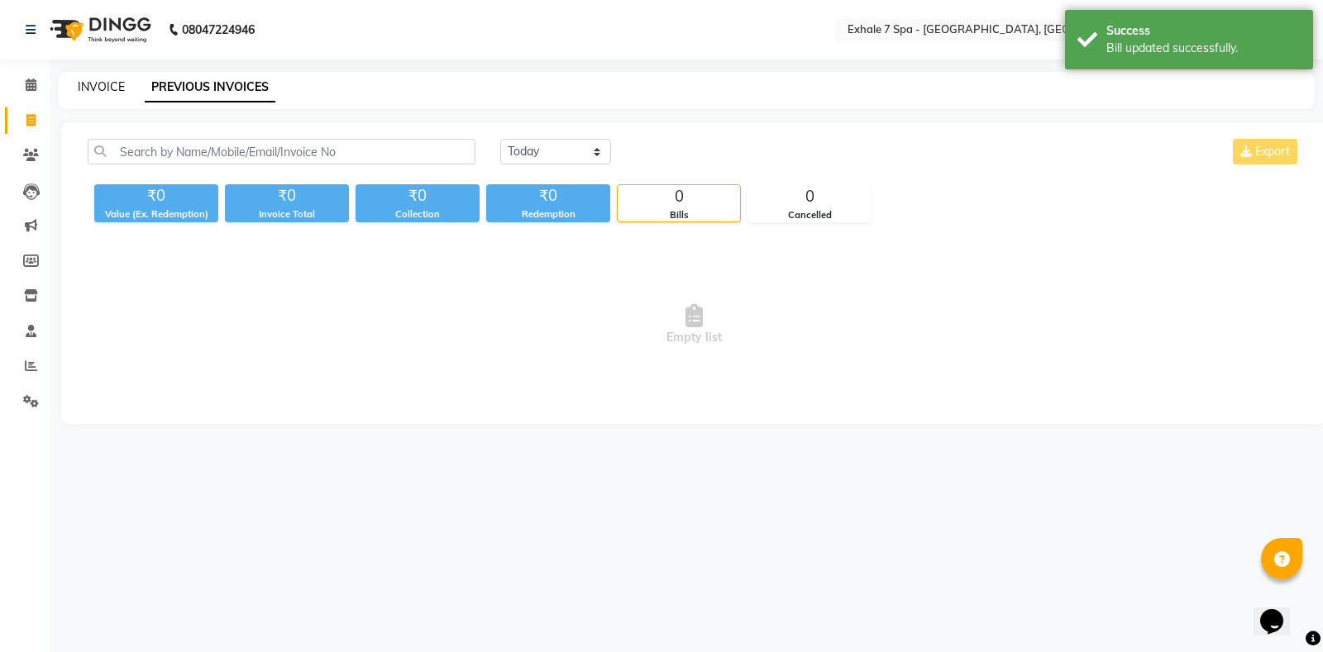
click at [98, 84] on link "INVOICE" at bounding box center [101, 86] width 47 height 15
select select "4480"
select select "service"
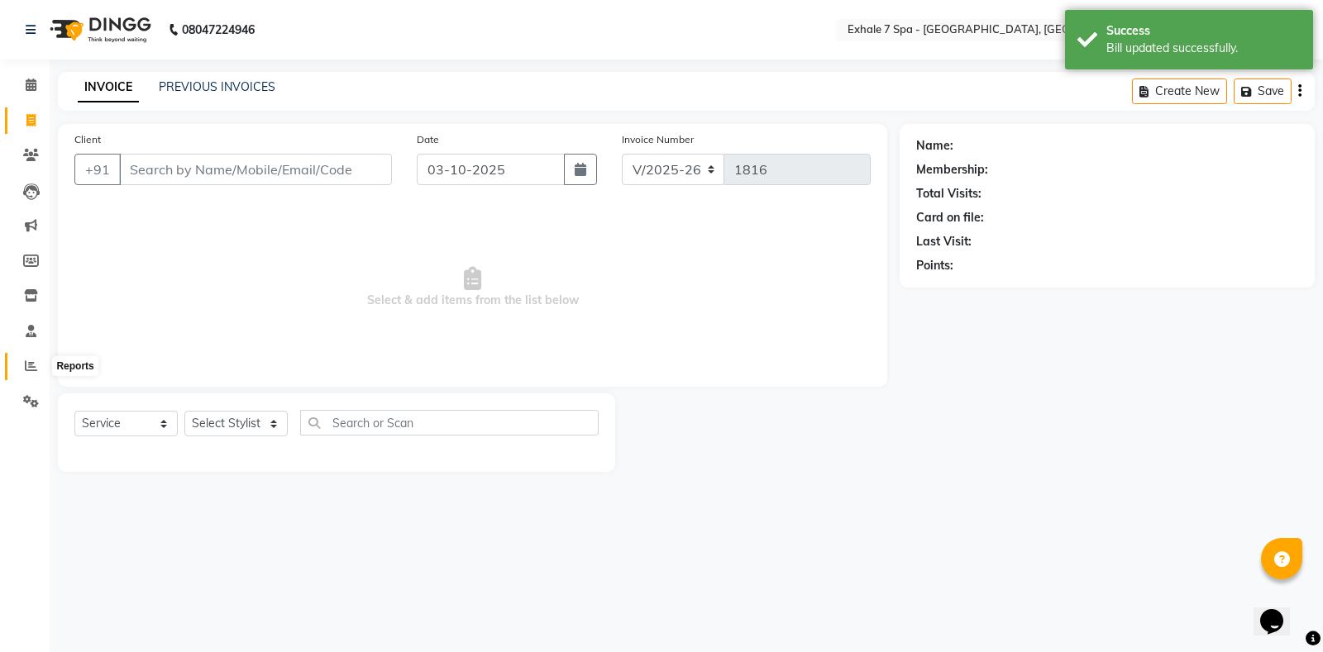
click at [21, 365] on span at bounding box center [31, 366] width 29 height 19
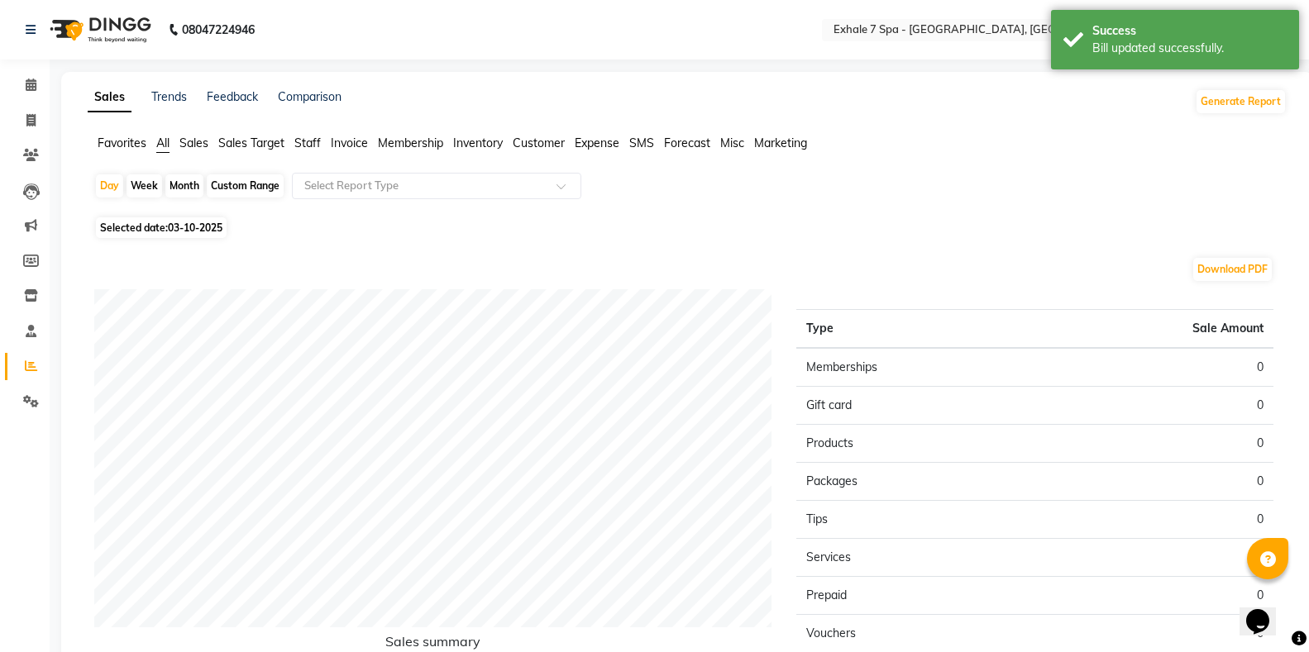
click at [293, 146] on ul "Favorites All Sales Sales Target Staff Invoice Membership Inventory Customer Ex…" at bounding box center [687, 144] width 1199 height 18
click at [304, 141] on span "Staff" at bounding box center [307, 143] width 26 height 15
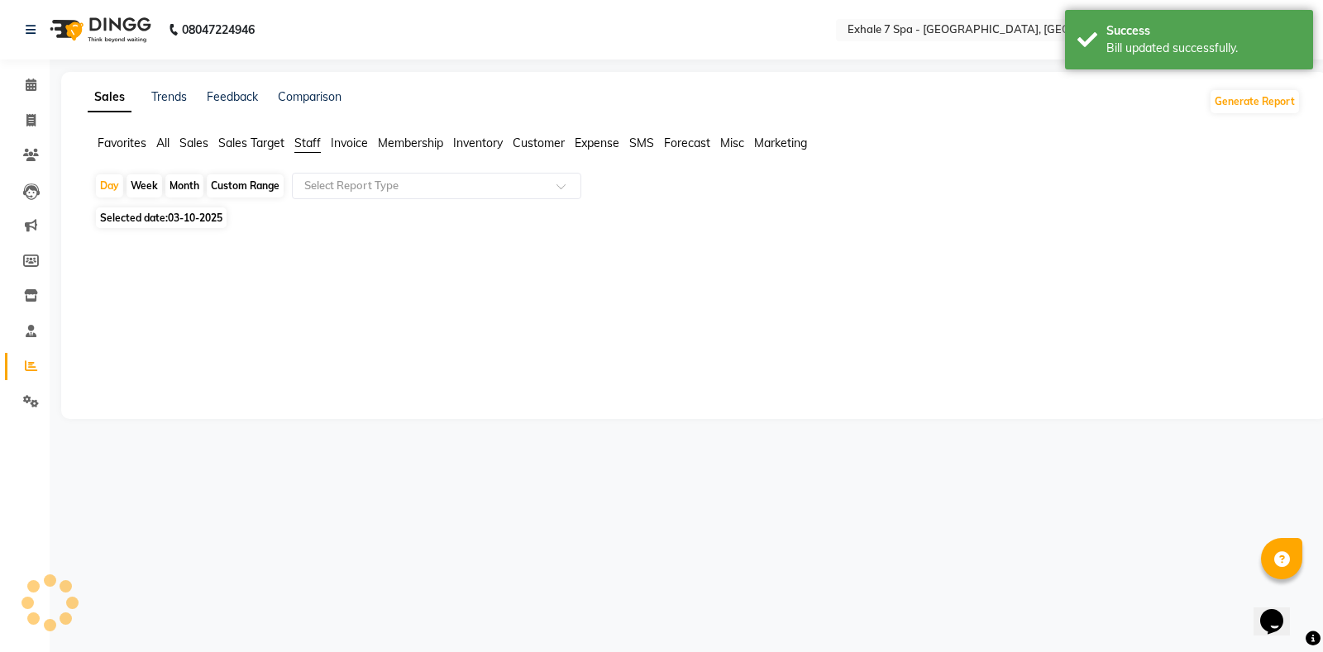
click at [230, 180] on div "Custom Range" at bounding box center [245, 185] width 77 height 23
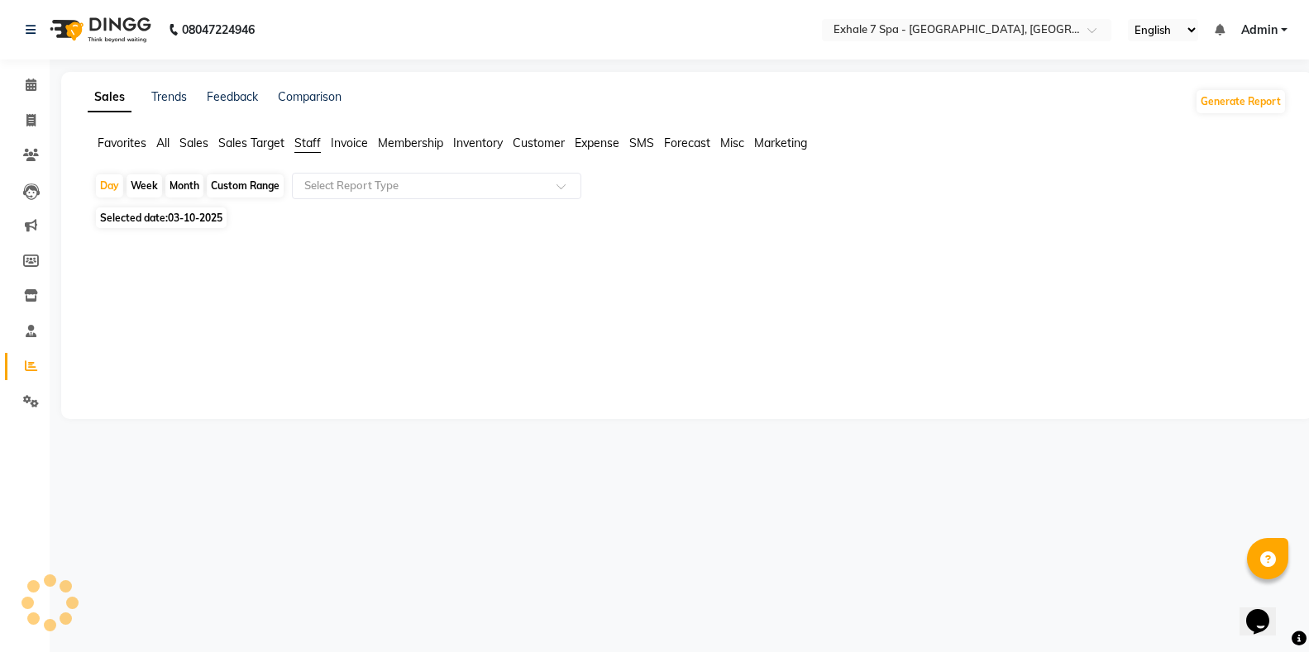
select select "10"
select select "2025"
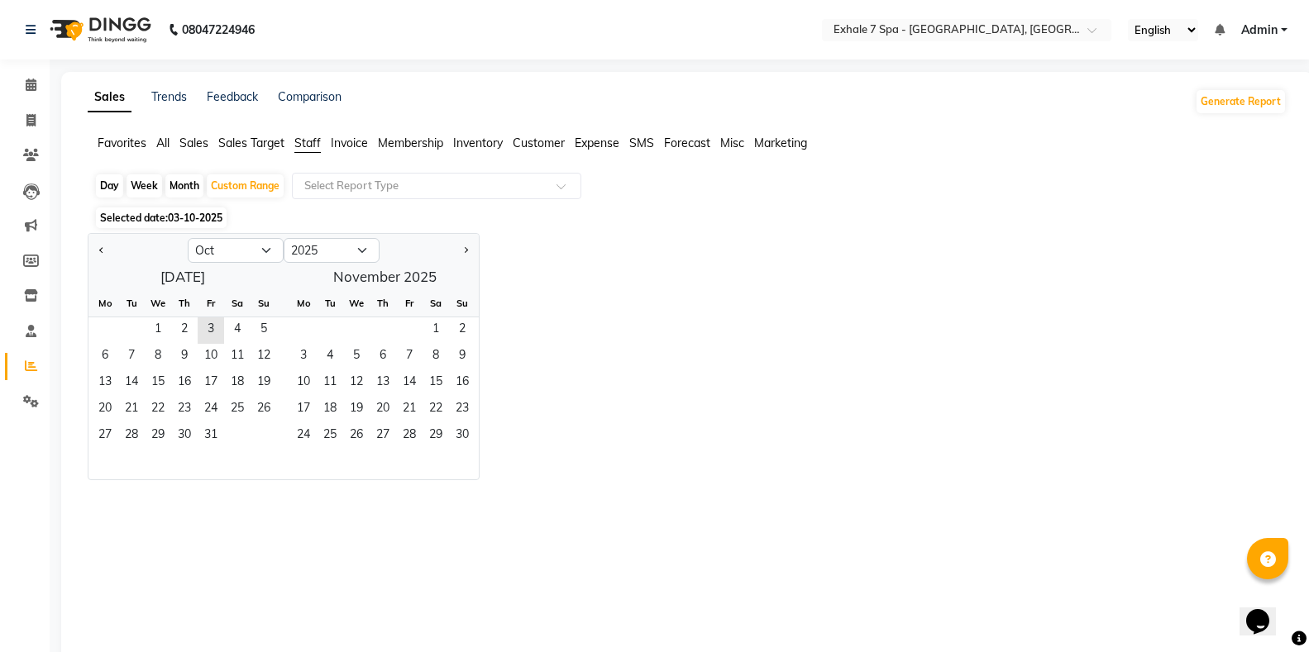
click at [109, 246] on div at bounding box center [137, 250] width 99 height 26
click at [107, 245] on button "Previous month" at bounding box center [101, 250] width 13 height 26
select select "9"
click at [98, 329] on span "1" at bounding box center [105, 330] width 26 height 26
click at [136, 438] on span "30" at bounding box center [131, 436] width 26 height 26
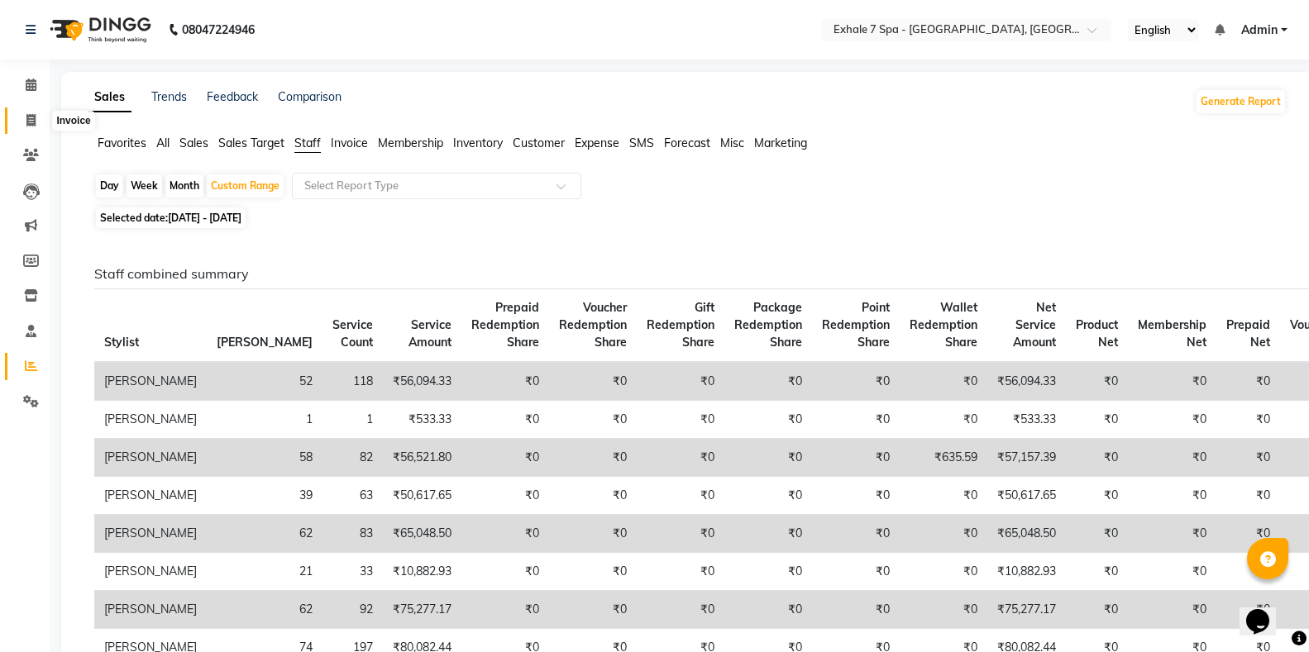
click at [23, 115] on span at bounding box center [31, 121] width 29 height 19
select select "service"
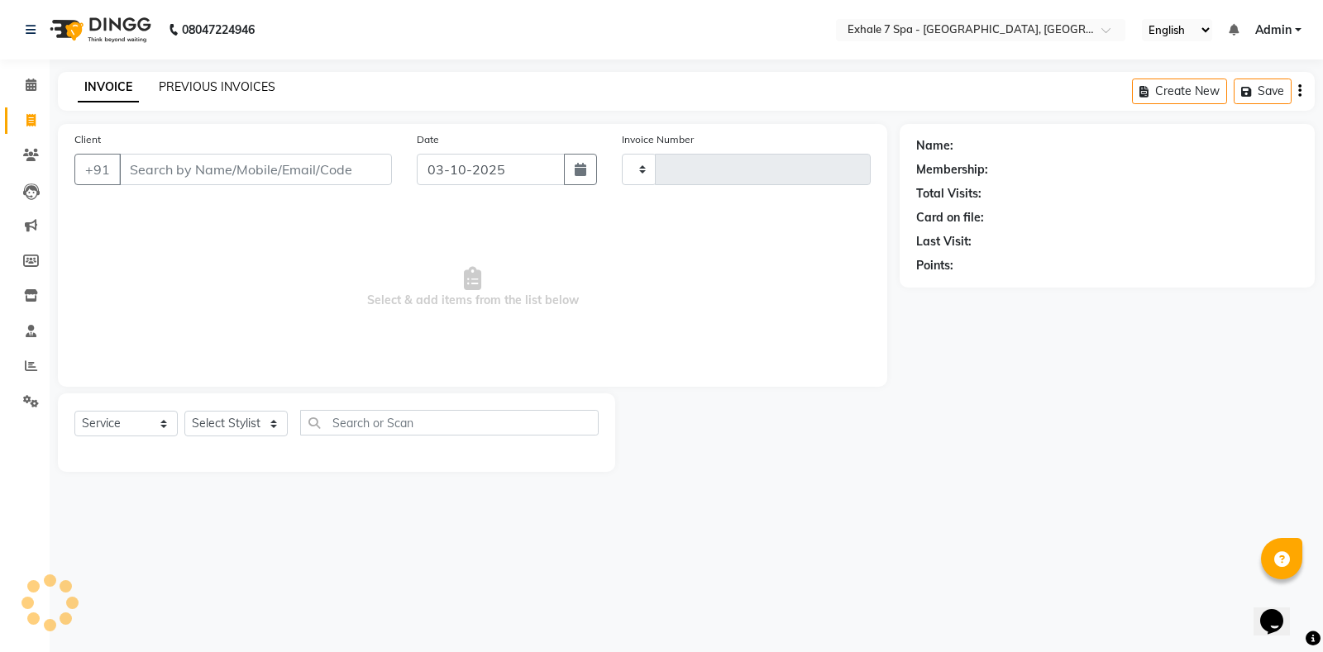
click at [188, 84] on link "PREVIOUS INVOICES" at bounding box center [217, 86] width 117 height 15
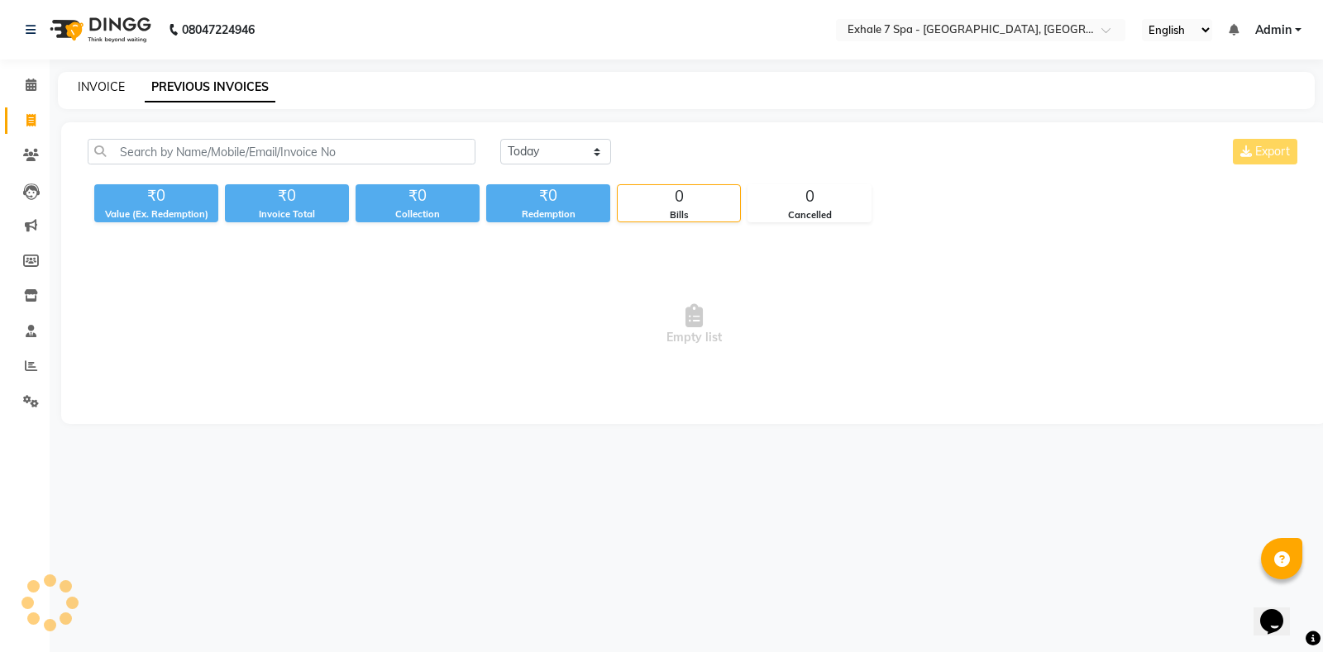
click at [91, 88] on link "INVOICE" at bounding box center [101, 86] width 47 height 15
select select "service"
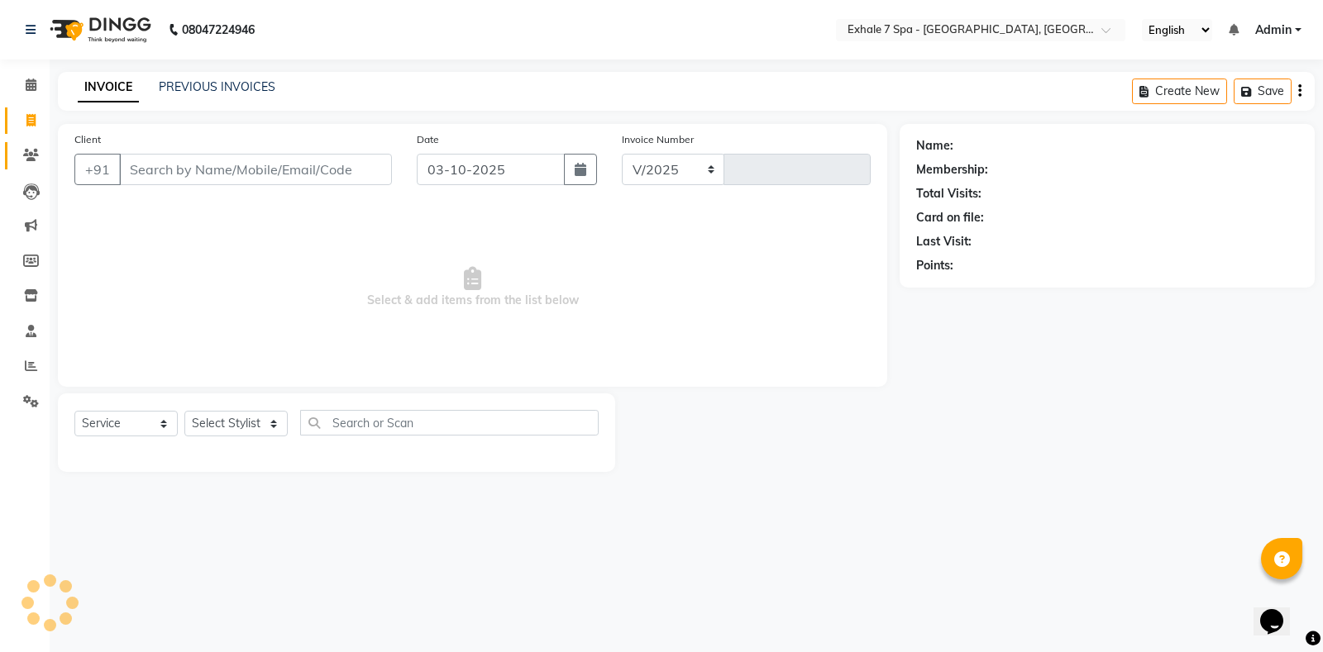
select select "4480"
type input "1816"
click at [221, 158] on input "Client" at bounding box center [255, 169] width 273 height 31
click at [212, 86] on link "PREVIOUS INVOICES" at bounding box center [217, 86] width 117 height 15
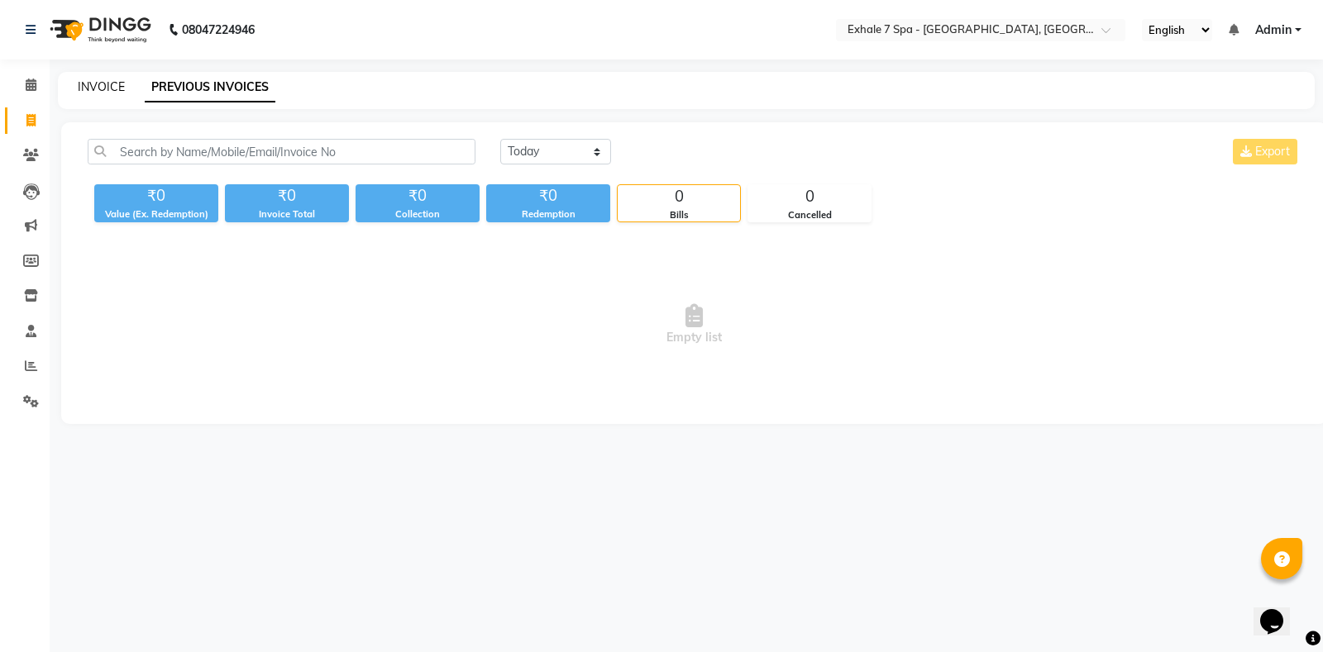
click at [81, 85] on link "INVOICE" at bounding box center [101, 86] width 47 height 15
select select "service"
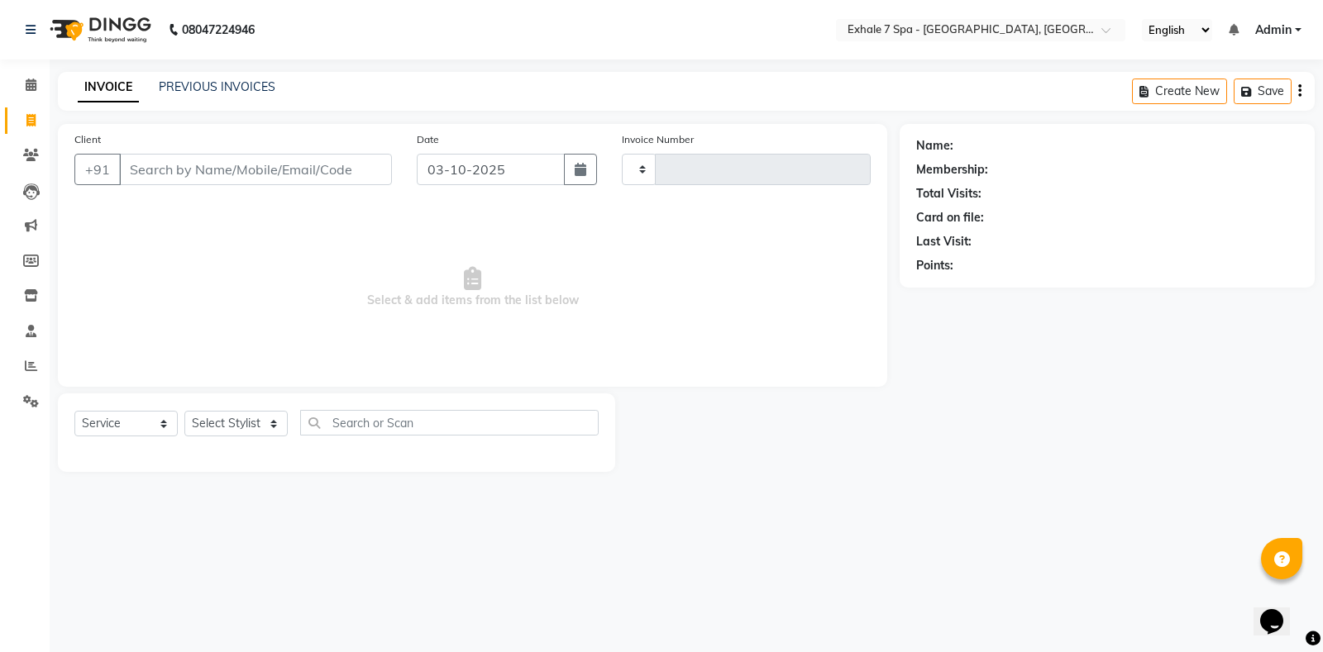
type input "1816"
select select "4480"
click at [173, 97] on div "INVOICE PREVIOUS INVOICES" at bounding box center [176, 88] width 237 height 19
click at [218, 80] on link "PREVIOUS INVOICES" at bounding box center [217, 86] width 117 height 15
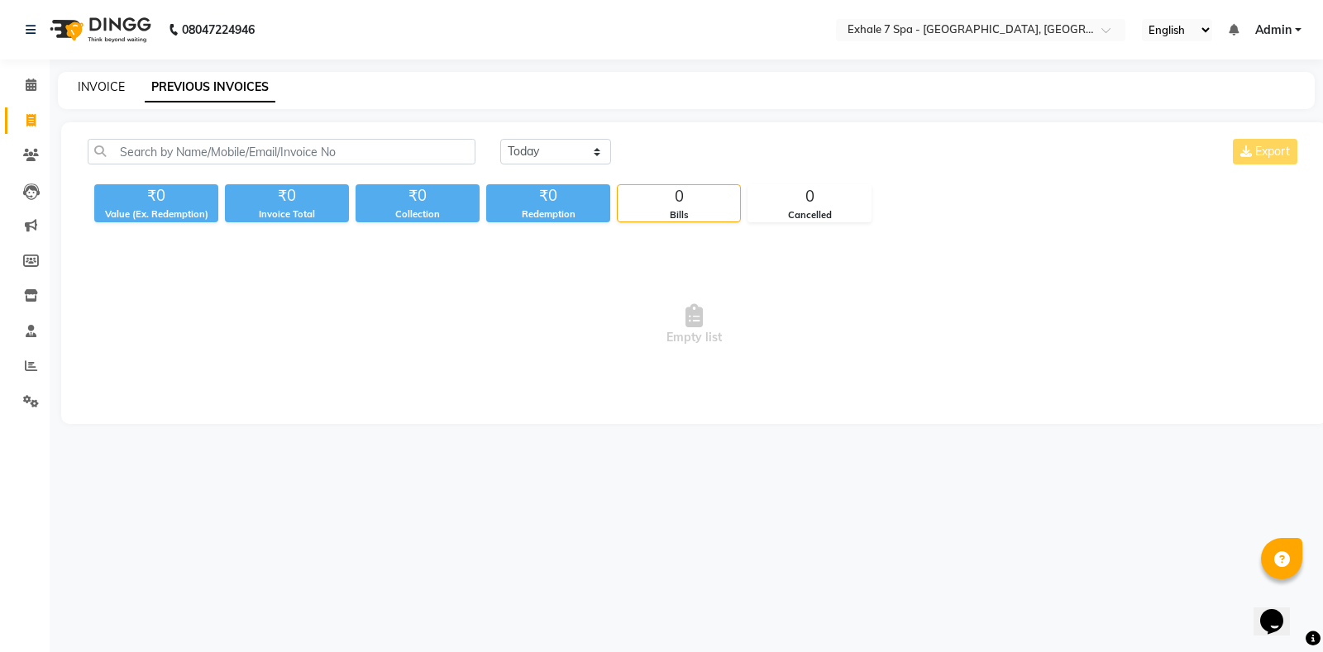
click at [110, 89] on link "INVOICE" at bounding box center [101, 86] width 47 height 15
select select "4480"
select select "service"
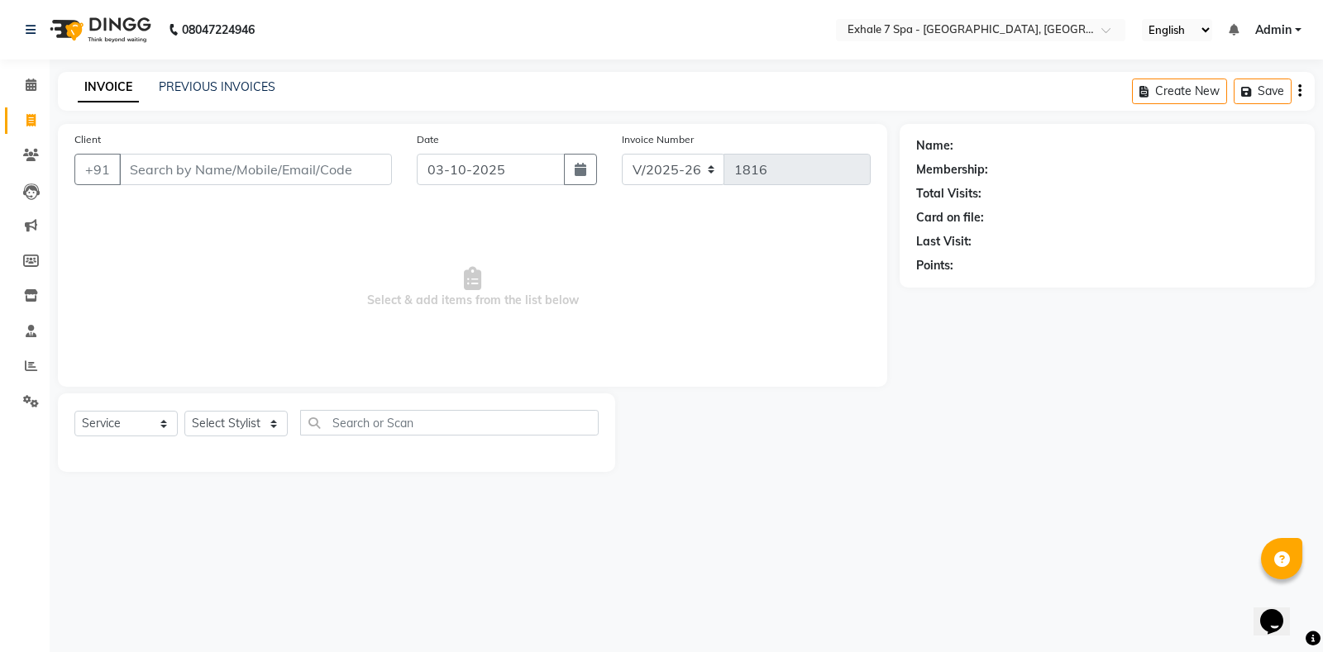
click at [165, 170] on input "Client" at bounding box center [255, 169] width 273 height 31
click at [26, 73] on link "Calendar" at bounding box center [25, 85] width 40 height 27
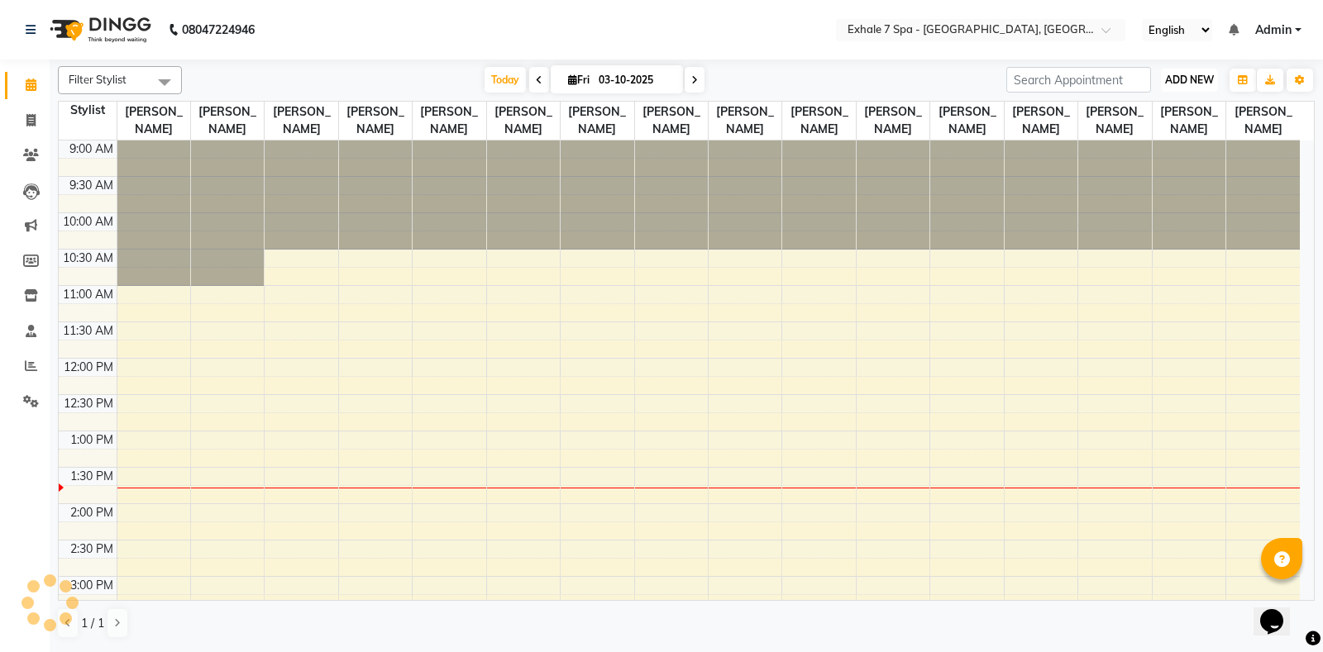
click at [1180, 75] on span "ADD NEW" at bounding box center [1189, 80] width 49 height 12
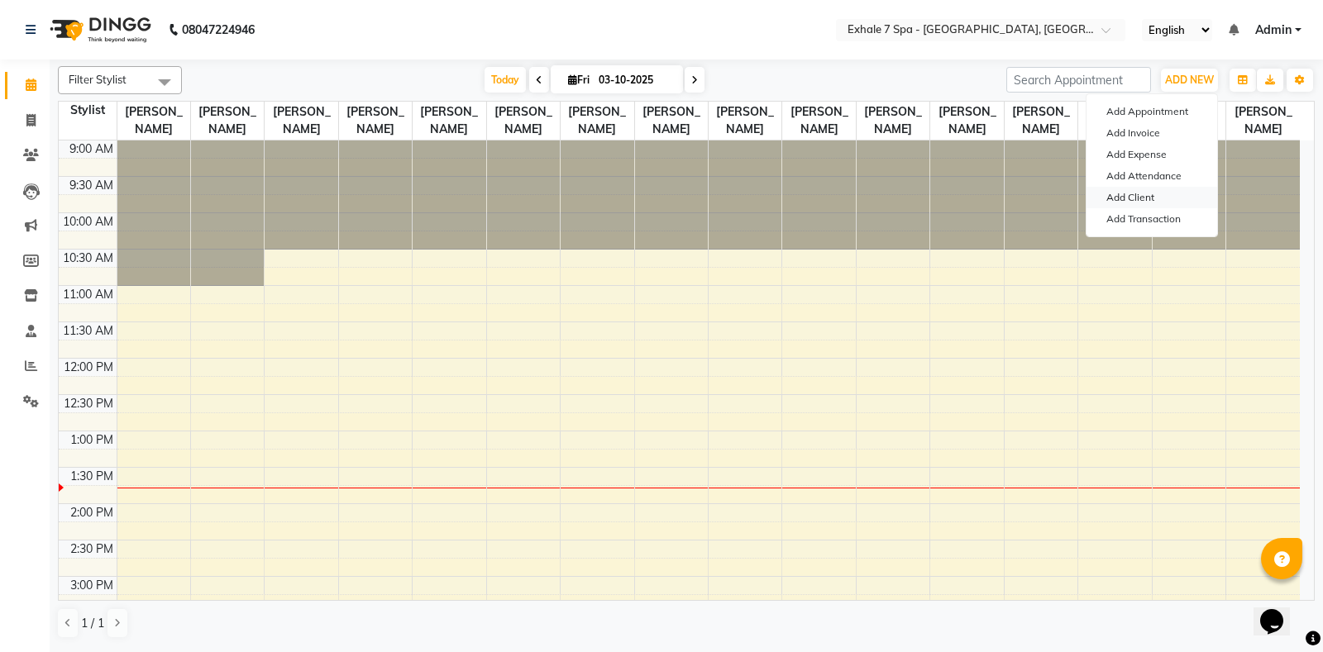
click at [1148, 188] on link "Add Client" at bounding box center [1151, 197] width 131 height 21
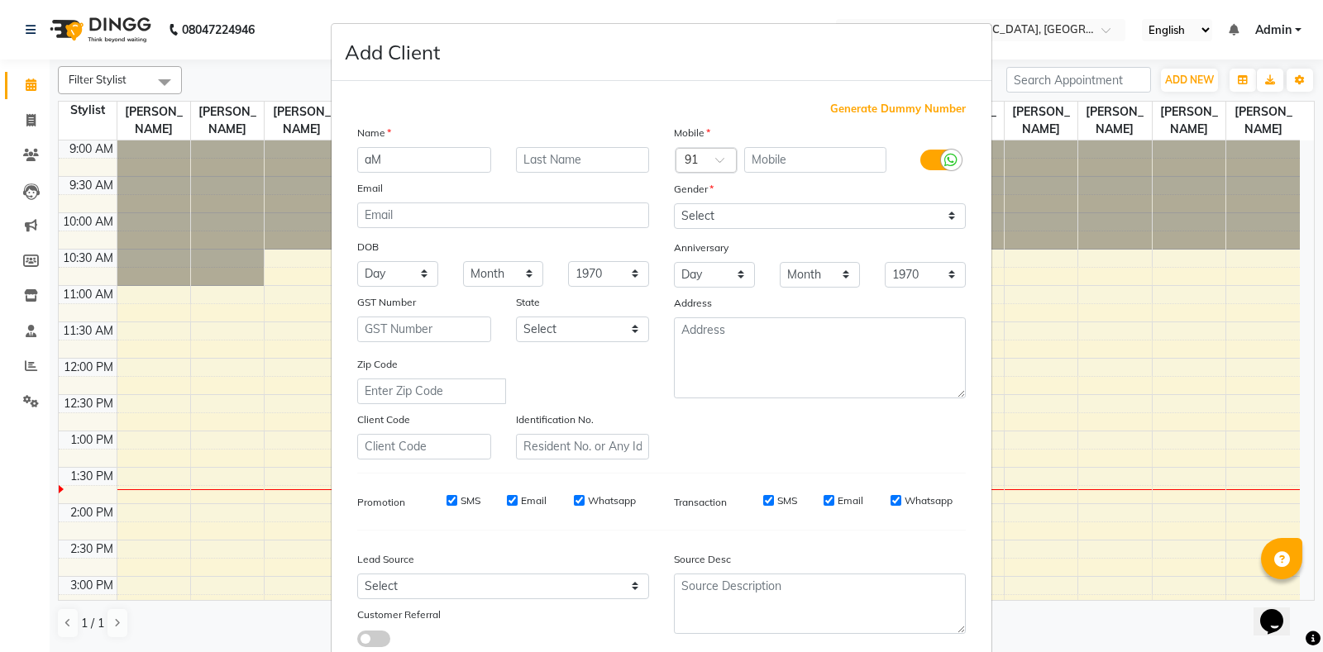
type input "a"
type input "[PERSON_NAME]"
click at [580, 155] on input "text" at bounding box center [583, 160] width 134 height 26
type input "[PERSON_NAME]"
click at [852, 109] on span "Generate Dummy Number" at bounding box center [898, 109] width 136 height 17
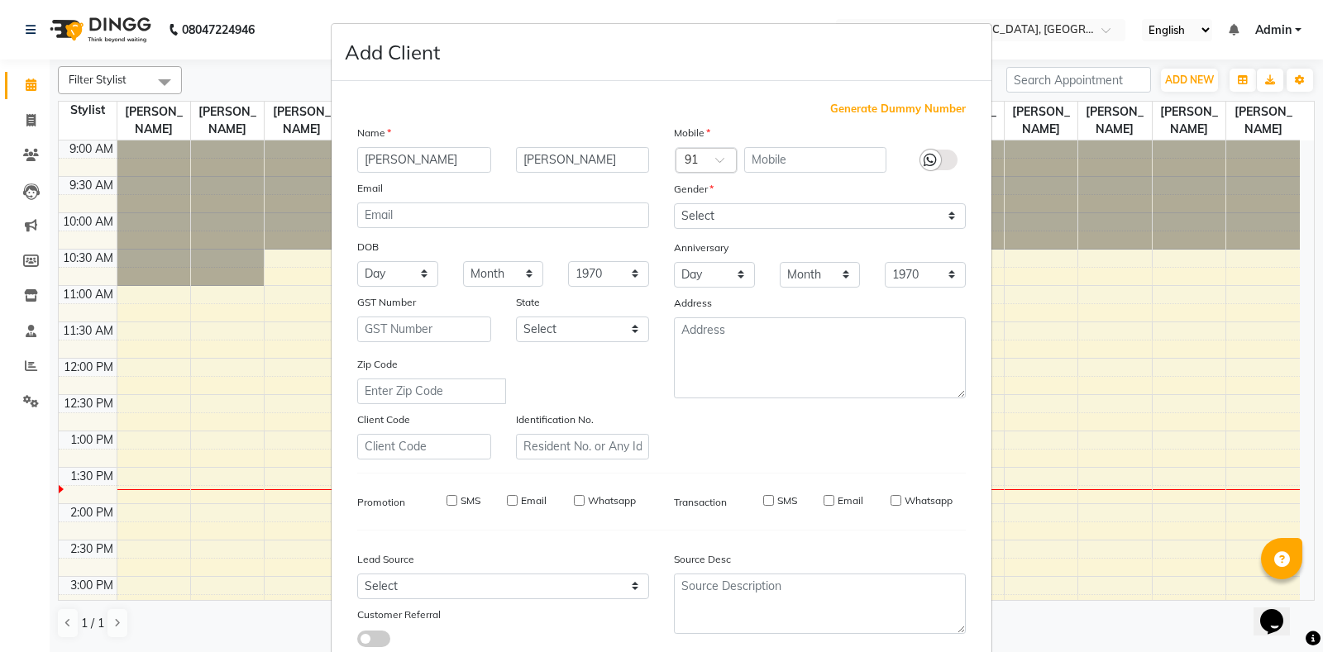
type input "1186100000062"
checkbox input "false"
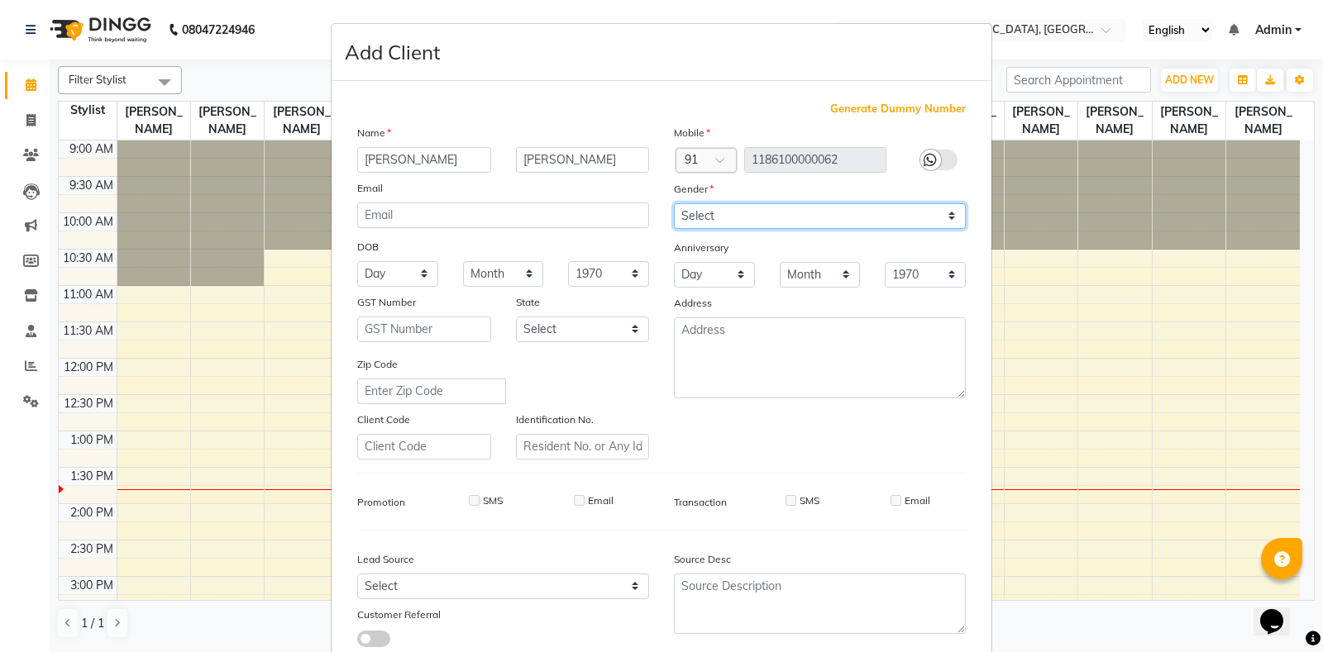
click at [811, 222] on select "Select [DEMOGRAPHIC_DATA] [DEMOGRAPHIC_DATA] Other Prefer Not To Say" at bounding box center [820, 216] width 292 height 26
select select "[DEMOGRAPHIC_DATA]"
click at [674, 203] on select "Select [DEMOGRAPHIC_DATA] [DEMOGRAPHIC_DATA] Other Prefer Not To Say" at bounding box center [820, 216] width 292 height 26
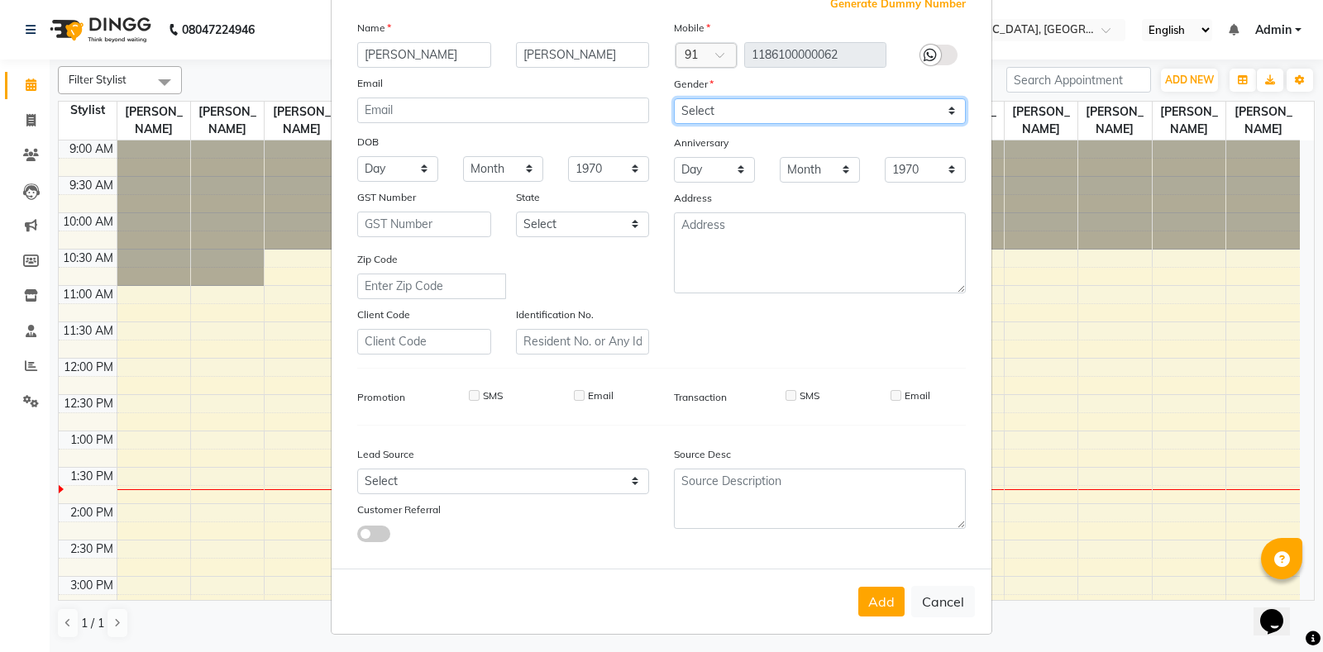
scroll to position [111, 0]
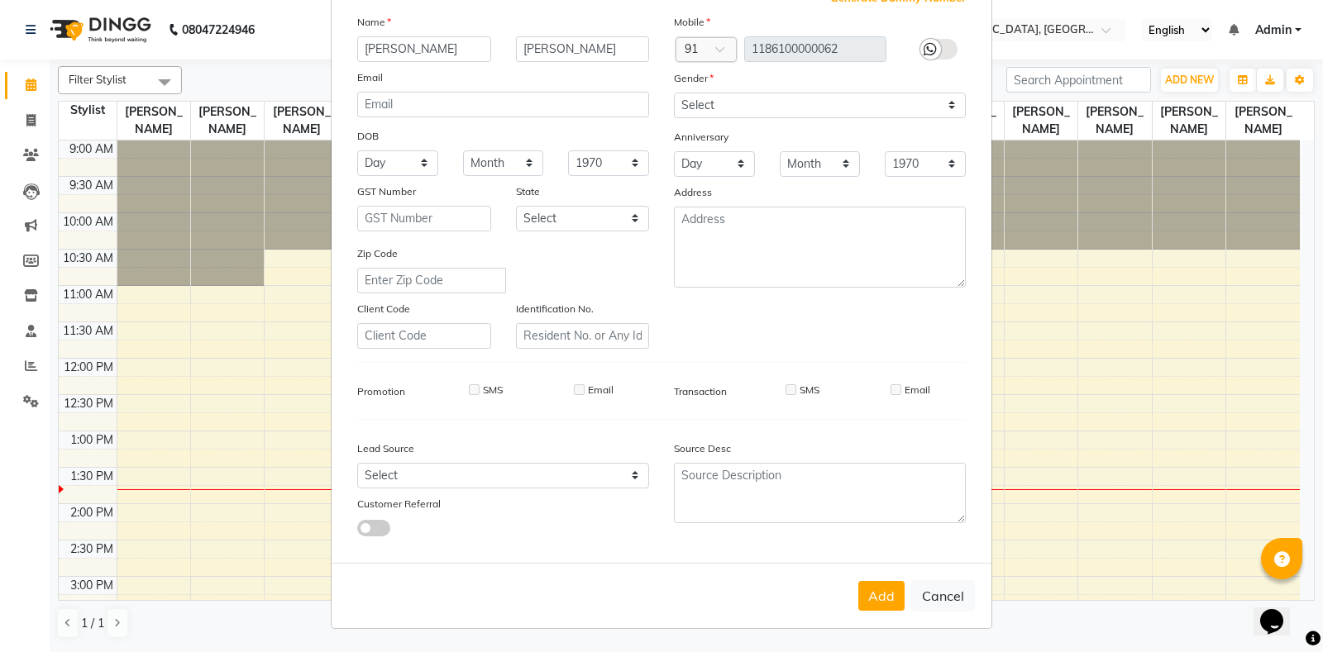
click at [849, 596] on div "Add Cancel" at bounding box center [662, 595] width 660 height 65
click at [895, 607] on button "Add" at bounding box center [881, 596] width 46 height 30
select select
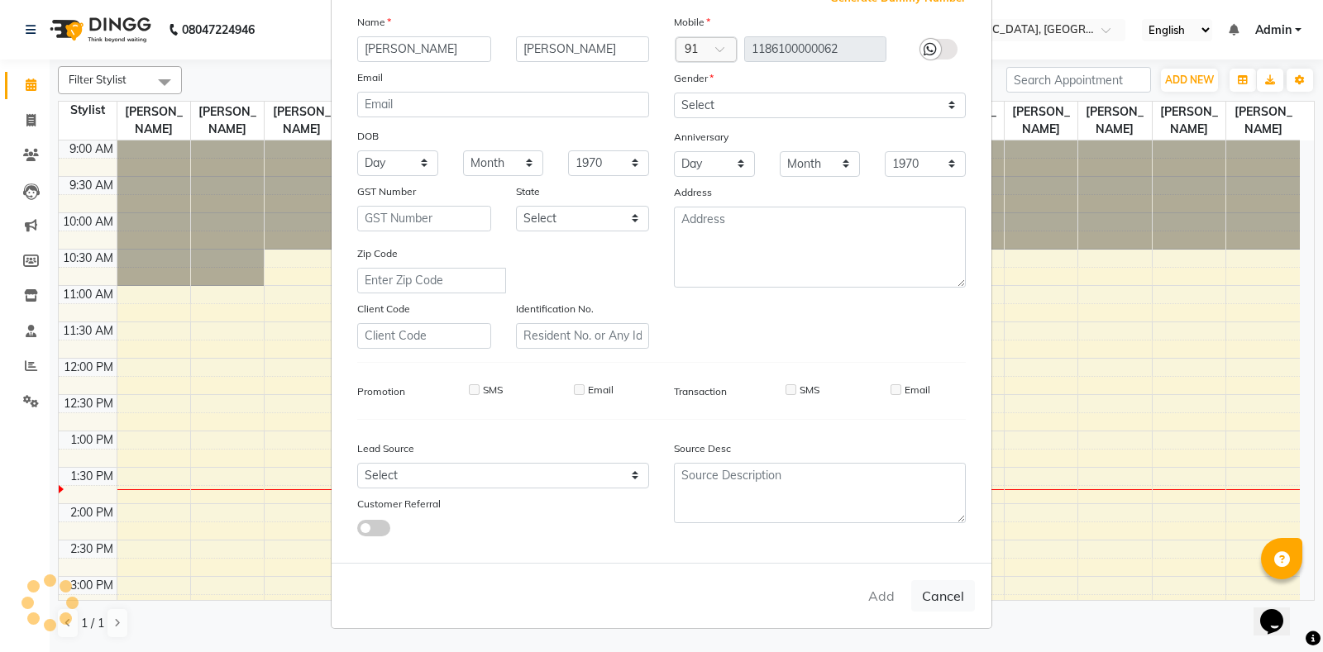
select select
checkbox input "false"
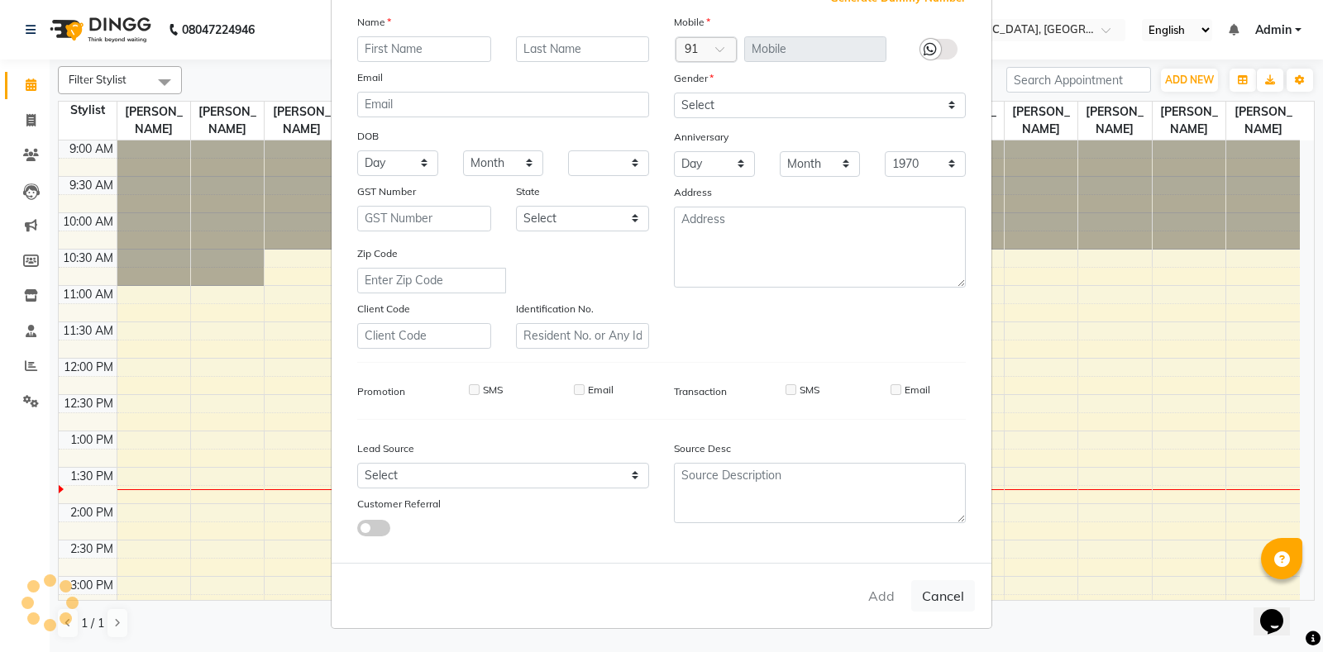
checkbox input "false"
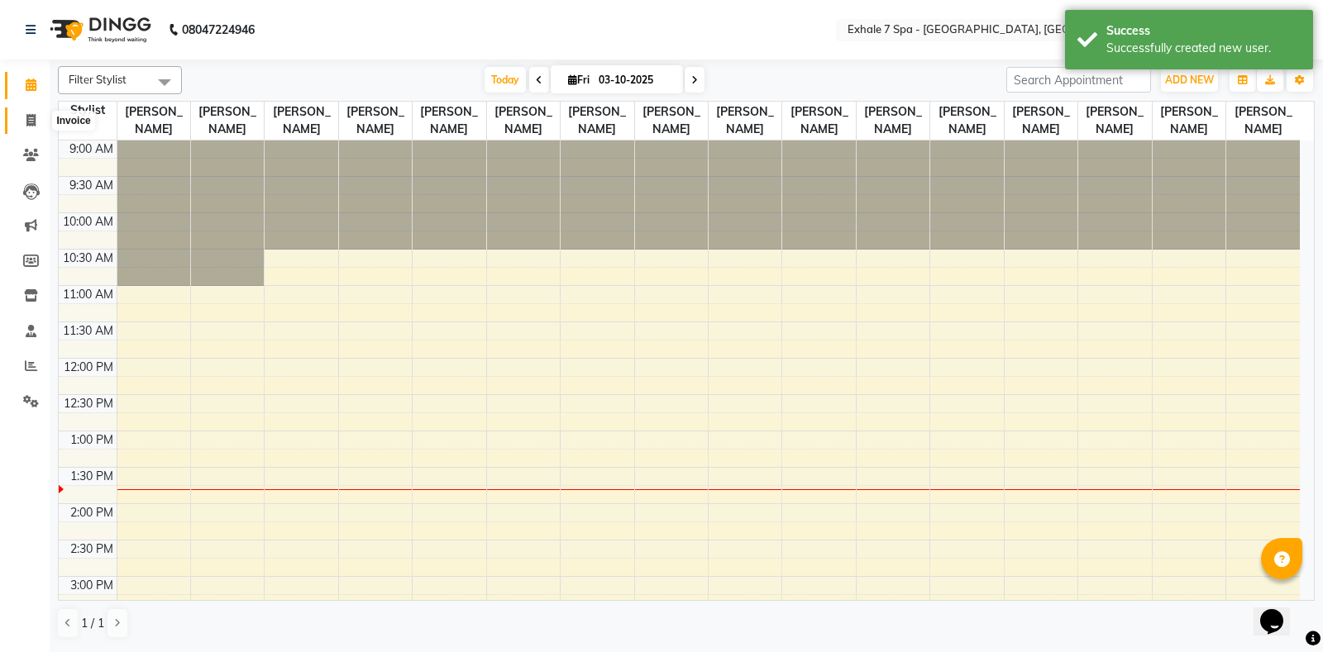
click at [22, 117] on span at bounding box center [31, 121] width 29 height 19
select select "service"
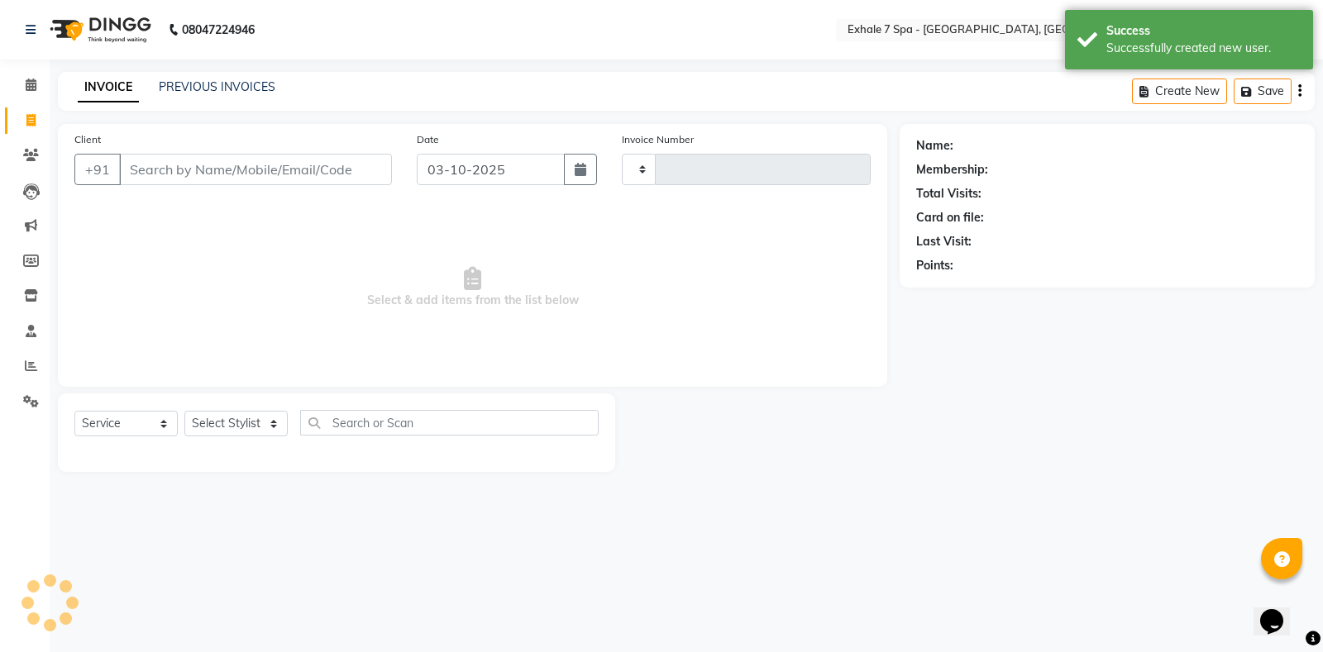
type input "1816"
select select "4480"
click at [143, 169] on input "Client" at bounding box center [255, 169] width 273 height 31
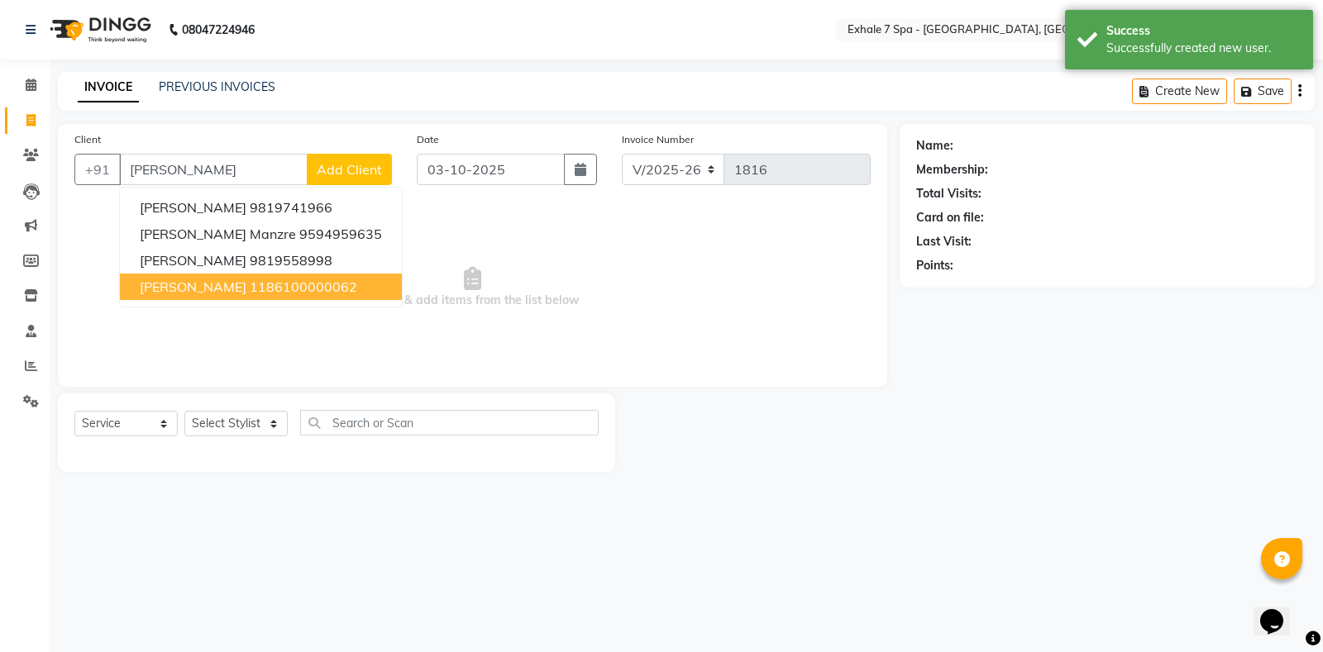
click at [214, 275] on button "[PERSON_NAME] 1186100000062" at bounding box center [261, 287] width 282 height 26
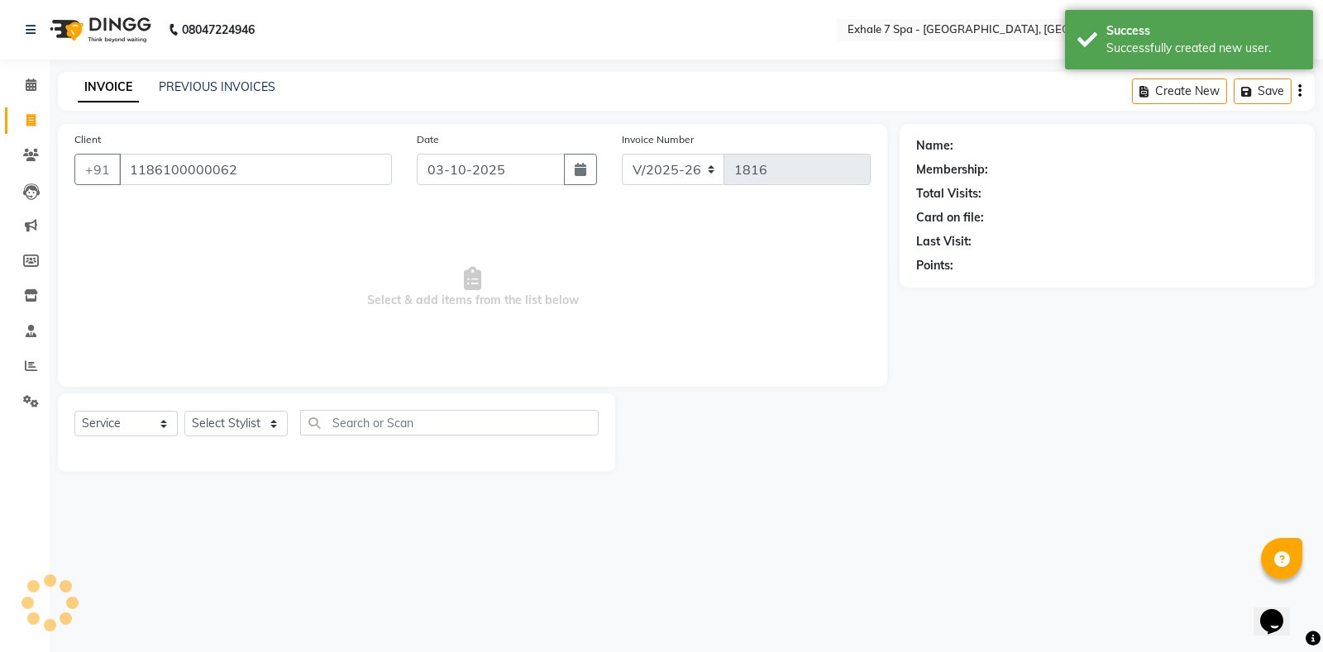
type input "1186100000062"
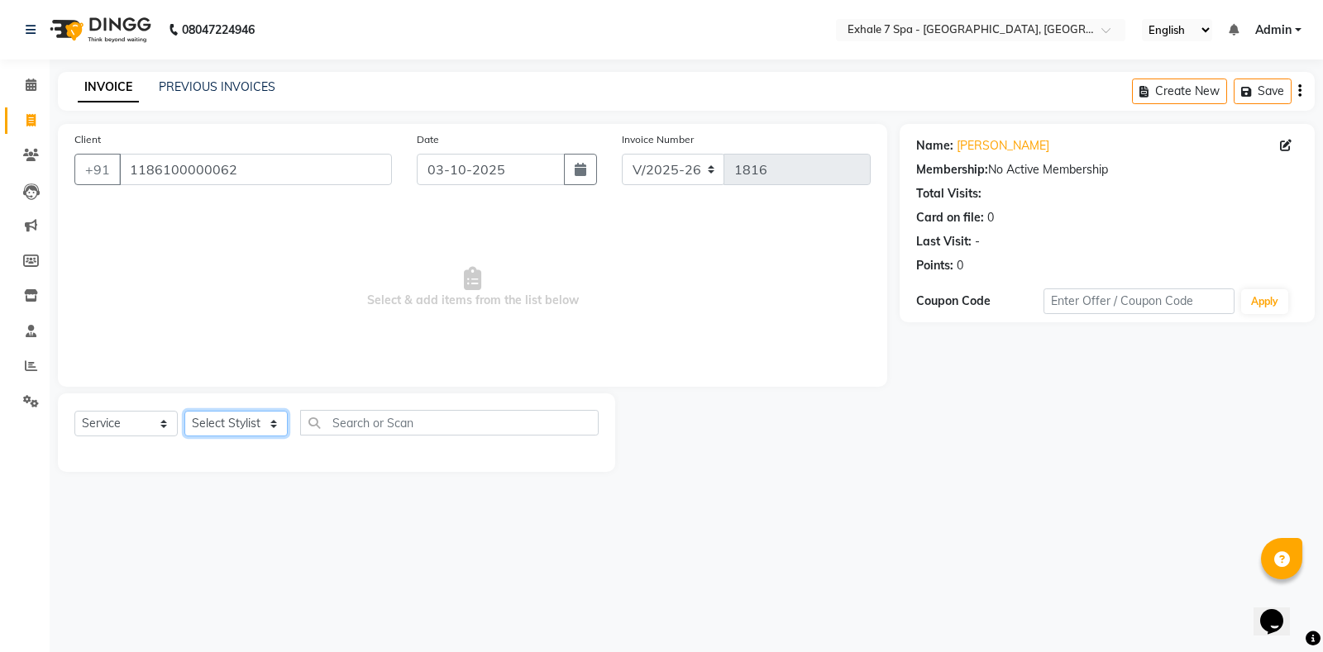
click at [212, 422] on select "Select Stylist [PERSON_NAME] [PERSON_NAME] Faraheem [PERSON_NAME] [PERSON_NAME]…" at bounding box center [235, 424] width 103 height 26
select select "28490"
click at [184, 411] on select "Select Stylist [PERSON_NAME] [PERSON_NAME] Faraheem [PERSON_NAME] [PERSON_NAME]…" at bounding box center [235, 424] width 103 height 26
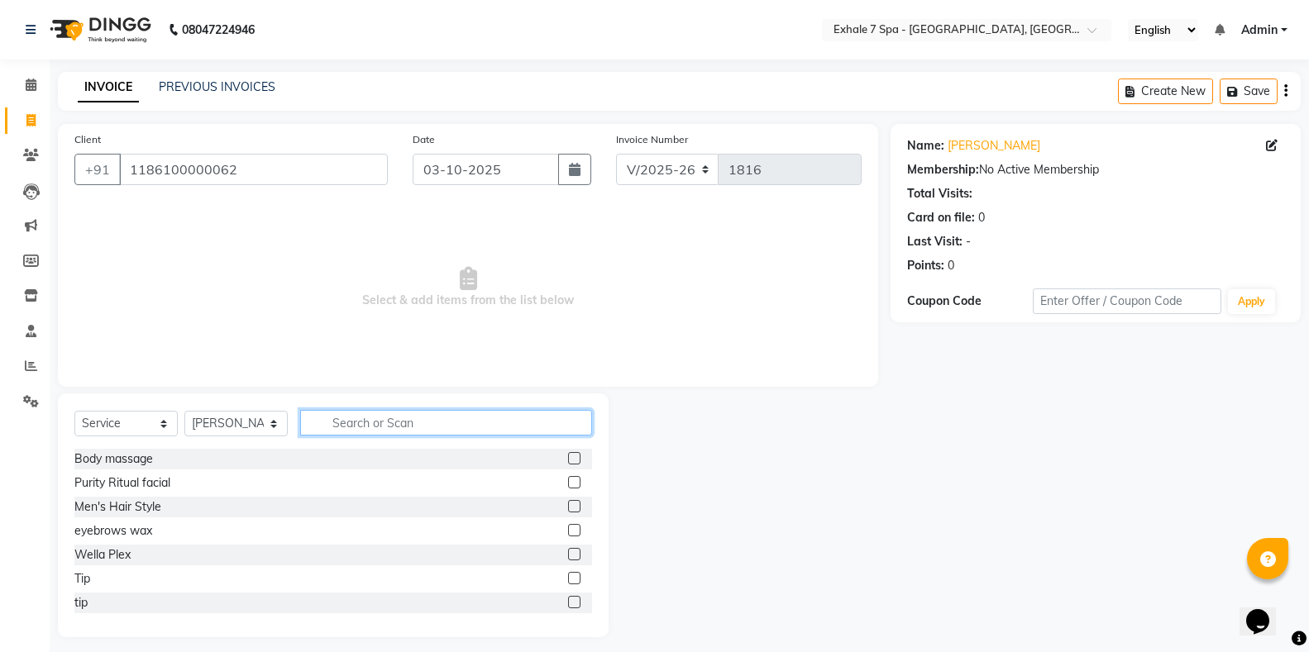
click at [332, 418] on input "text" at bounding box center [446, 423] width 292 height 26
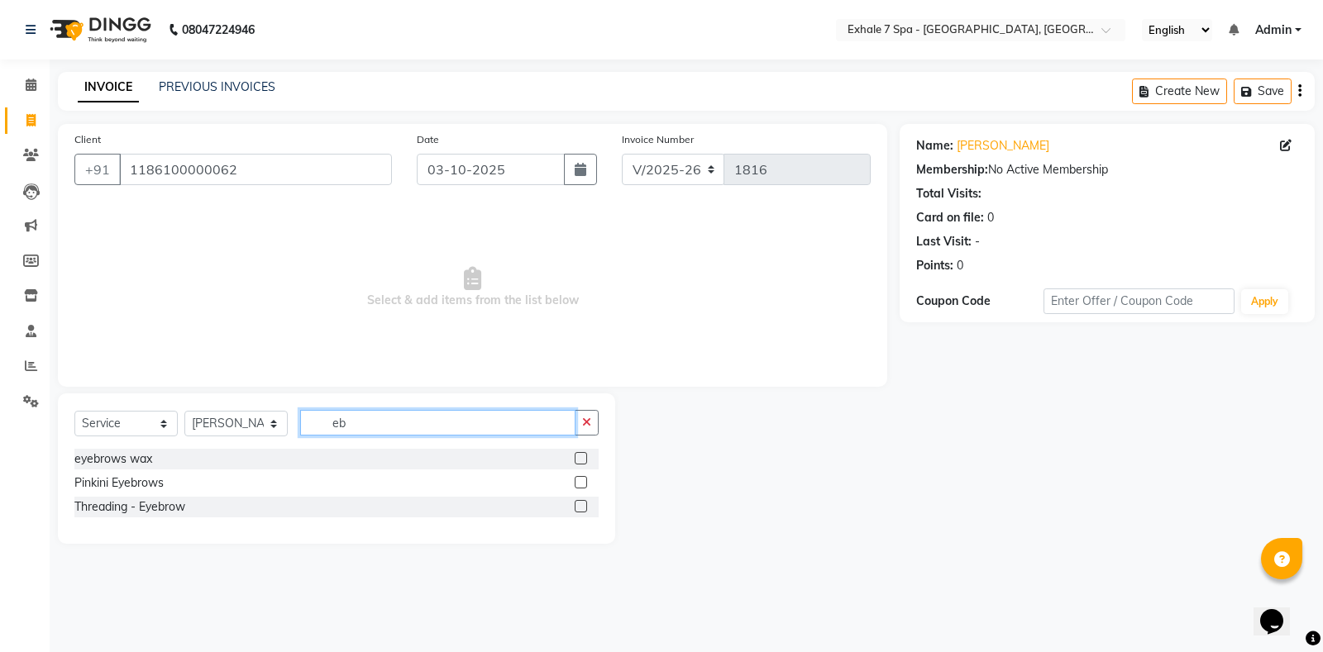
type input "eb"
click at [573, 508] on div "Threading - Eyebrow" at bounding box center [336, 507] width 524 height 21
click at [579, 508] on label at bounding box center [581, 506] width 12 height 12
click at [579, 508] on input "checkbox" at bounding box center [580, 507] width 11 height 11
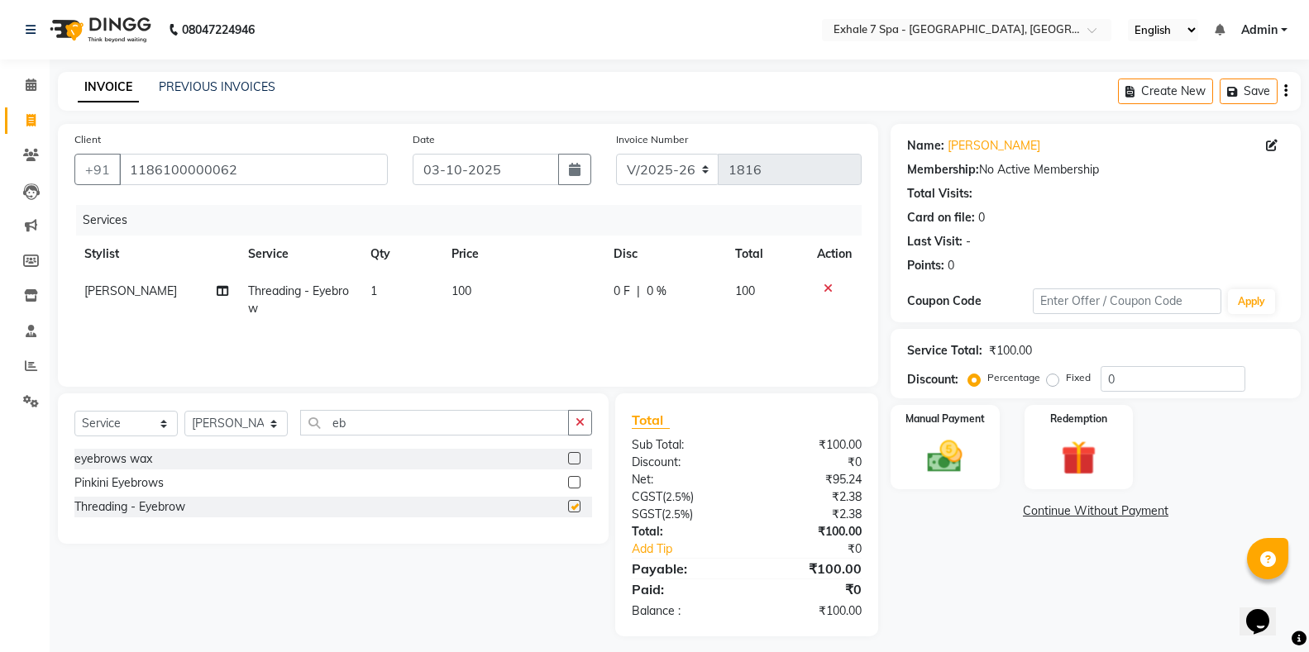
checkbox input "false"
click at [1260, 96] on button "Save" at bounding box center [1249, 92] width 58 height 26
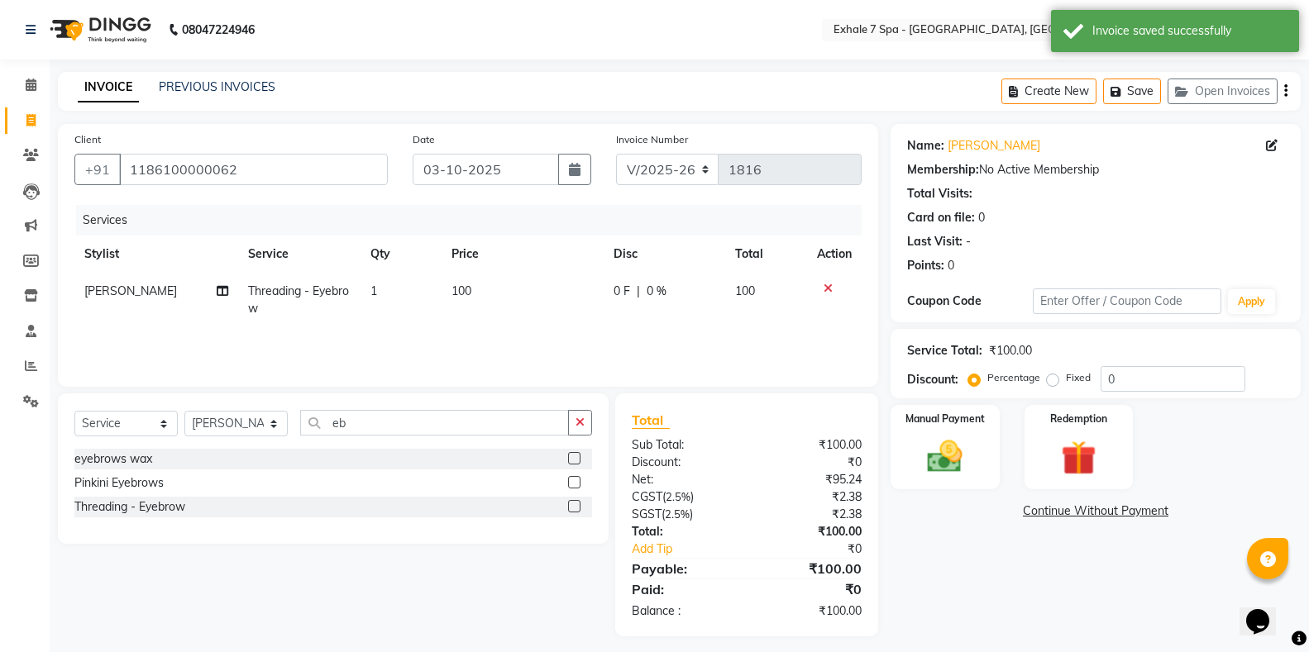
click at [146, 84] on div "INVOICE PREVIOUS INVOICES" at bounding box center [166, 87] width 217 height 17
click at [179, 79] on div "PREVIOUS INVOICES" at bounding box center [217, 87] width 117 height 17
click at [165, 82] on link "PREVIOUS INVOICES" at bounding box center [217, 86] width 117 height 15
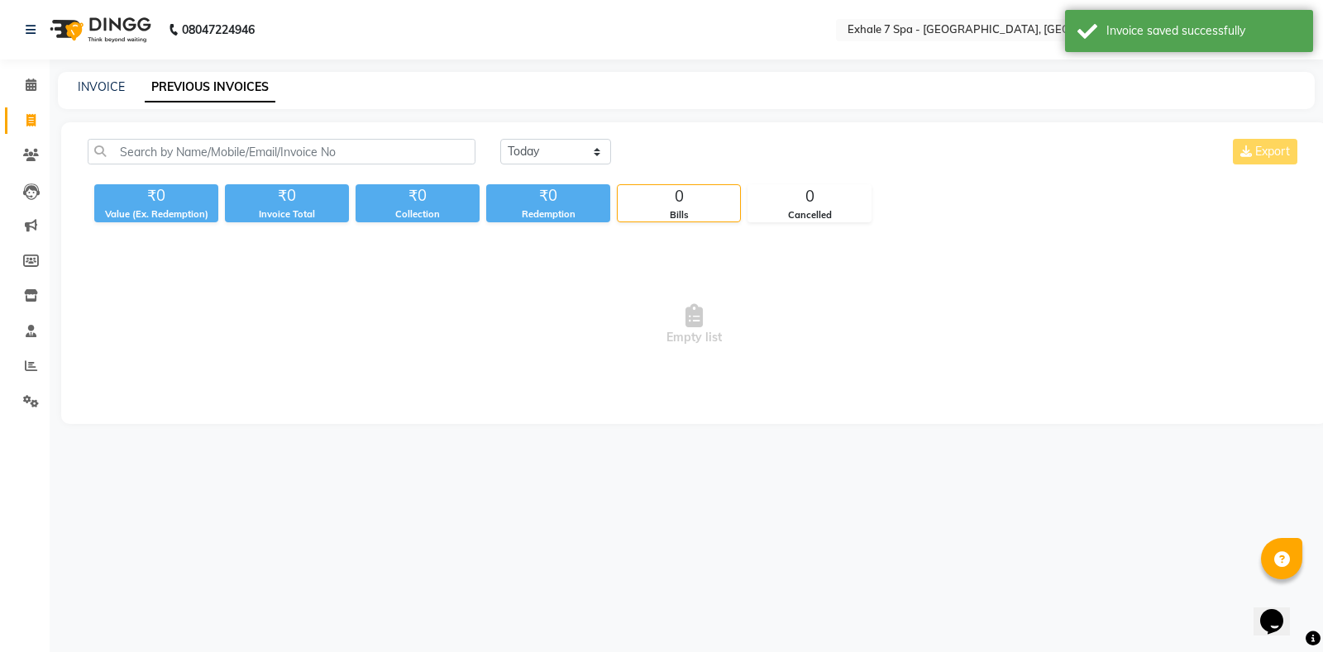
click at [112, 78] on div "INVOICE PREVIOUS INVOICES" at bounding box center [686, 90] width 1257 height 37
